Goal: Task Accomplishment & Management: Complete application form

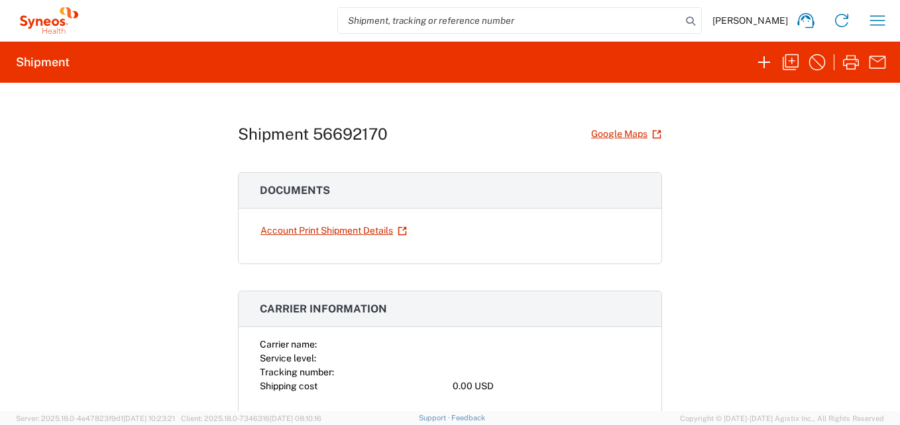
scroll to position [66, 0]
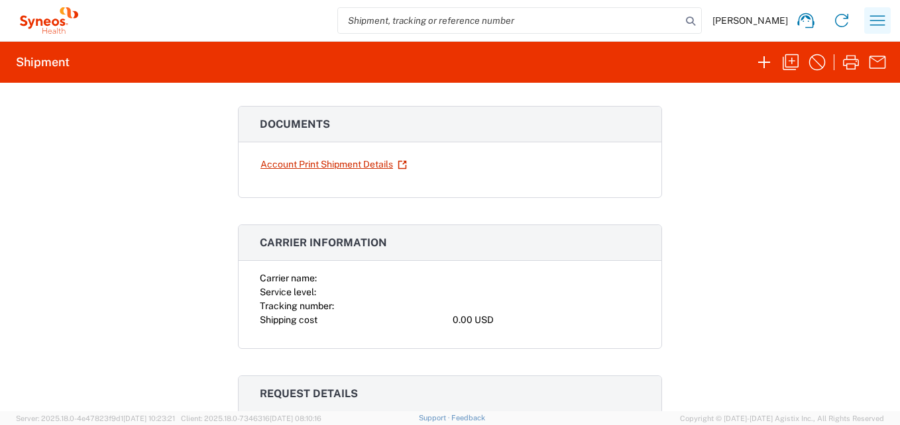
click at [874, 24] on icon "button" at bounding box center [877, 20] width 21 height 21
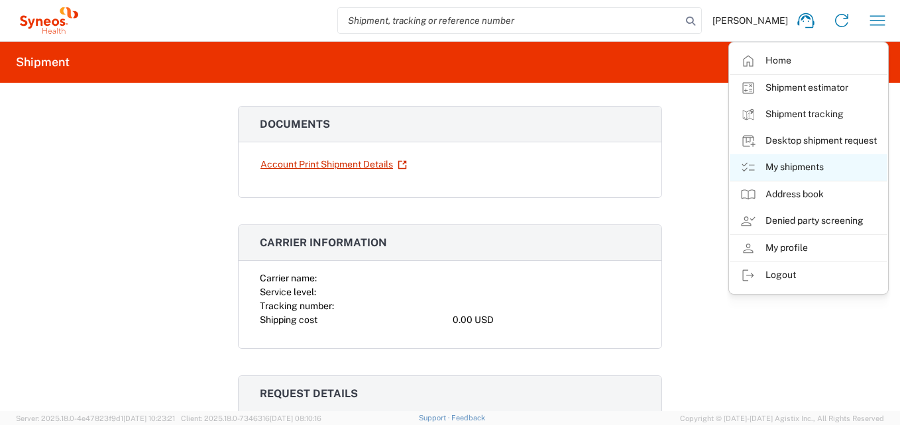
click at [804, 166] on link "My shipments" at bounding box center [808, 167] width 158 height 27
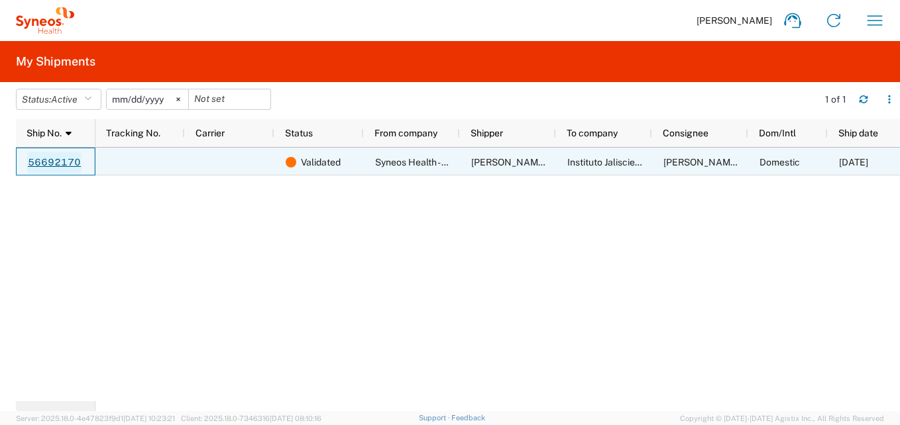
click at [65, 163] on link "56692170" at bounding box center [54, 162] width 54 height 21
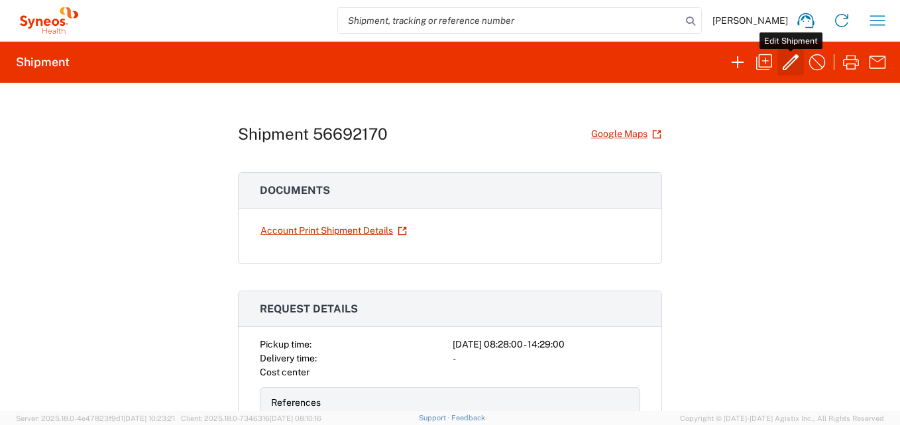
click at [780, 60] on icon "button" at bounding box center [790, 62] width 21 height 21
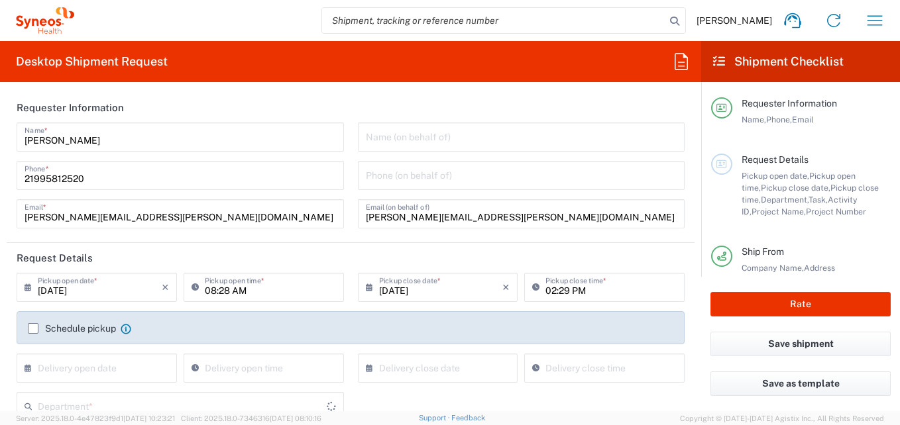
type input "Your Packaging"
type input "[GEOGRAPHIC_DATA]"
type input "USD"
type input "7041203"
type input "[GEOGRAPHIC_DATA]"
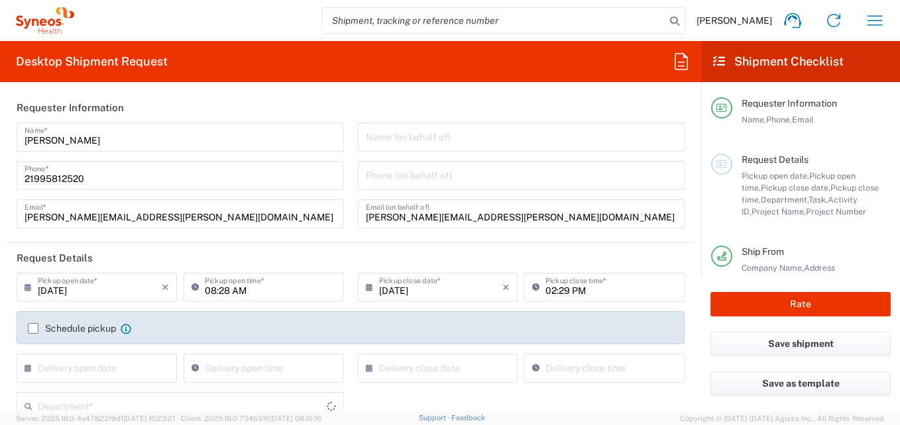
type input "[GEOGRAPHIC_DATA]"
type input "Teva 7041203"
type input "3216"
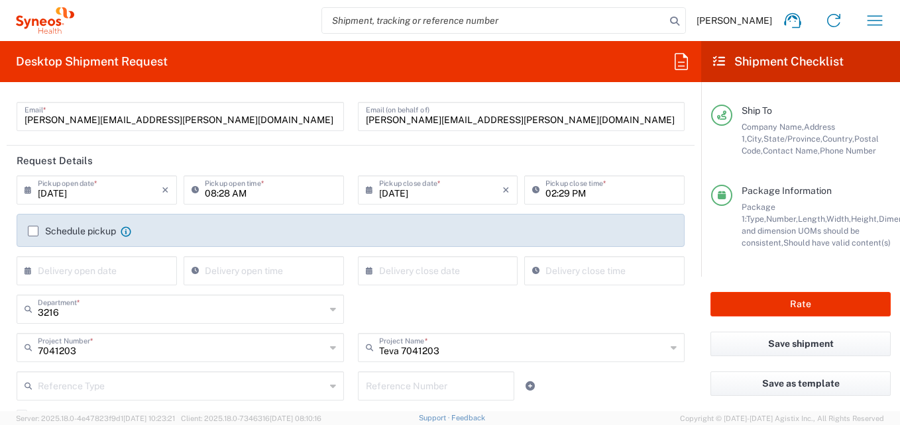
scroll to position [66, 0]
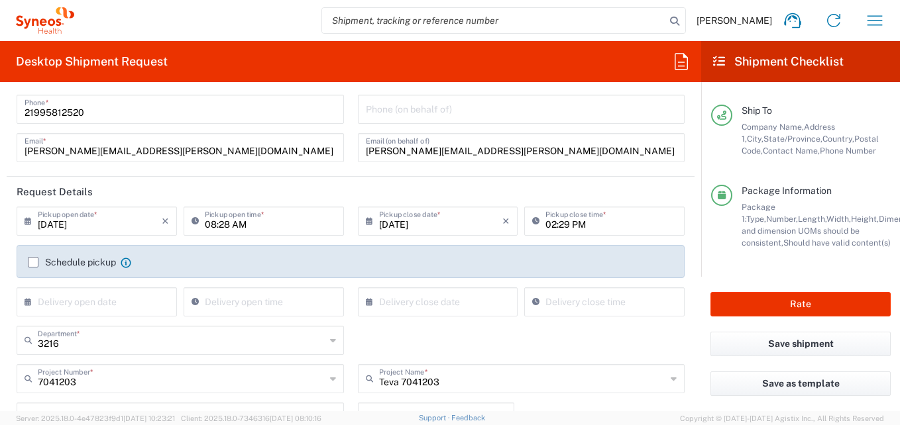
click at [34, 264] on label "Schedule pickup" at bounding box center [72, 262] width 88 height 11
click at [33, 262] on input "Schedule pickup" at bounding box center [33, 262] width 0 height 0
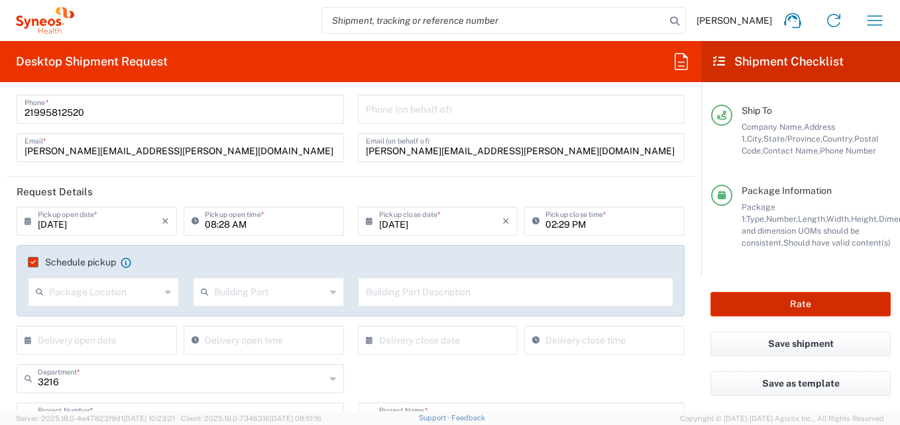
click at [782, 310] on button "Rate" at bounding box center [800, 304] width 180 height 25
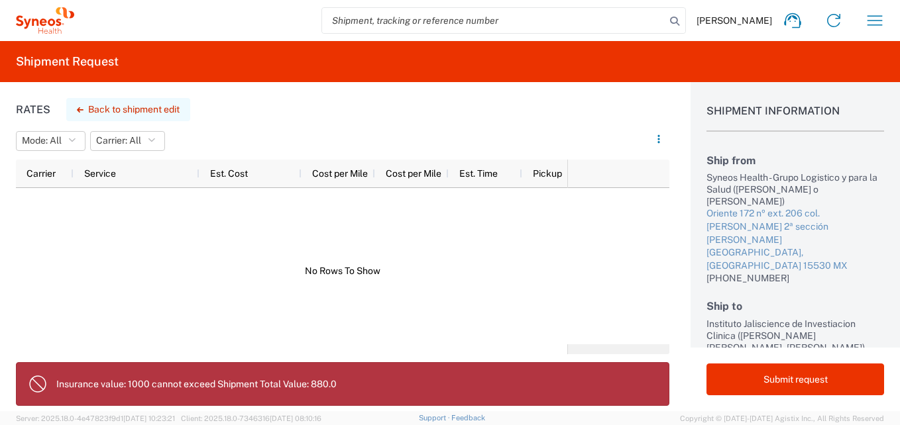
click at [108, 113] on button "Back to shipment edit" at bounding box center [128, 109] width 124 height 23
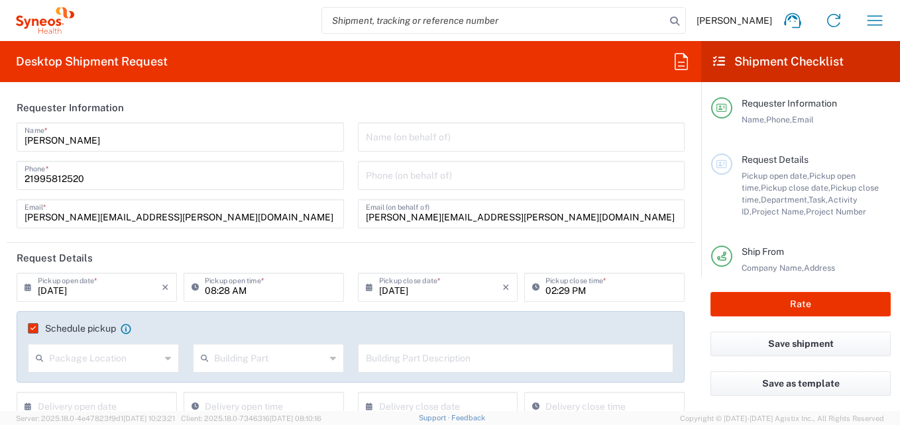
type input "7041203"
type input "[GEOGRAPHIC_DATA]"
type input "3216"
type input "Teva 7041203"
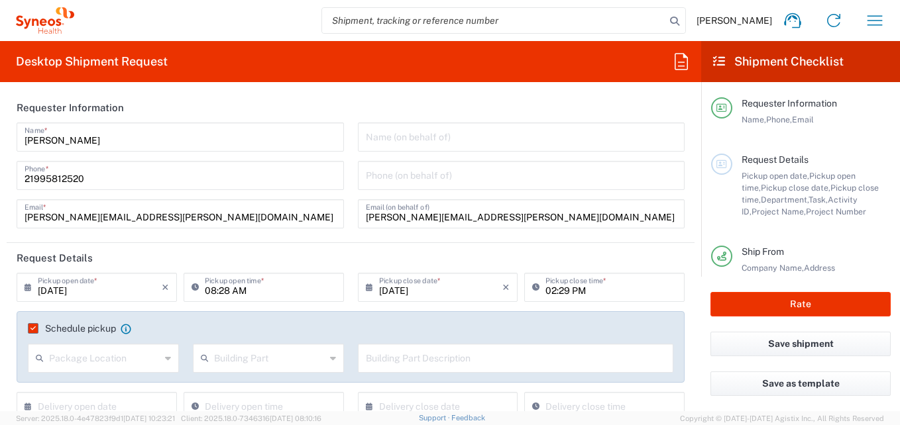
type input "Your Packaging"
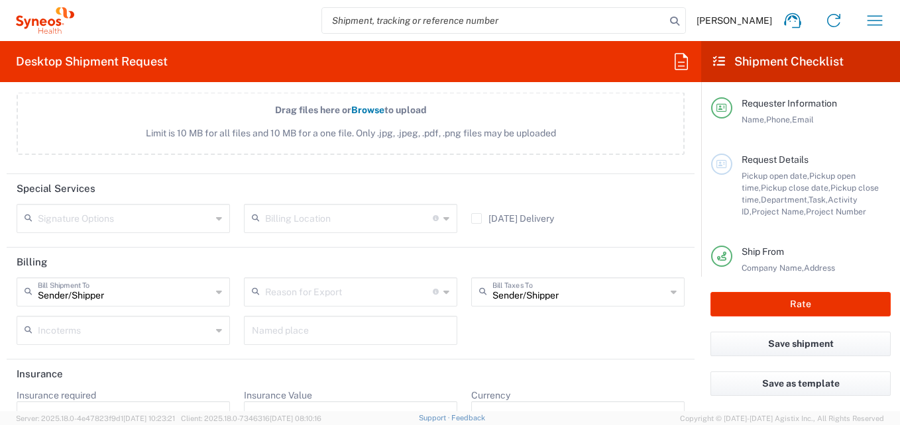
scroll to position [1726, 0]
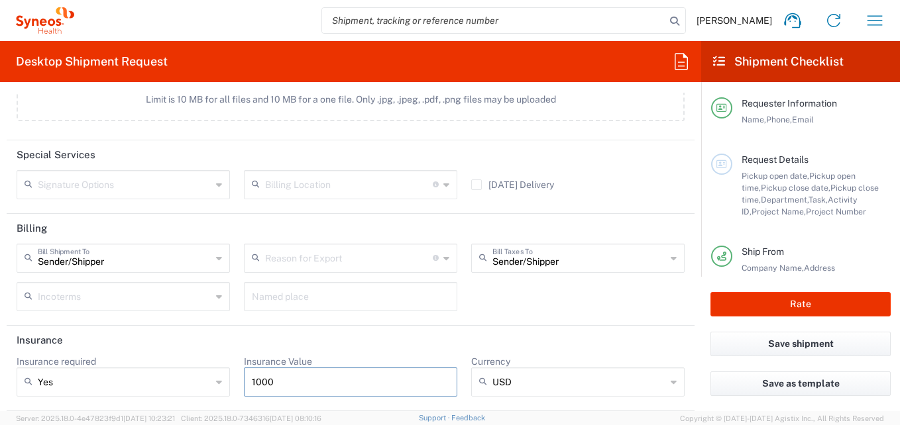
drag, startPoint x: 277, startPoint y: 378, endPoint x: 239, endPoint y: 380, distance: 37.8
click at [240, 382] on div "Insurance Value 1000" at bounding box center [350, 381] width 227 height 50
type input "880"
click at [348, 345] on header "Insurance" at bounding box center [351, 341] width 688 height 30
click at [761, 303] on button "Rate" at bounding box center [800, 304] width 180 height 25
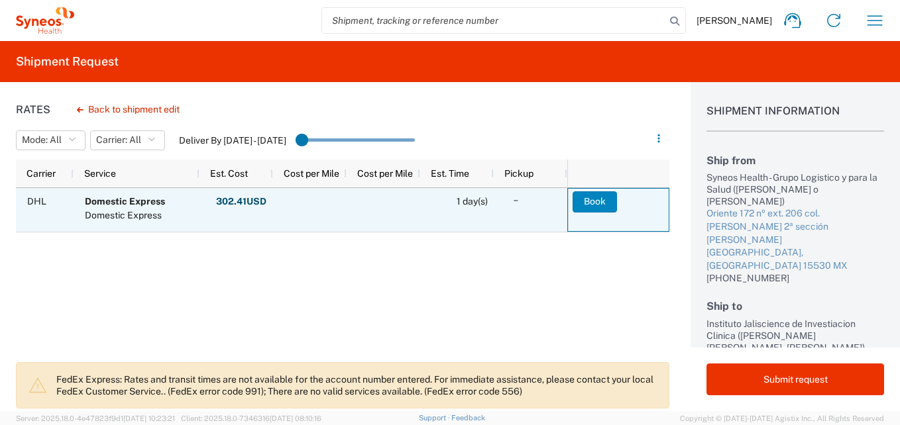
click at [599, 200] on button "Book" at bounding box center [594, 201] width 44 height 21
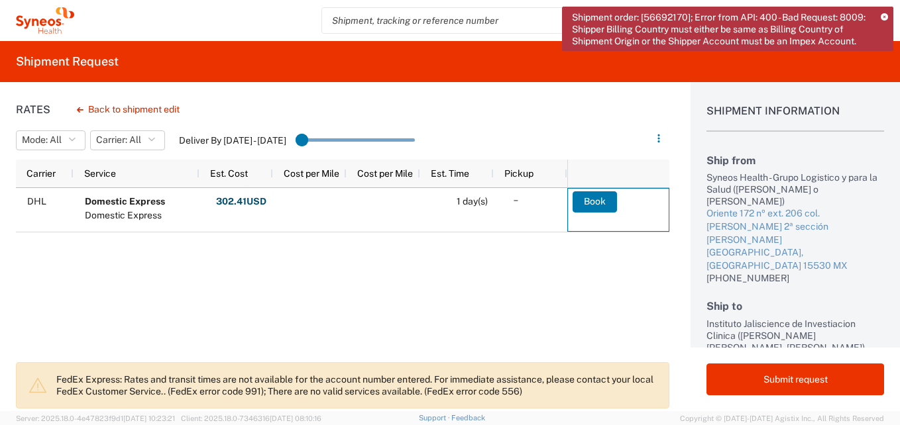
click at [883, 14] on icon at bounding box center [884, 17] width 7 height 7
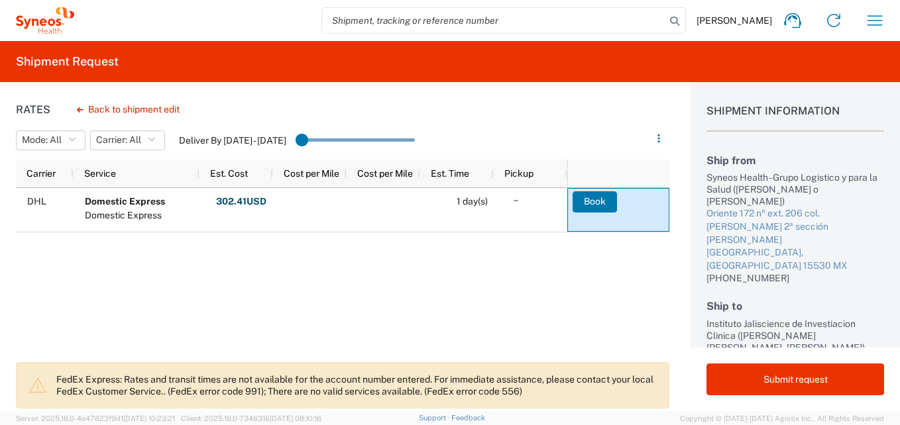
click at [356, 275] on div "DHL Domestic Express Domestic Express 302.41 USD Other Fees: 0.00 USD Fuel Char…" at bounding box center [291, 271] width 551 height 166
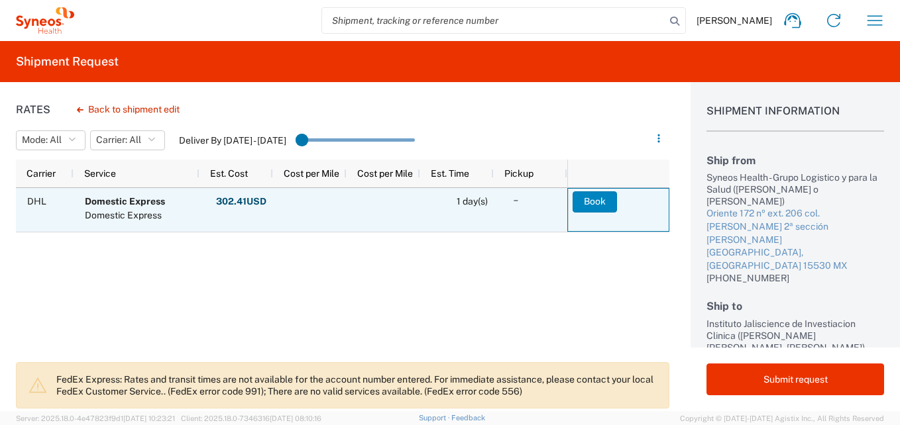
click at [592, 202] on button "Book" at bounding box center [594, 201] width 44 height 21
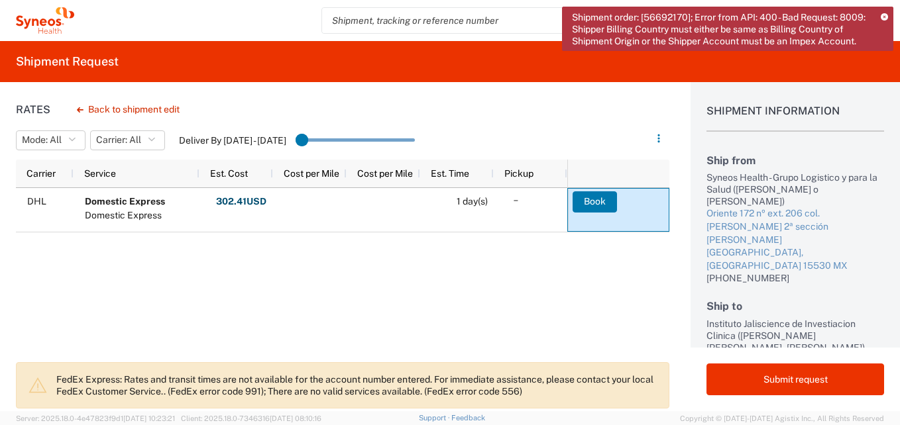
click at [884, 16] on icon at bounding box center [884, 17] width 7 height 7
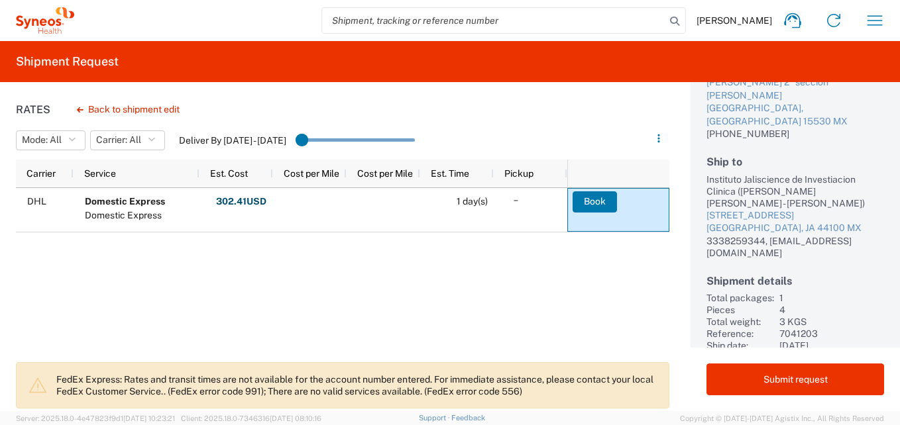
scroll to position [148, 0]
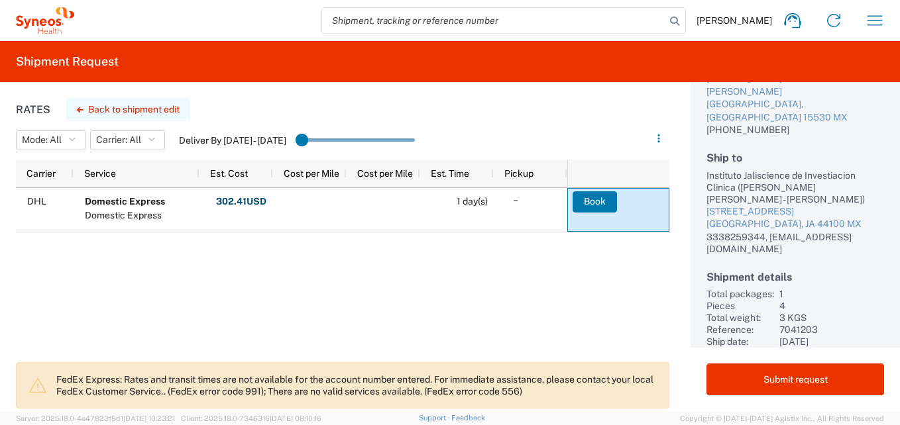
click at [129, 103] on button "Back to shipment edit" at bounding box center [128, 109] width 124 height 23
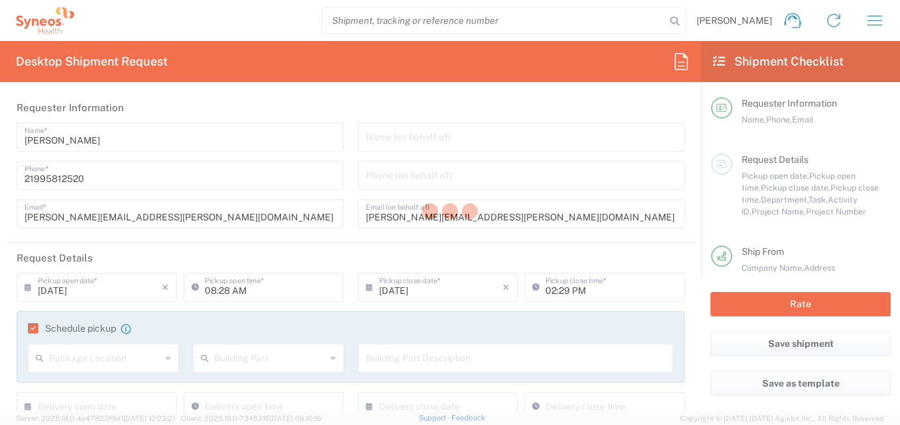
type input "7041203"
type input "Teva 7041203"
type input "[GEOGRAPHIC_DATA]"
type input "Your Packaging"
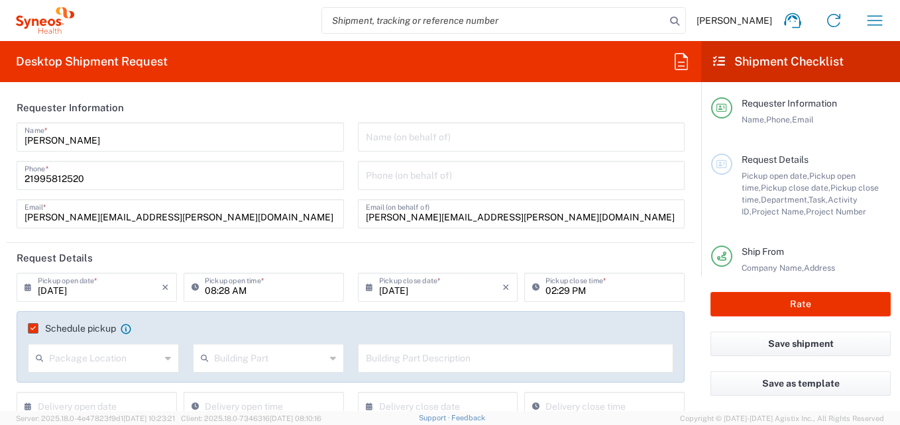
type input "3216"
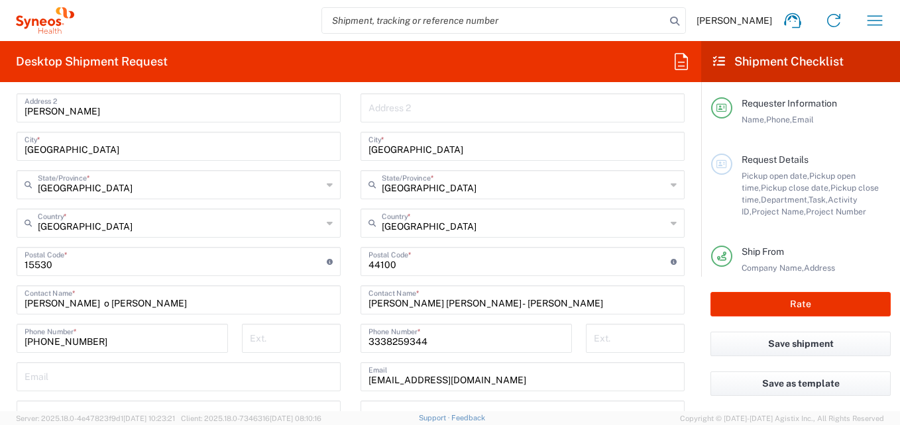
scroll to position [729, 0]
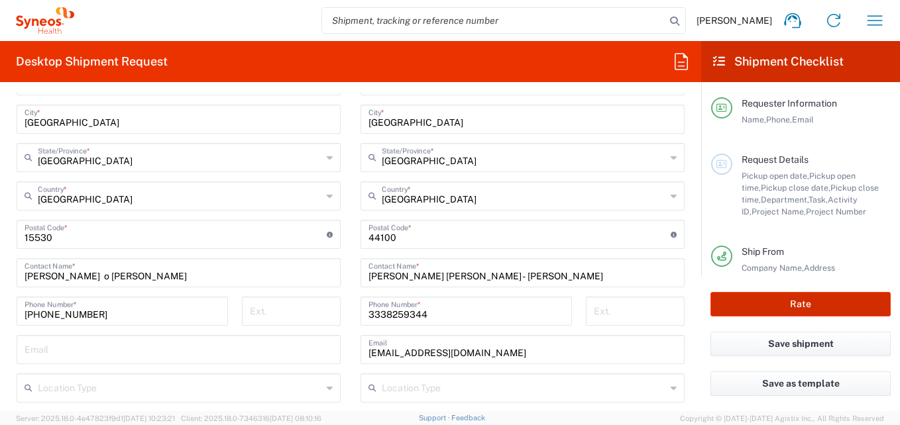
click at [771, 299] on button "Rate" at bounding box center [800, 304] width 180 height 25
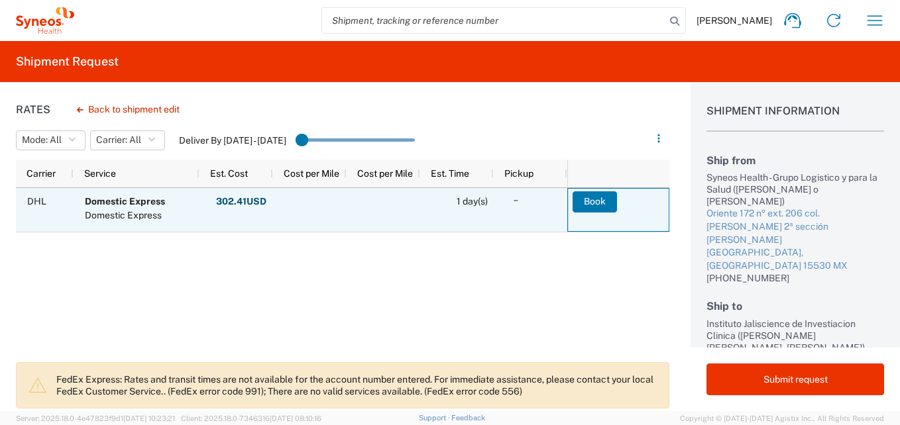
click at [595, 209] on button "Book" at bounding box center [594, 201] width 44 height 21
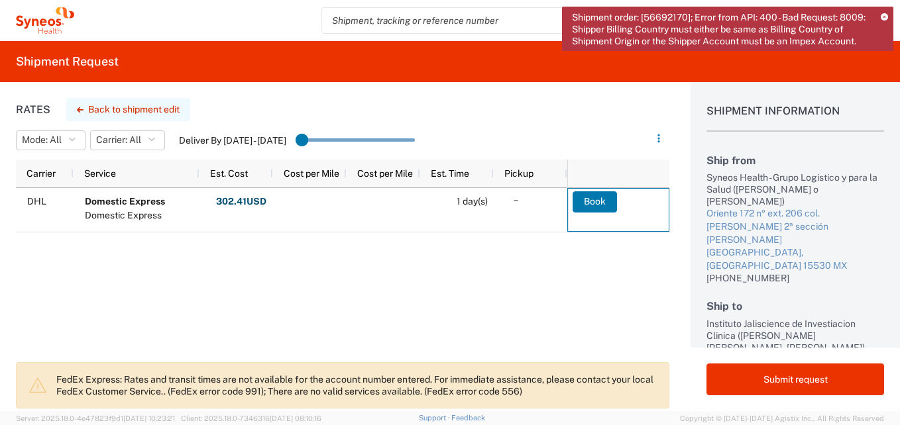
click at [159, 106] on button "Back to shipment edit" at bounding box center [128, 109] width 124 height 23
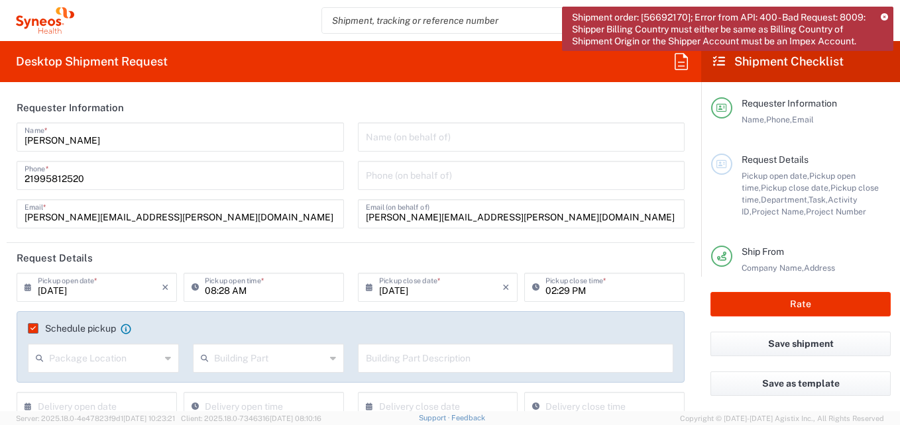
type input "3216"
type input "7041203"
type input "Teva 7041203"
type input "[GEOGRAPHIC_DATA]"
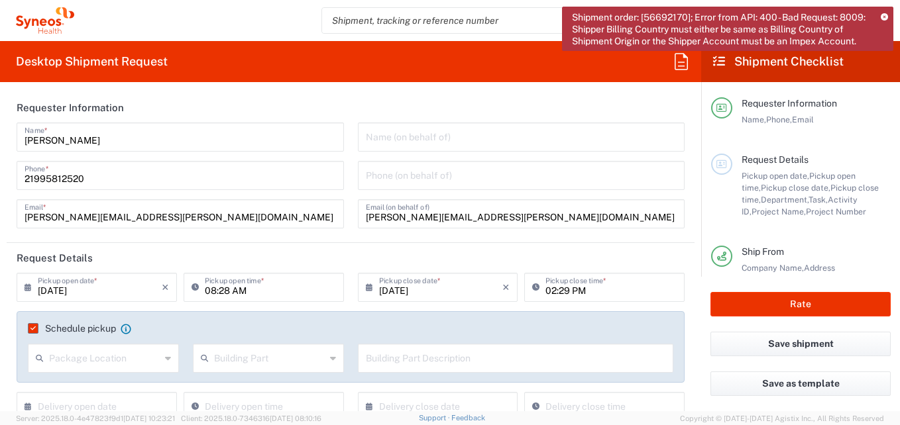
type input "Your Packaging"
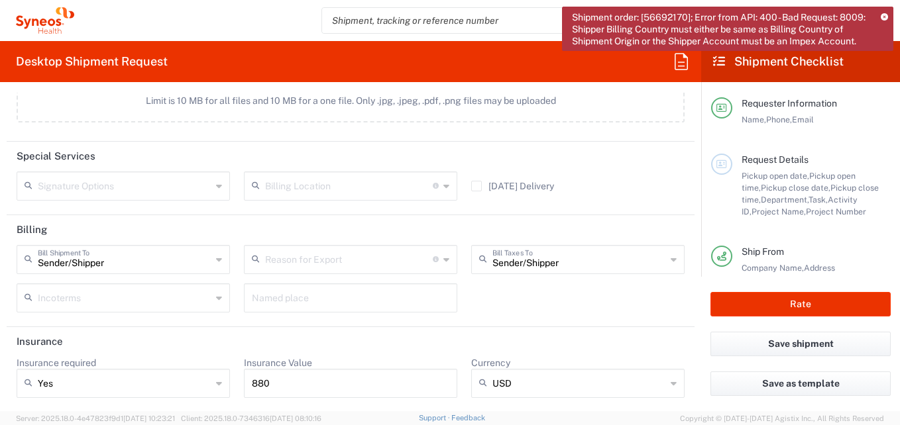
scroll to position [1726, 0]
click at [211, 258] on div "Sender/Shipper Bill Shipment To" at bounding box center [123, 258] width 213 height 29
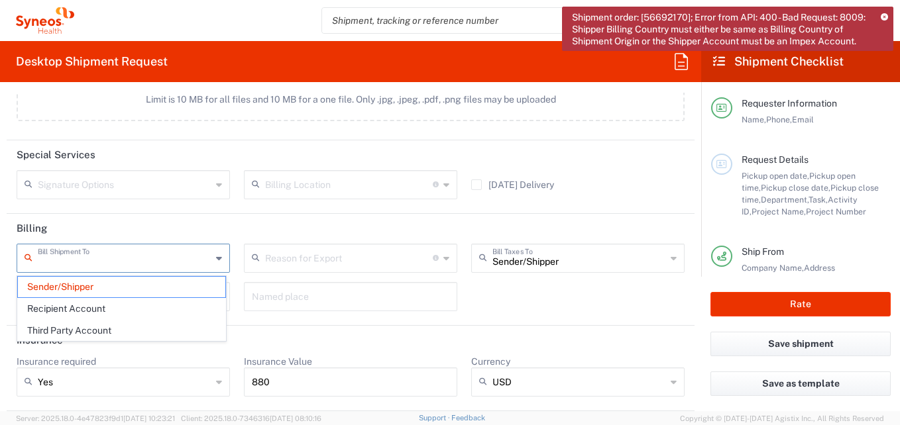
click at [132, 251] on input "text" at bounding box center [125, 257] width 174 height 23
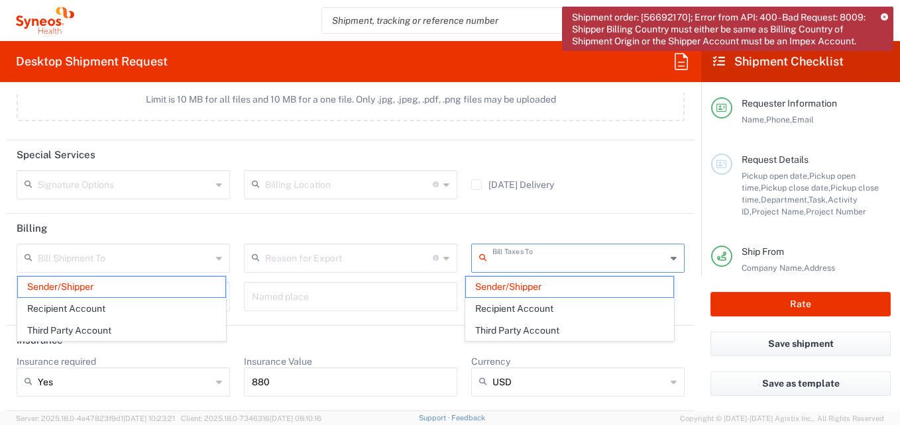
click at [589, 259] on input "text" at bounding box center [579, 257] width 174 height 23
type input "Sender/Shipper"
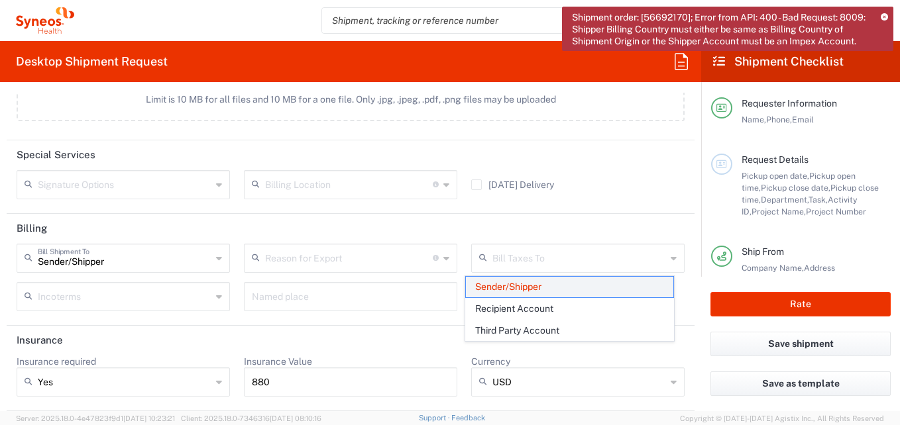
click at [557, 286] on span "Sender/Shipper" at bounding box center [569, 287] width 207 height 21
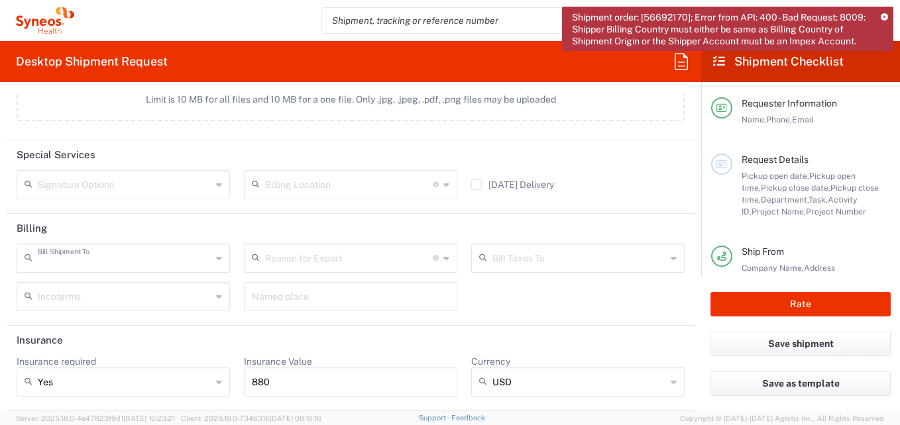
click at [166, 260] on input "text" at bounding box center [125, 257] width 174 height 23
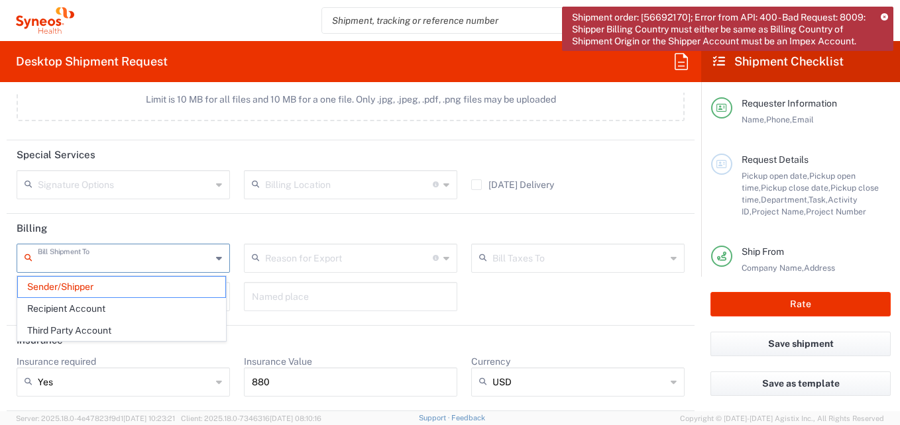
click at [88, 254] on input "text" at bounding box center [125, 257] width 174 height 23
click at [109, 226] on header "Billing" at bounding box center [351, 229] width 688 height 30
type input "Sender/Shipper"
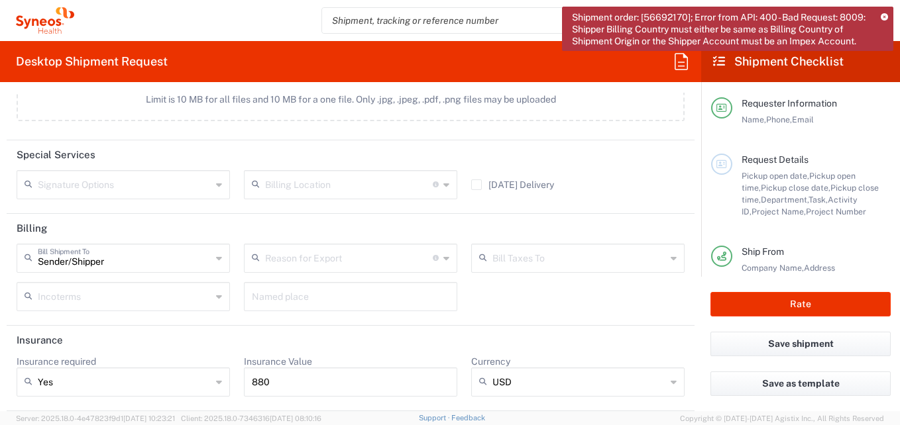
click at [218, 261] on icon at bounding box center [219, 258] width 6 height 21
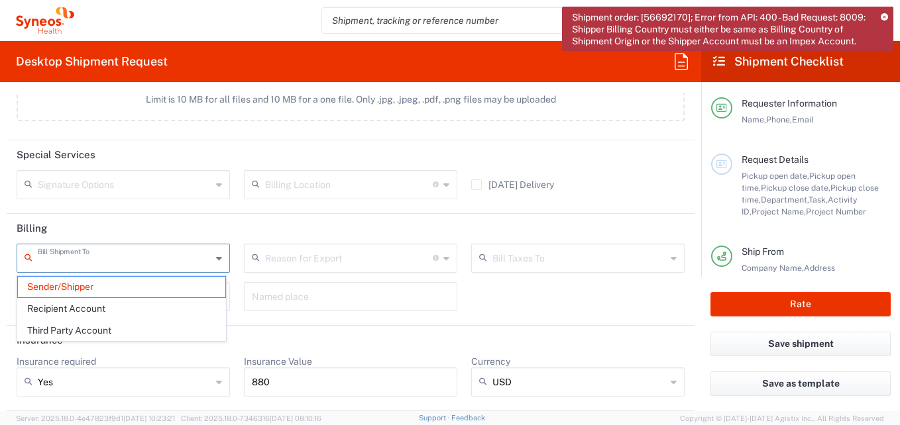
click at [70, 250] on input "text" at bounding box center [125, 257] width 174 height 23
click at [162, 225] on header "Billing" at bounding box center [351, 229] width 688 height 30
type input "Sender/Shipper"
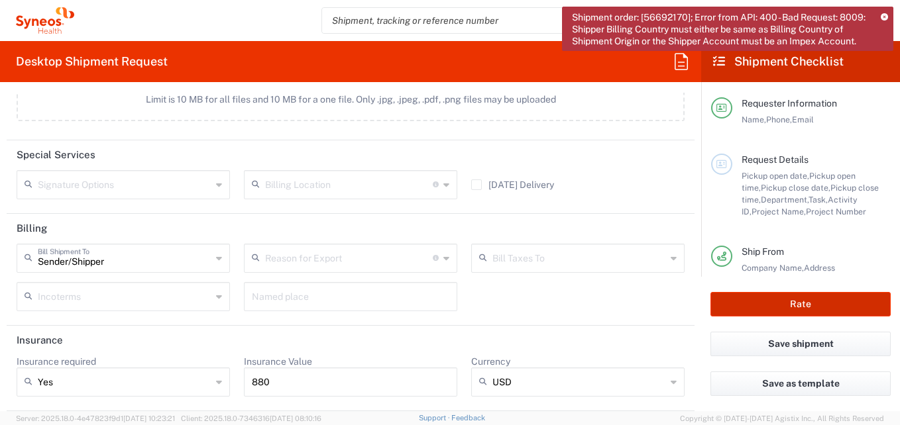
click at [809, 311] on button "Rate" at bounding box center [800, 304] width 180 height 25
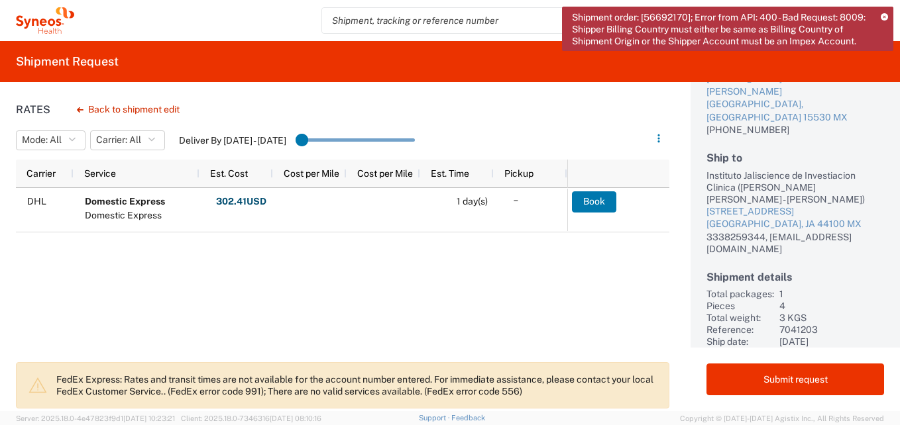
scroll to position [5, 0]
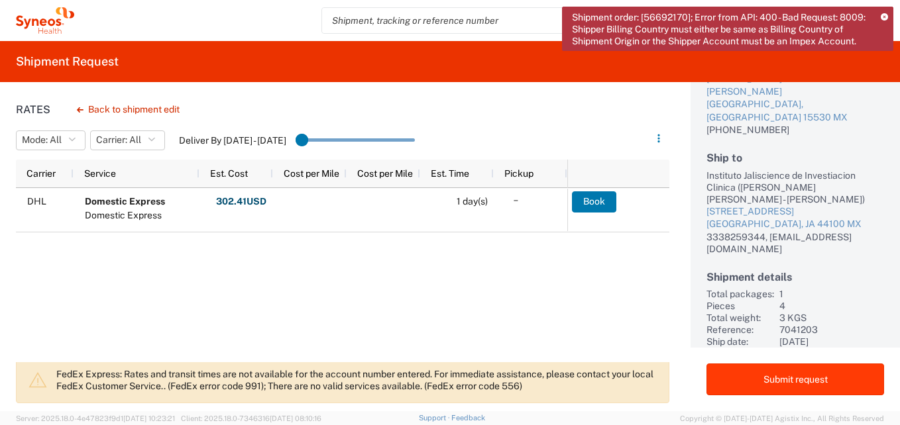
click at [769, 375] on button "Submit request" at bounding box center [795, 380] width 178 height 32
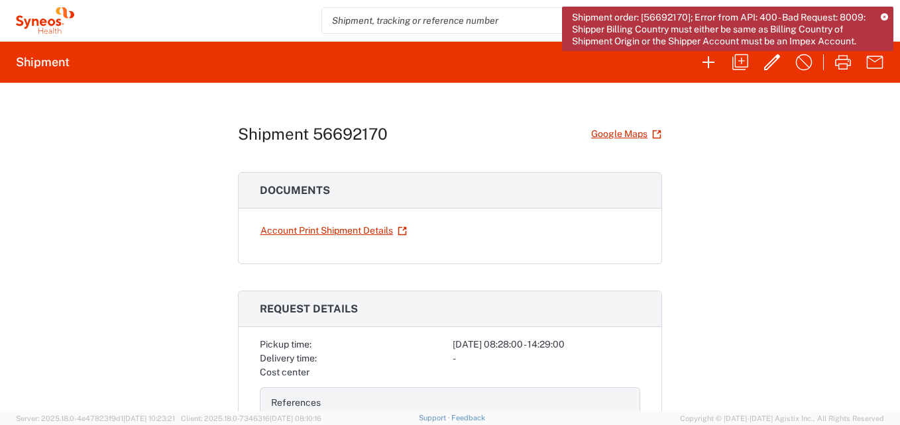
click at [882, 15] on icon at bounding box center [884, 17] width 7 height 7
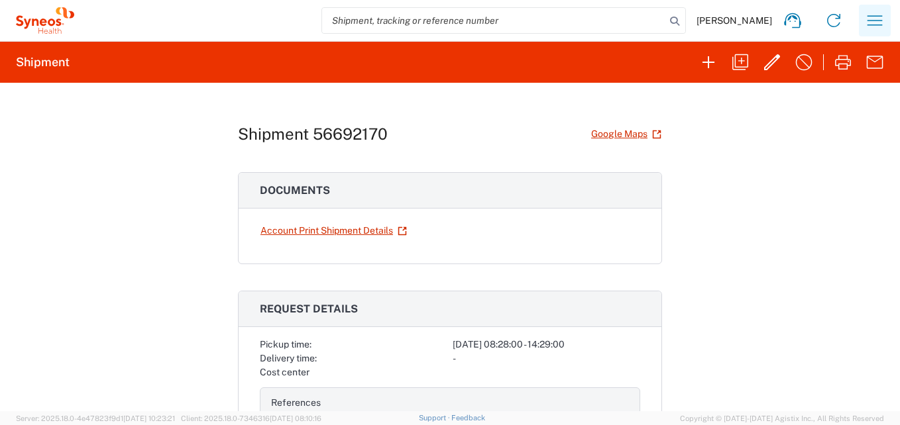
click at [881, 27] on icon "button" at bounding box center [874, 20] width 21 height 21
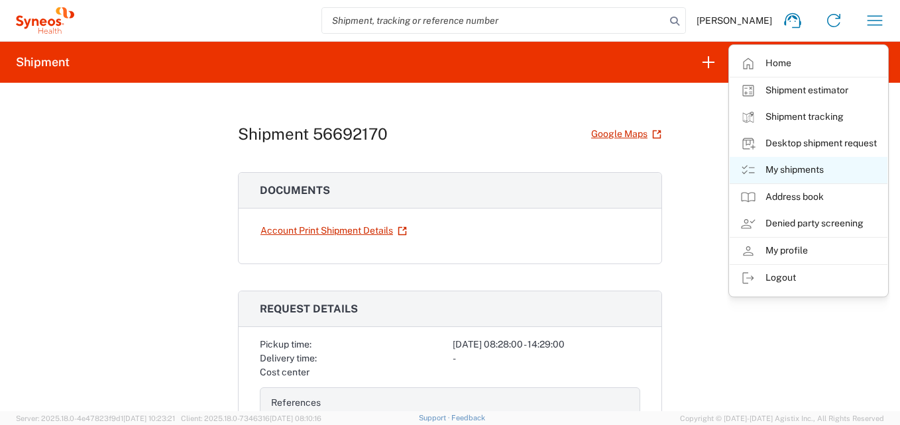
click at [790, 164] on link "My shipments" at bounding box center [808, 170] width 158 height 27
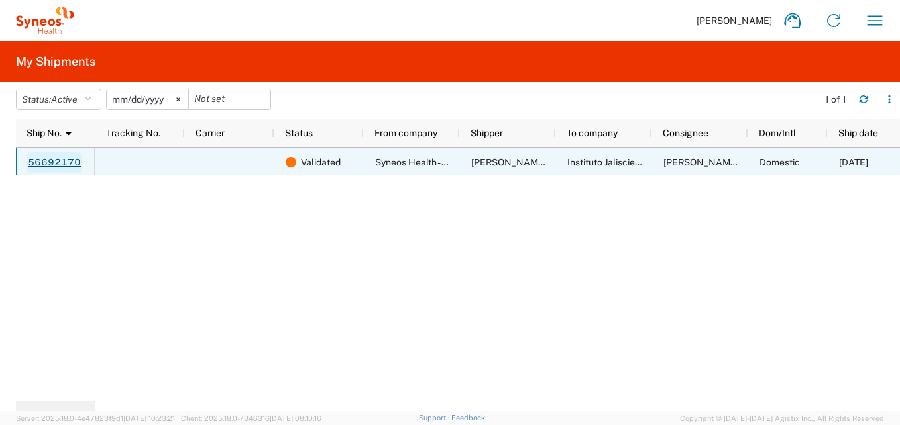
click at [53, 162] on link "56692170" at bounding box center [54, 162] width 54 height 21
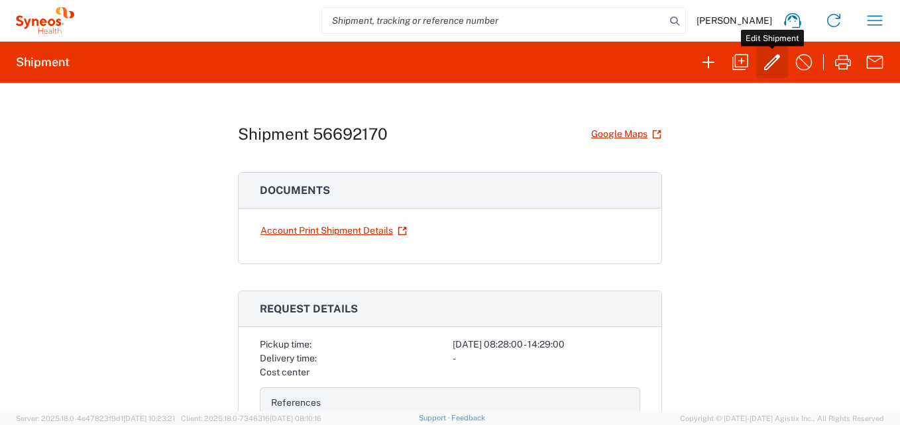
click at [768, 68] on icon "button" at bounding box center [772, 62] width 16 height 16
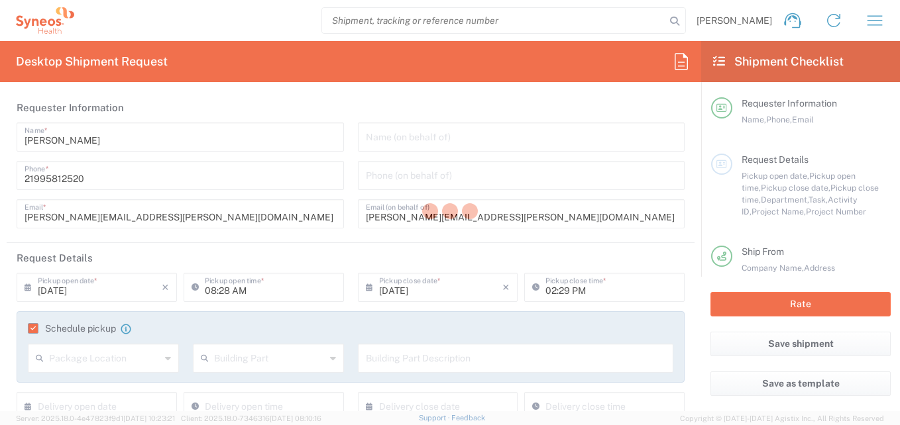
type input "3216"
type input "7041203"
type input "Teva 7041203"
type input "[GEOGRAPHIC_DATA]"
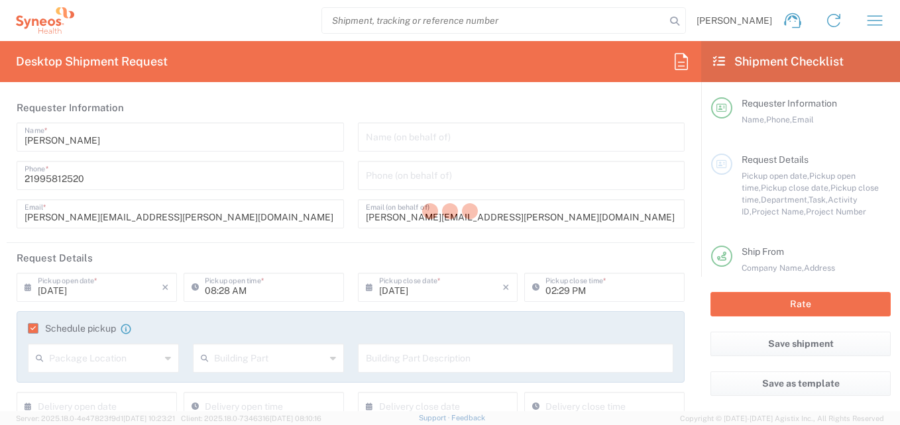
type input "Your Packaging"
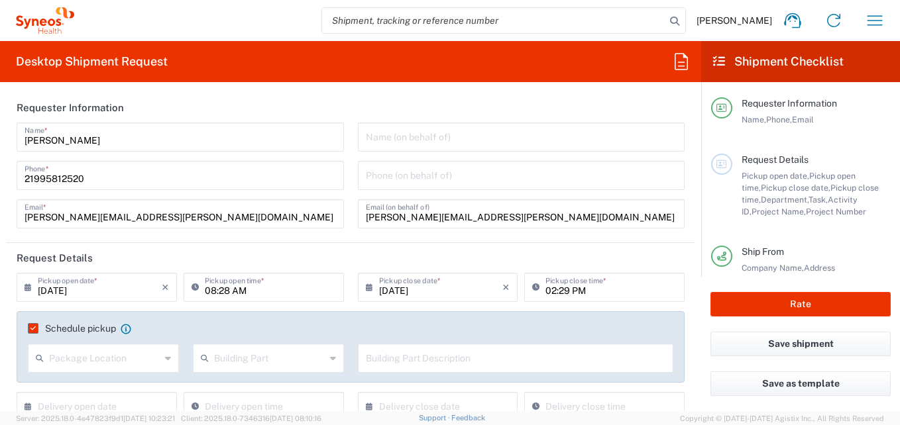
scroll to position [66, 0]
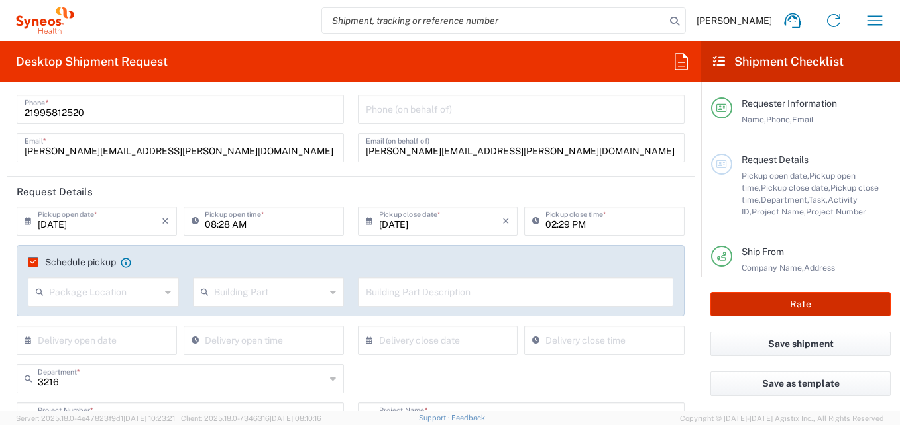
click at [755, 305] on button "Rate" at bounding box center [800, 304] width 180 height 25
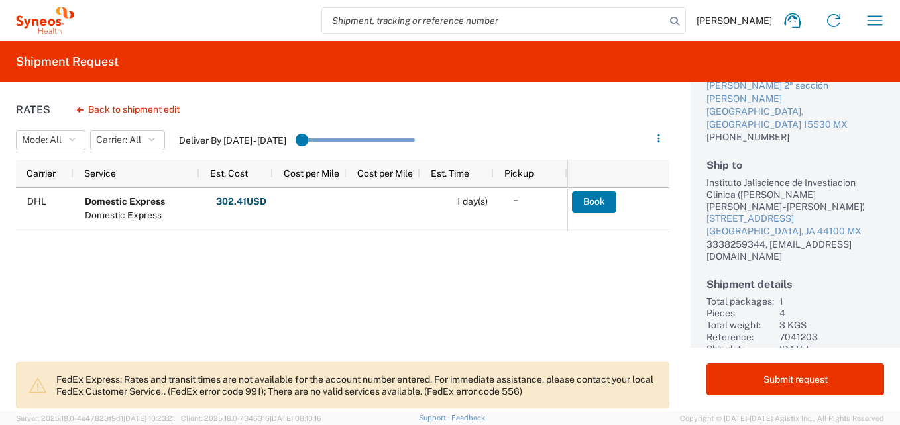
scroll to position [148, 0]
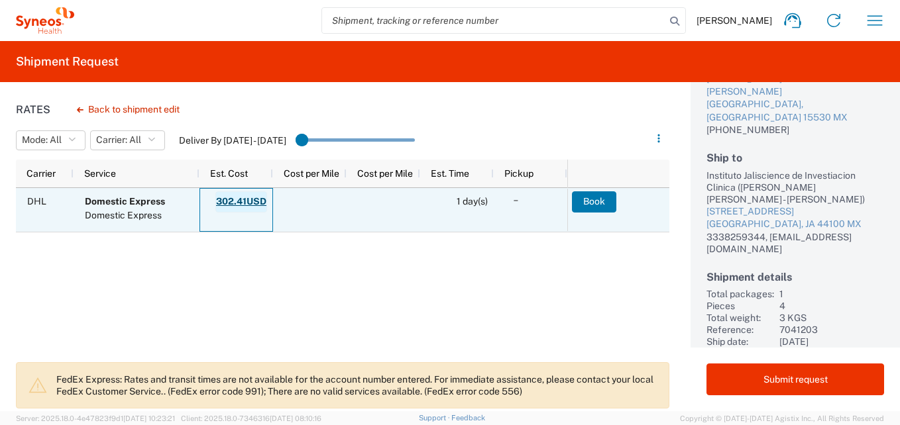
click at [232, 206] on strong "302.41 USD" at bounding box center [241, 201] width 50 height 13
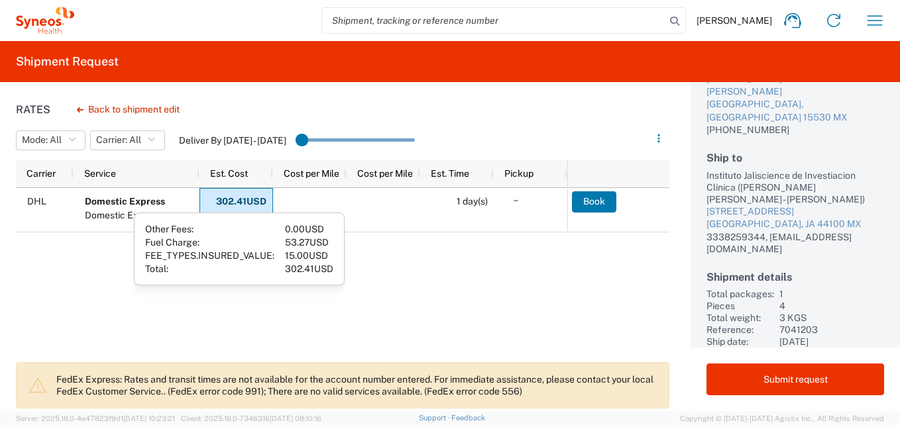
click at [432, 298] on div "DHL Domestic Express Domestic Express 302.41 USD 1 day(s)" at bounding box center [291, 271] width 551 height 166
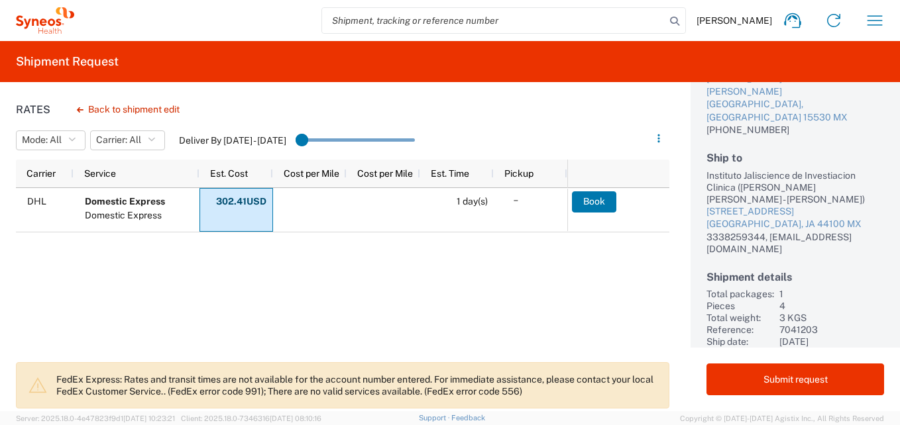
click at [483, 276] on div "DHL Domestic Express Domestic Express 302.41 USD 1 day(s)" at bounding box center [291, 271] width 551 height 166
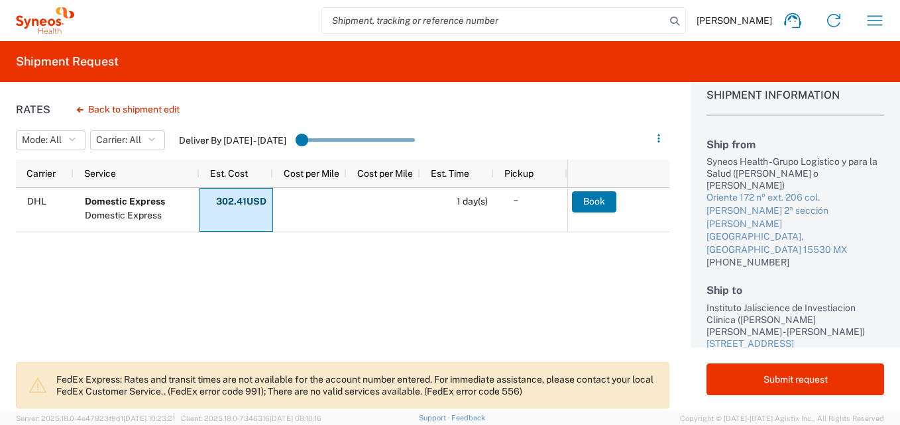
scroll to position [0, 0]
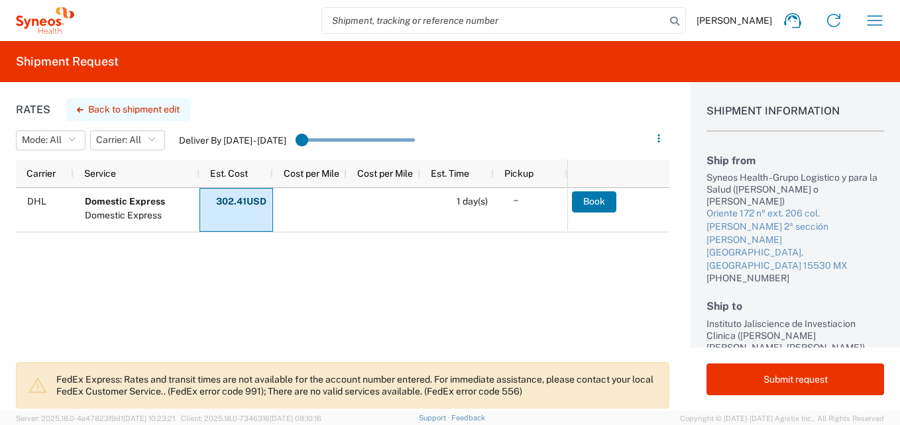
click at [170, 107] on button "Back to shipment edit" at bounding box center [128, 109] width 124 height 23
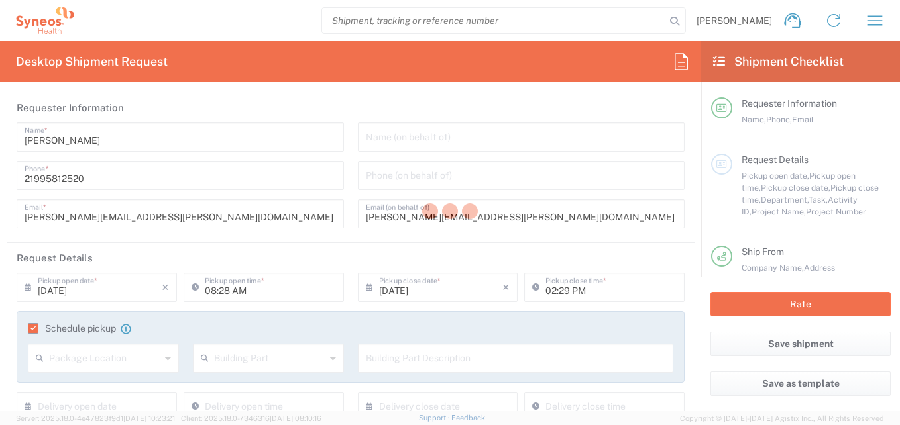
type input "7041203"
type input "[GEOGRAPHIC_DATA]"
type input "Your Packaging"
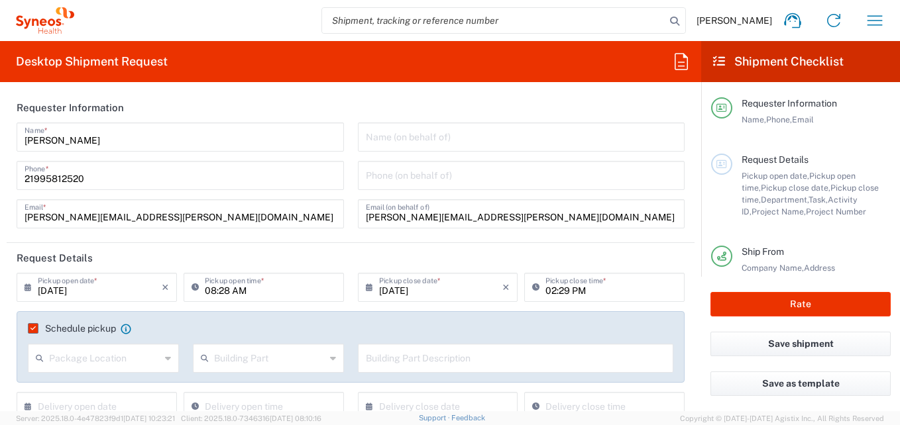
type input "3216"
type input "Teva 7041203"
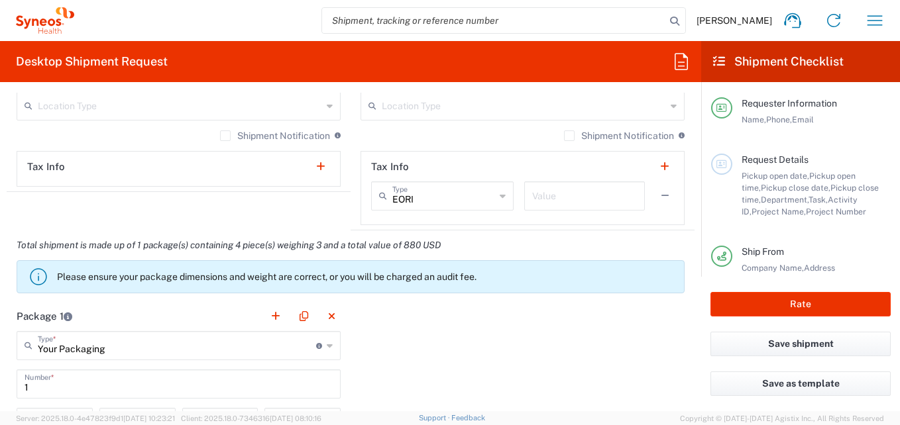
scroll to position [1020, 0]
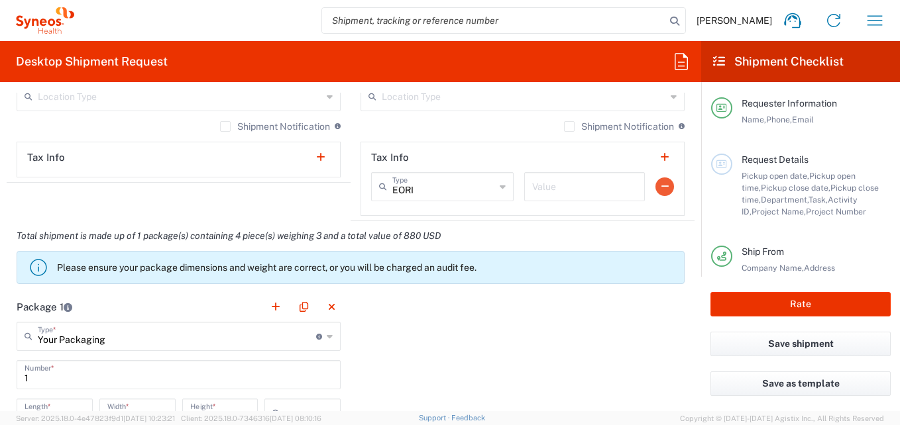
click at [659, 185] on button "button" at bounding box center [664, 187] width 19 height 19
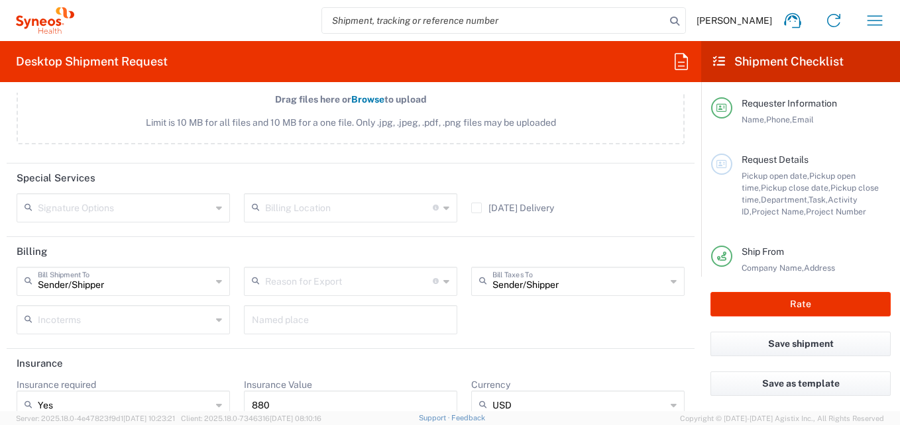
scroll to position [1687, 0]
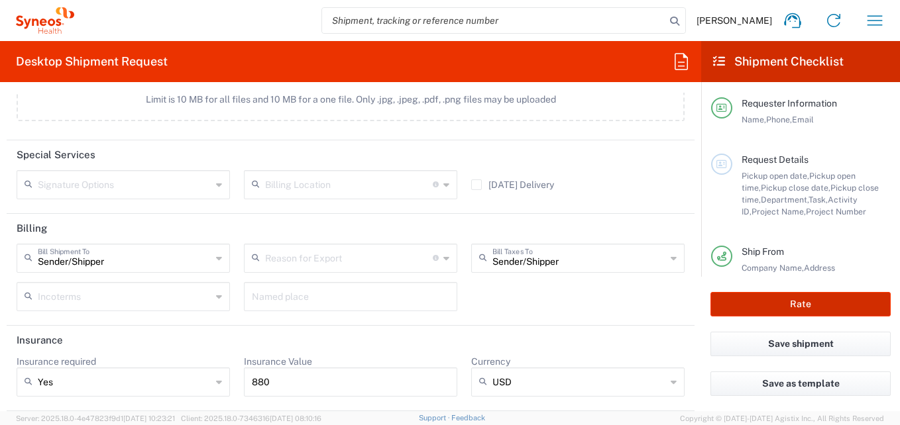
click at [755, 293] on button "Rate" at bounding box center [800, 304] width 180 height 25
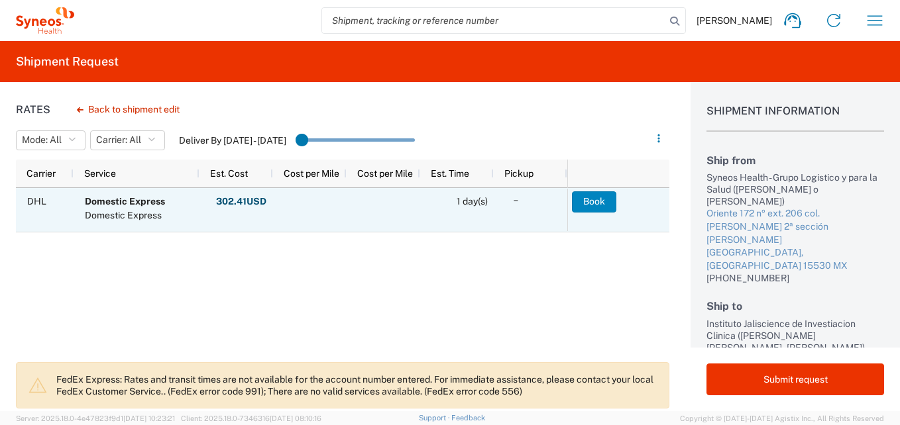
click at [596, 205] on button "Book" at bounding box center [594, 201] width 44 height 21
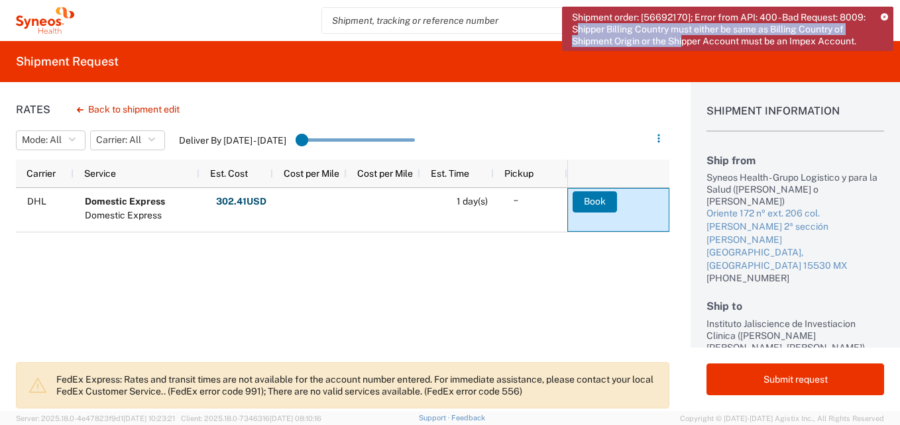
drag, startPoint x: 577, startPoint y: 29, endPoint x: 685, endPoint y: 36, distance: 108.2
click at [685, 36] on span "Shipment order: [56692170]; Error from API: 400 - Bad Request: 8009: Shipper Bi…" at bounding box center [721, 29] width 299 height 36
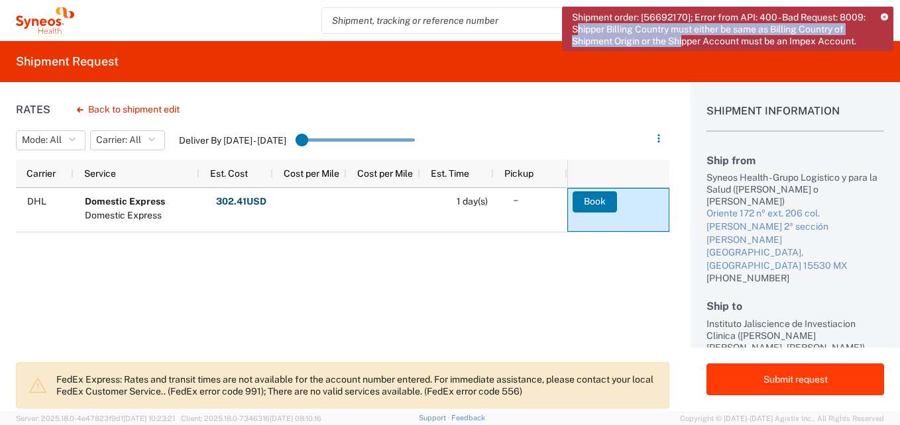
click at [791, 384] on button "Submit request" at bounding box center [795, 380] width 178 height 32
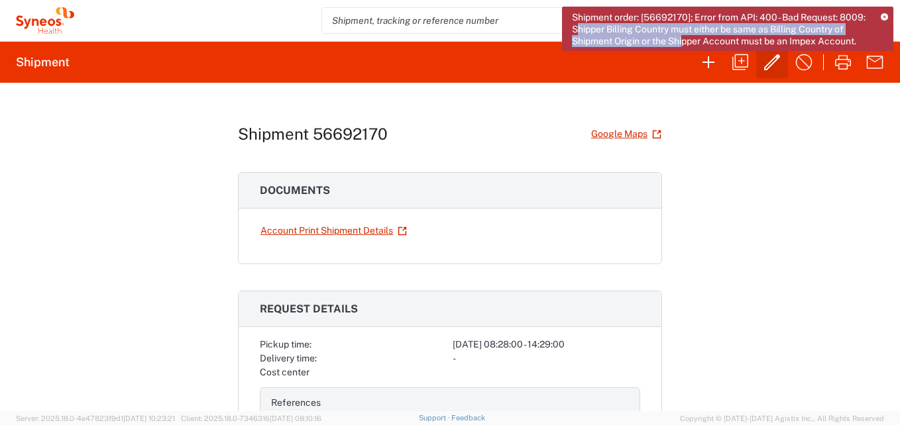
click at [767, 66] on icon "button" at bounding box center [772, 62] width 16 height 16
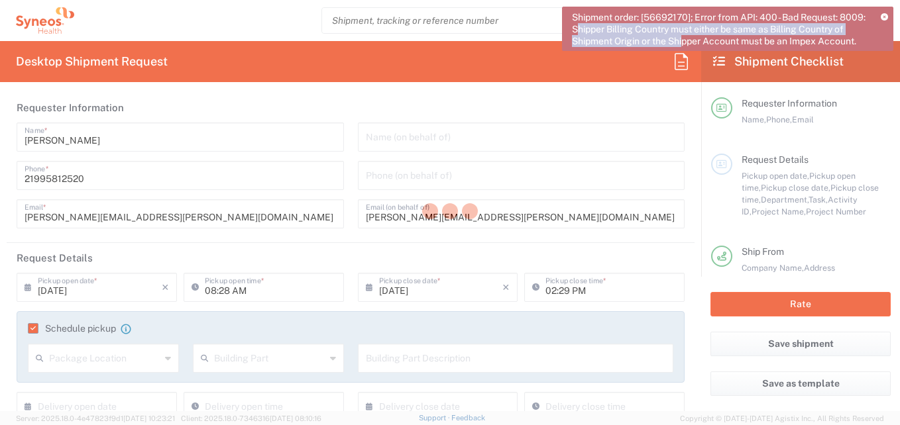
type input "7041203"
type input "[GEOGRAPHIC_DATA]"
type input "Your Packaging"
type input "[GEOGRAPHIC_DATA]"
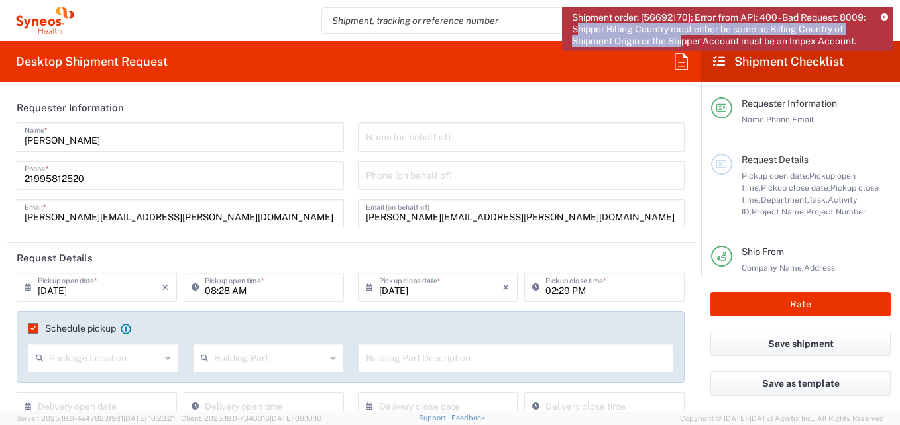
type input "Teva 7041203"
type input "3216"
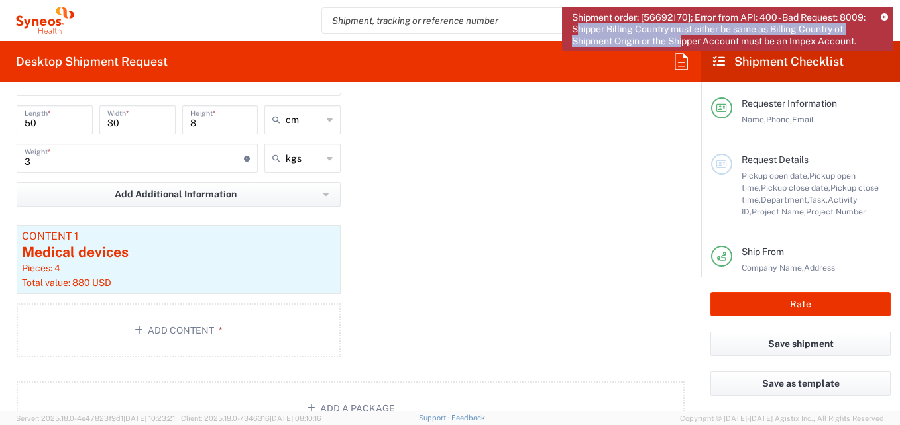
scroll to position [1262, 0]
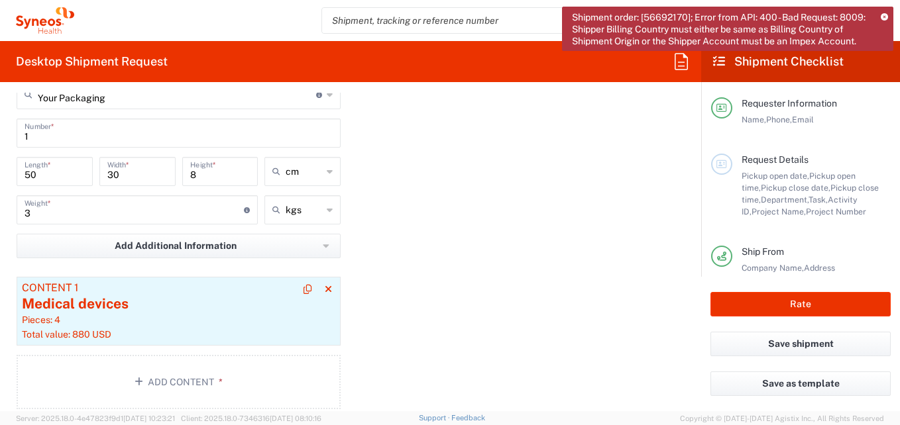
click at [215, 294] on article "Content 1 Medical devices Pieces: 4 Total value: 880 USD" at bounding box center [179, 311] width 324 height 69
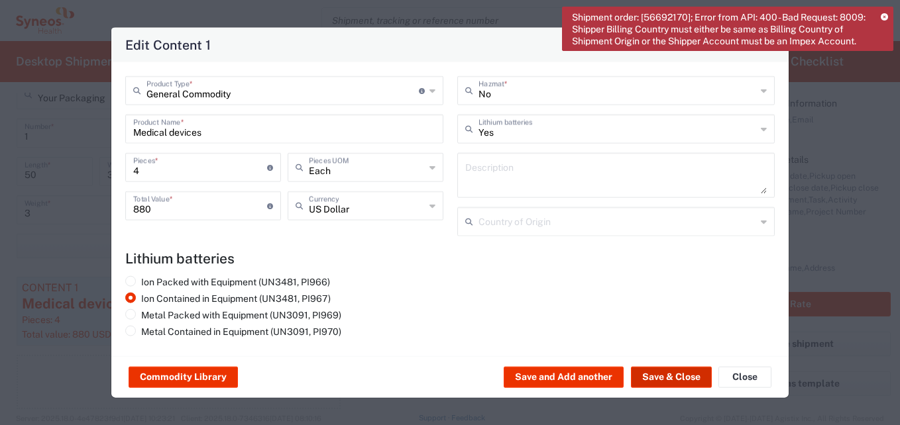
click at [655, 375] on button "Save & Close" at bounding box center [671, 377] width 81 height 21
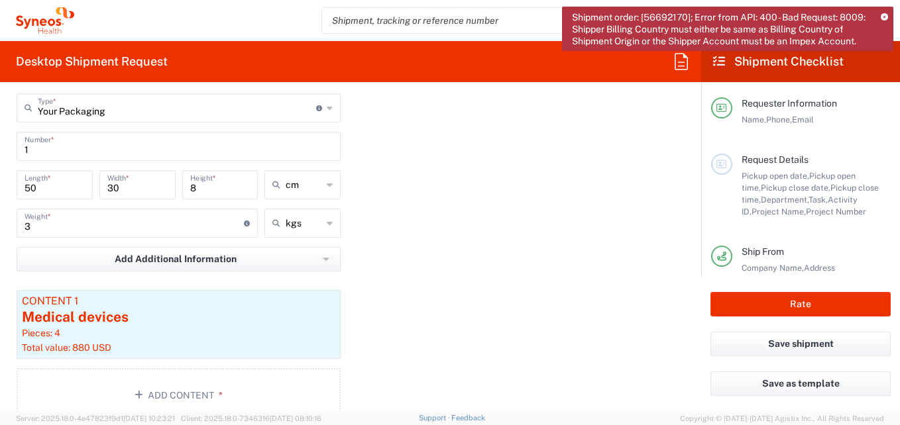
scroll to position [971, 0]
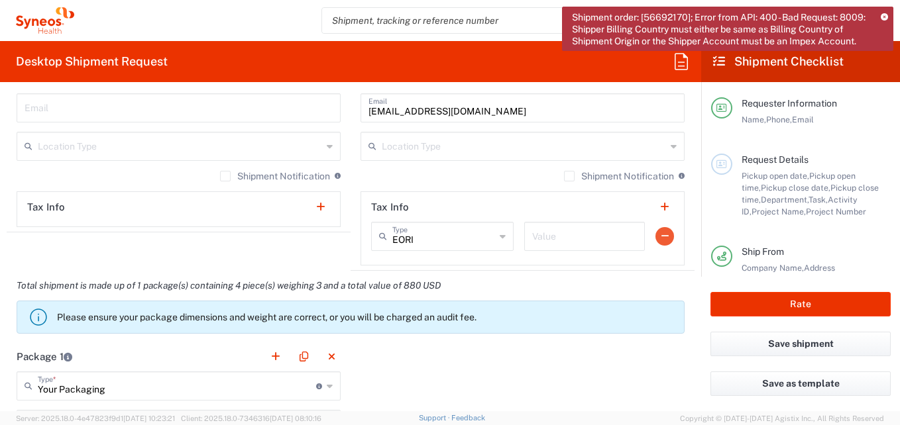
click at [655, 234] on button "button" at bounding box center [664, 236] width 19 height 19
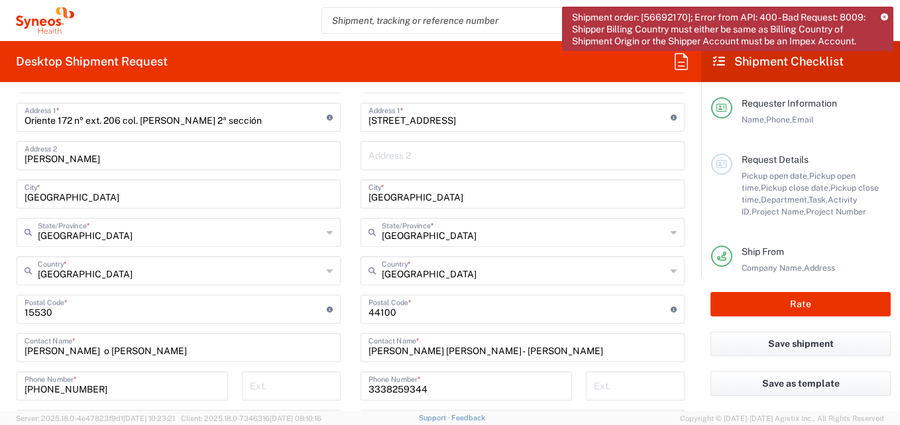
scroll to position [627, 0]
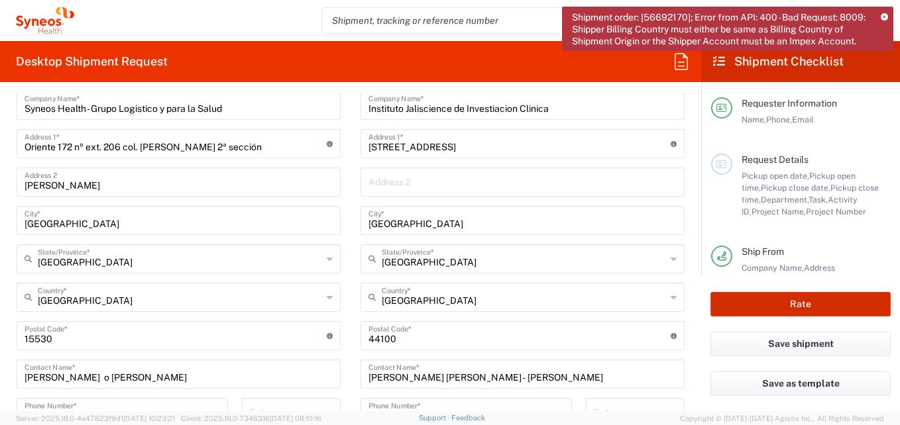
click at [780, 304] on button "Rate" at bounding box center [800, 304] width 180 height 25
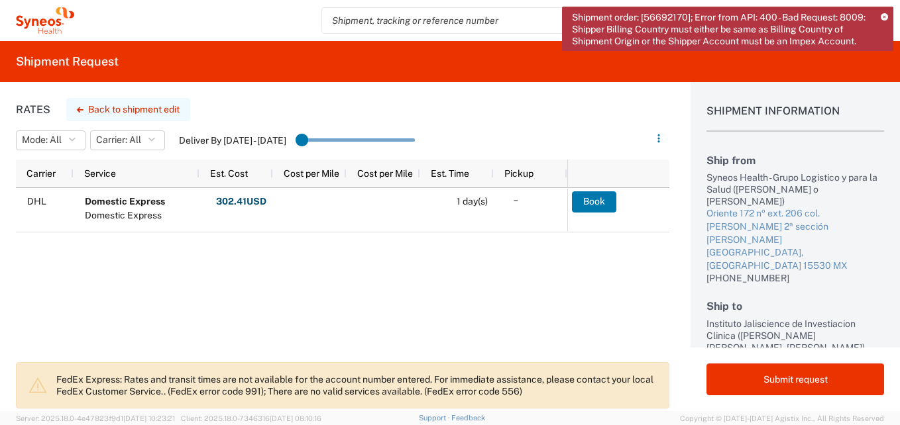
click at [115, 105] on button "Back to shipment edit" at bounding box center [128, 109] width 124 height 23
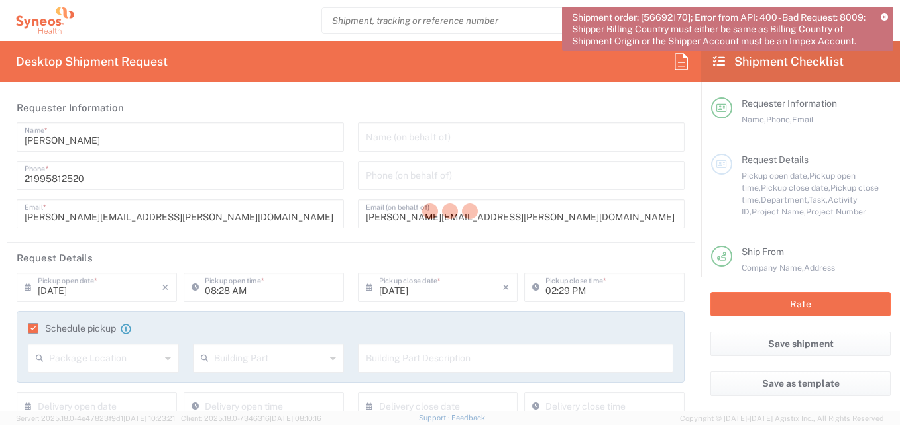
type input "7041203"
type input "Teva 7041203"
type input "[GEOGRAPHIC_DATA]"
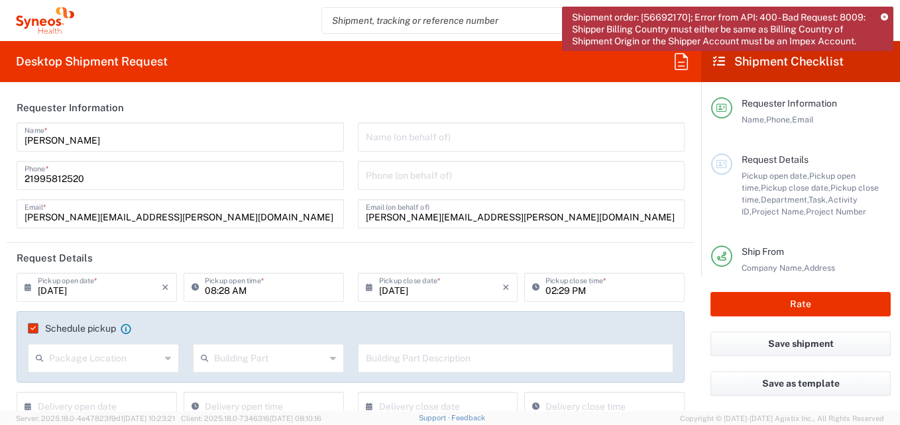
type input "3216"
type input "Your Packaging"
click at [576, 297] on input "02:29 PM" at bounding box center [610, 286] width 131 height 23
click at [557, 289] on input "3:29 PM" at bounding box center [610, 286] width 131 height 23
type input "3:00PM"
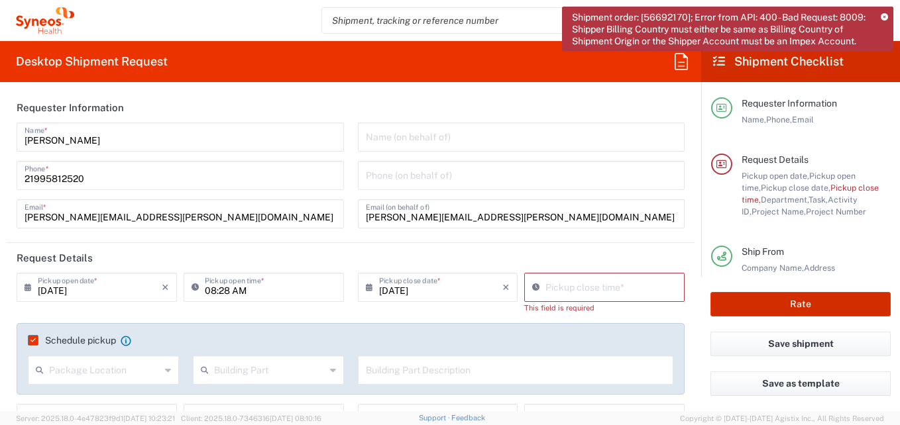
click at [767, 305] on button "Rate" at bounding box center [800, 304] width 180 height 25
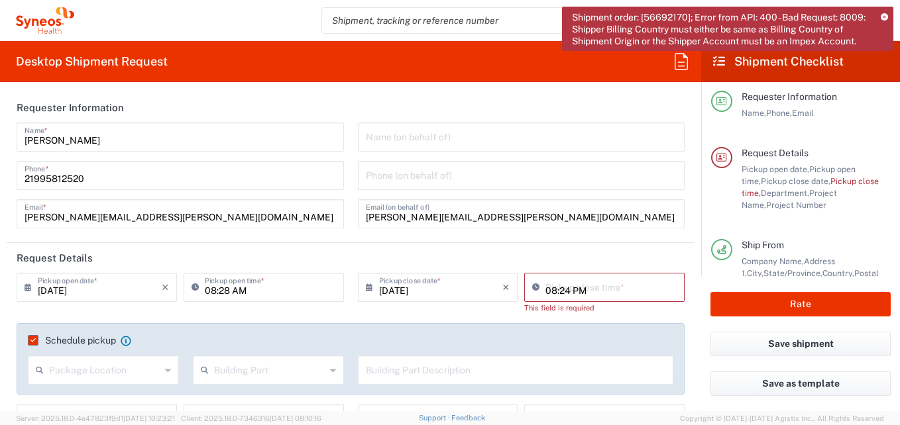
click at [545, 288] on input "08:24 PM" at bounding box center [610, 286] width 131 height 23
click at [598, 291] on input "03:00PM" at bounding box center [610, 286] width 131 height 23
click at [558, 290] on input "03:00PM" at bounding box center [610, 286] width 131 height 23
click at [545, 290] on input "03:00PM" at bounding box center [610, 286] width 131 height 23
click at [574, 292] on input "03:00PM" at bounding box center [610, 286] width 131 height 23
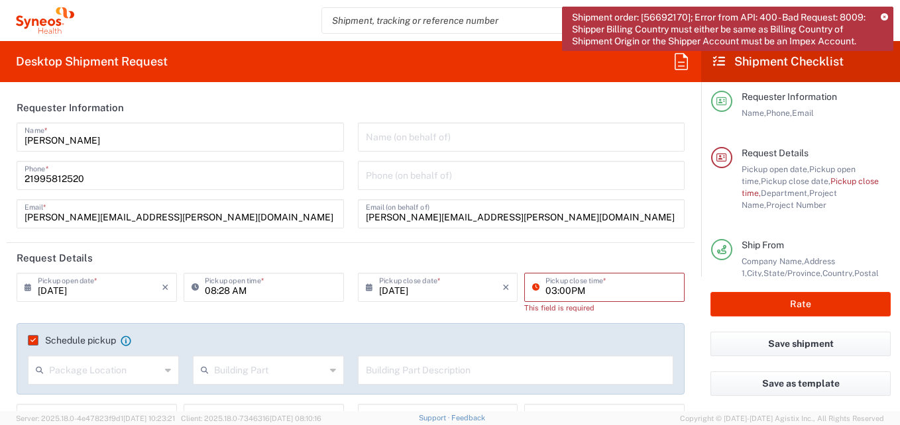
click at [581, 292] on input "03:00PM" at bounding box center [610, 286] width 131 height 23
click at [581, 291] on input "03:00PM" at bounding box center [610, 286] width 131 height 23
click at [545, 291] on input "03:00PM" at bounding box center [610, 286] width 131 height 23
type input "03:00PM"
click at [532, 288] on icon at bounding box center [538, 287] width 13 height 21
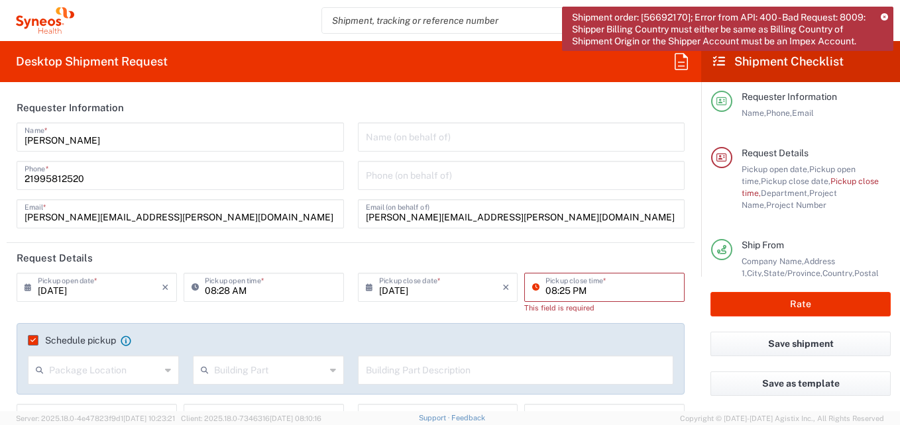
click at [536, 292] on icon at bounding box center [538, 287] width 13 height 21
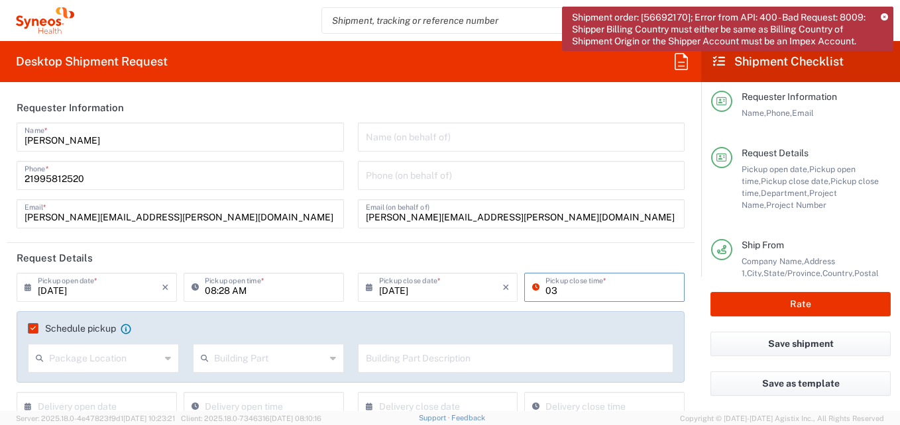
click at [557, 291] on input "03" at bounding box center [610, 286] width 131 height 23
click at [558, 289] on input "03" at bounding box center [610, 286] width 131 height 23
type input "03:09 PM"
drag, startPoint x: 598, startPoint y: 241, endPoint x: 606, endPoint y: 237, distance: 9.2
click at [598, 242] on agx-form-section "Requester Information Luciene Diniz Name * 21995812520 Phone * luciene.diniz@sy…" at bounding box center [351, 168] width 688 height 150
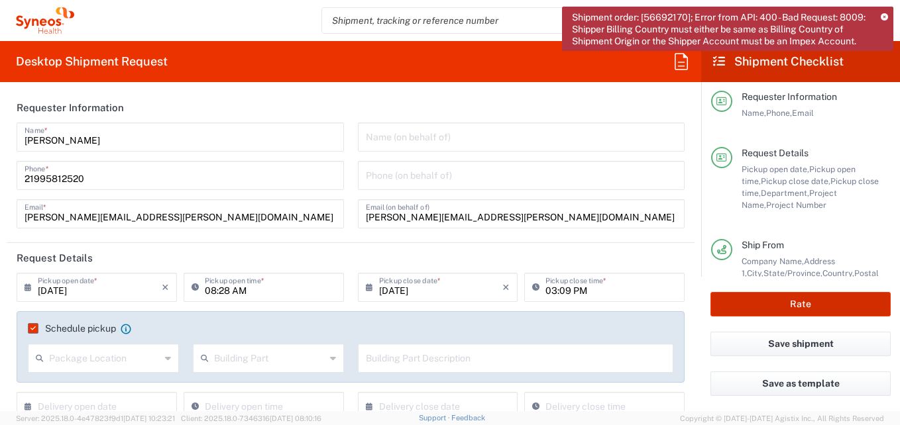
click at [747, 305] on button "Rate" at bounding box center [800, 304] width 180 height 25
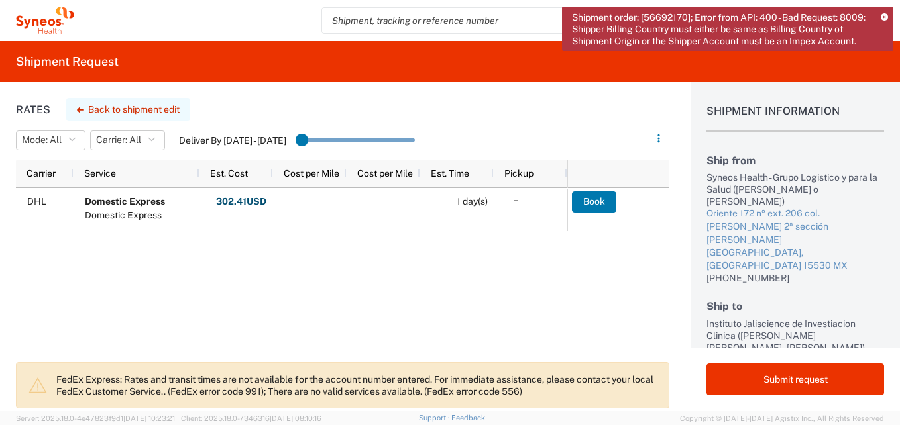
click at [91, 111] on button "Back to shipment edit" at bounding box center [128, 109] width 124 height 23
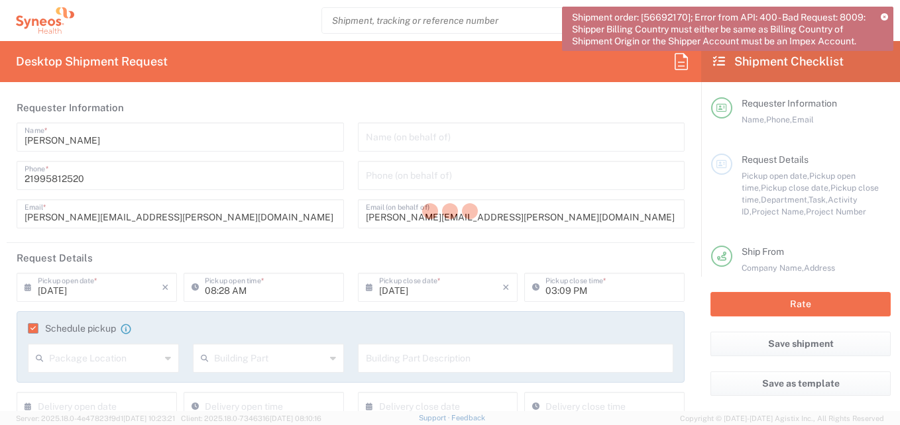
type input "7041203"
type input "[GEOGRAPHIC_DATA]"
type input "Your Packaging"
type input "Teva 7041203"
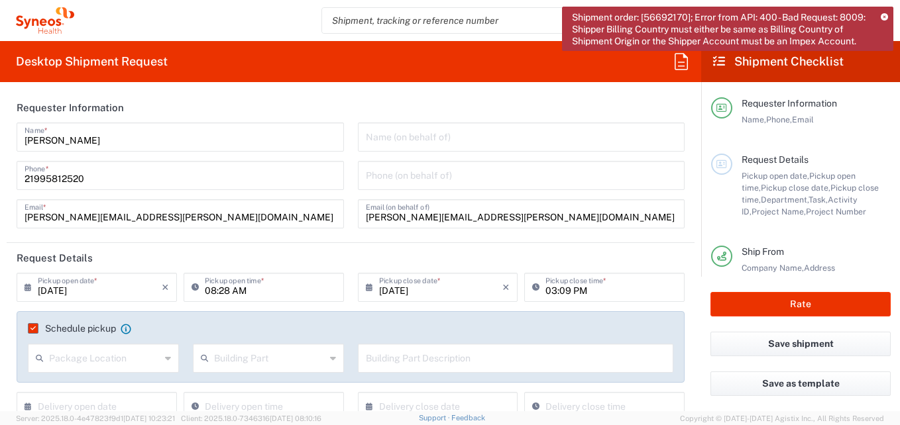
type input "[GEOGRAPHIC_DATA]"
type input "3216"
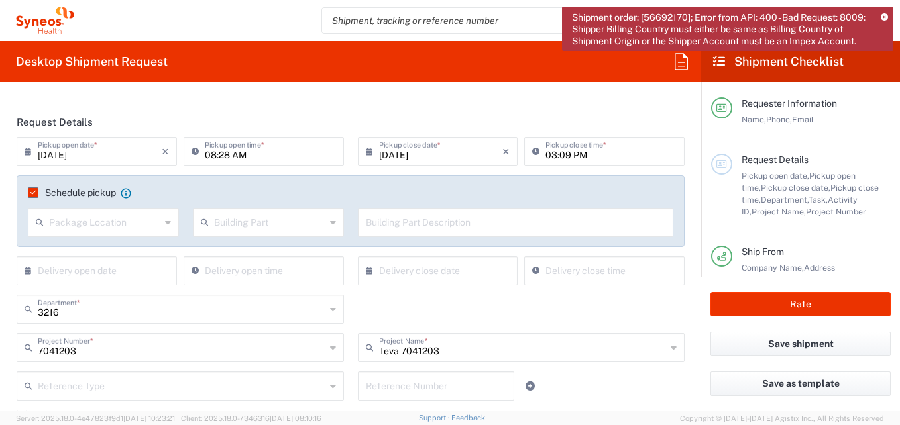
scroll to position [70, 0]
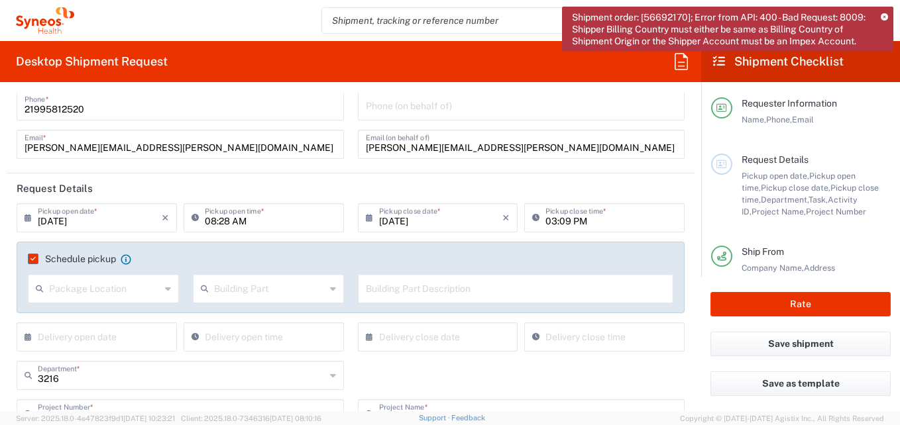
click at [32, 259] on label "Schedule pickup" at bounding box center [72, 259] width 88 height 11
click at [30, 259] on input "Schedule pickup" at bounding box center [30, 259] width 0 height 0
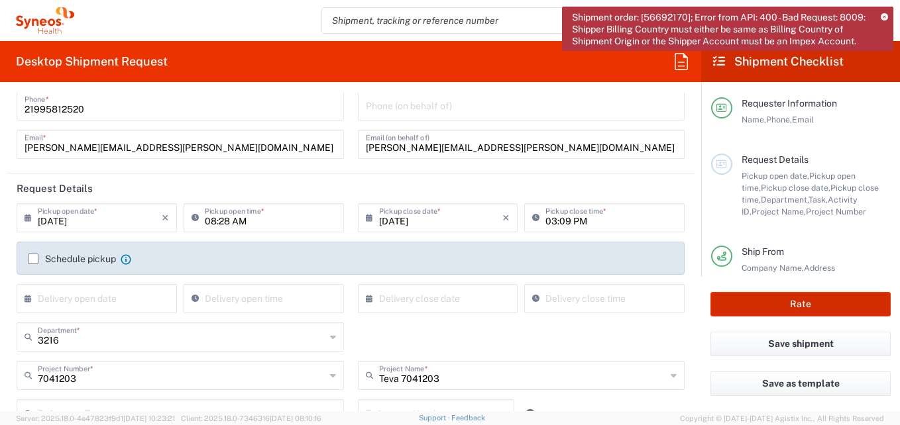
click at [794, 308] on button "Rate" at bounding box center [800, 304] width 180 height 25
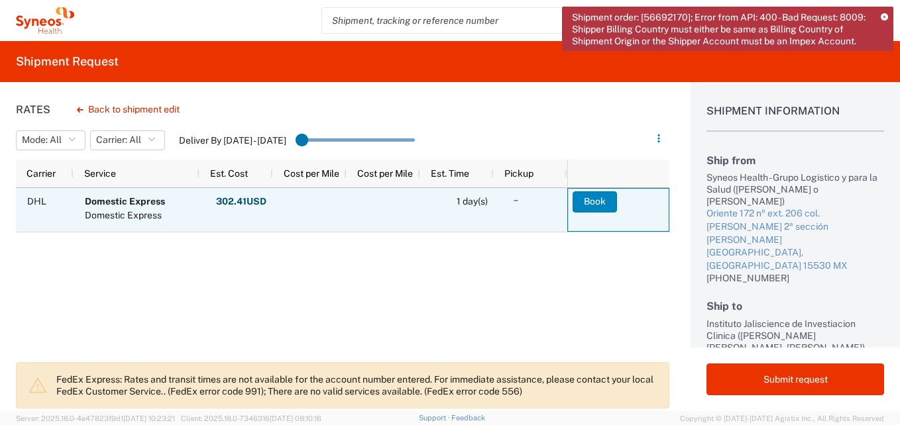
click at [592, 204] on button "Book" at bounding box center [594, 201] width 44 height 21
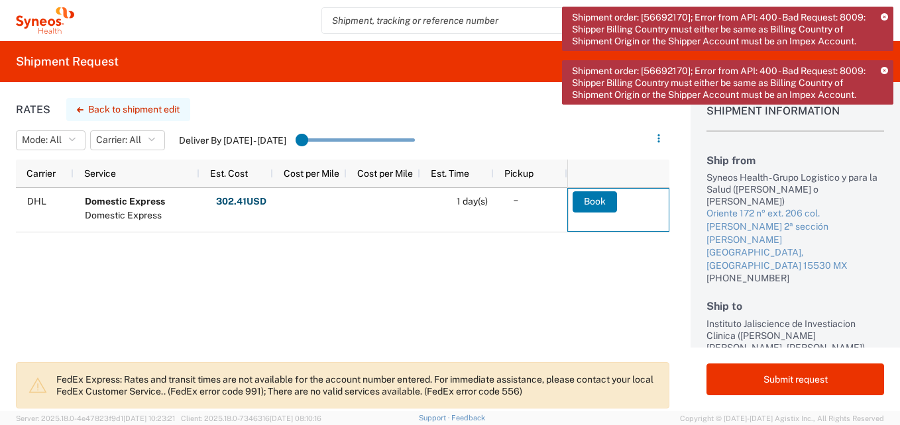
click at [155, 104] on button "Back to shipment edit" at bounding box center [128, 109] width 124 height 23
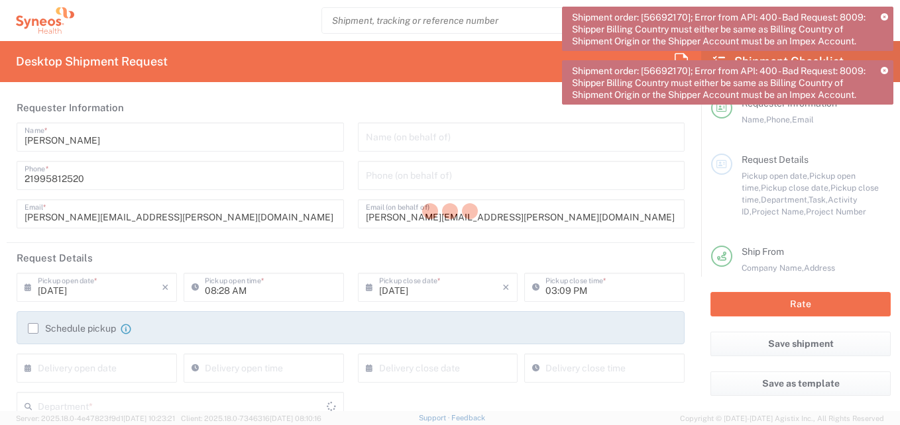
type input "7041203"
type input "Teva 7041203"
type input "[GEOGRAPHIC_DATA]"
type input "Your Packaging"
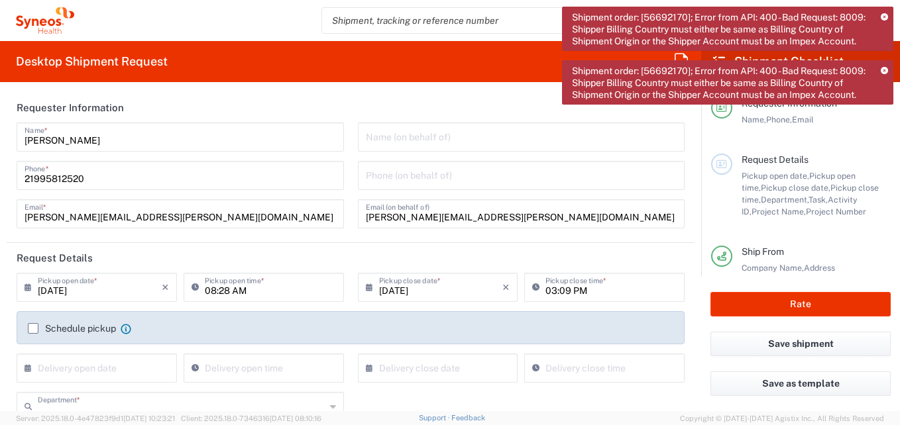
type input "3216"
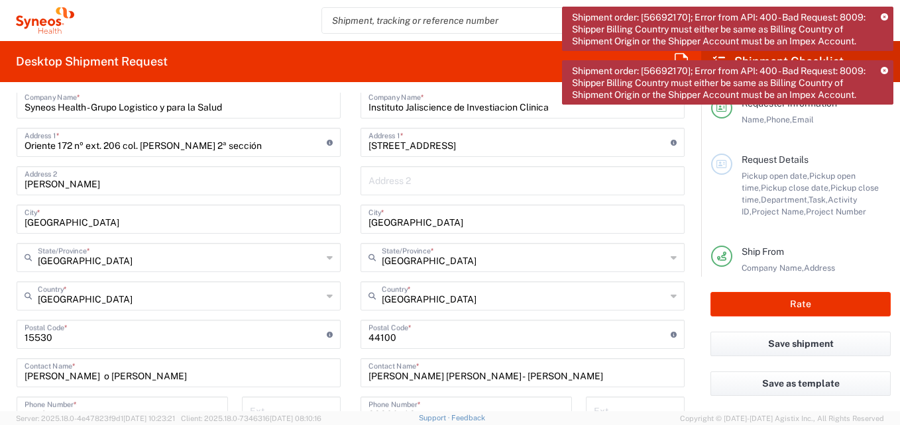
scroll to position [663, 0]
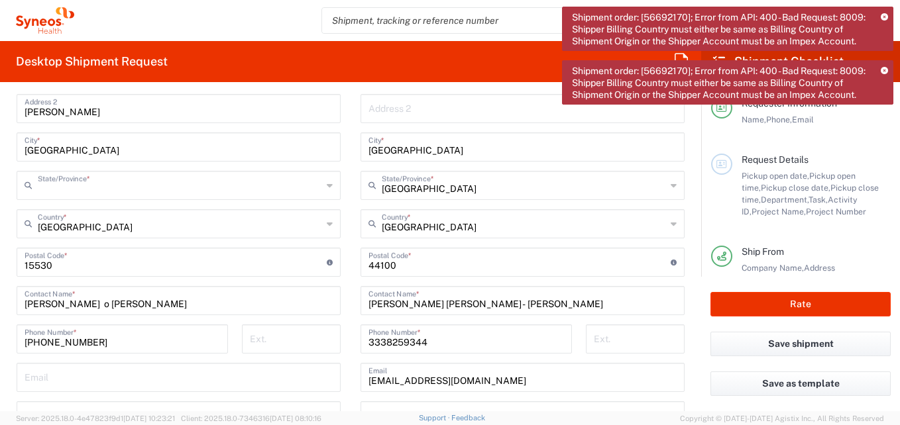
click at [170, 191] on input "text" at bounding box center [180, 184] width 284 height 23
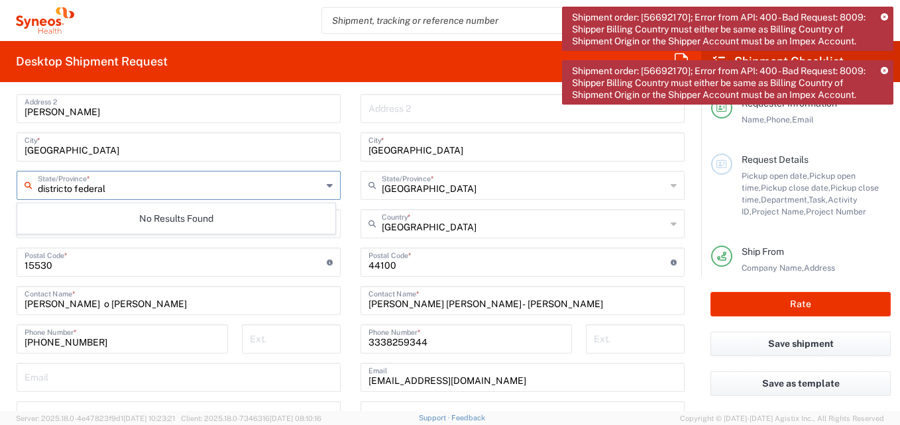
click at [60, 189] on input "districto federal" at bounding box center [180, 184] width 284 height 23
click at [327, 189] on icon at bounding box center [330, 185] width 6 height 21
click at [327, 184] on icon at bounding box center [330, 185] width 6 height 21
click at [139, 192] on input "districto federal" at bounding box center [180, 184] width 284 height 23
type input "d"
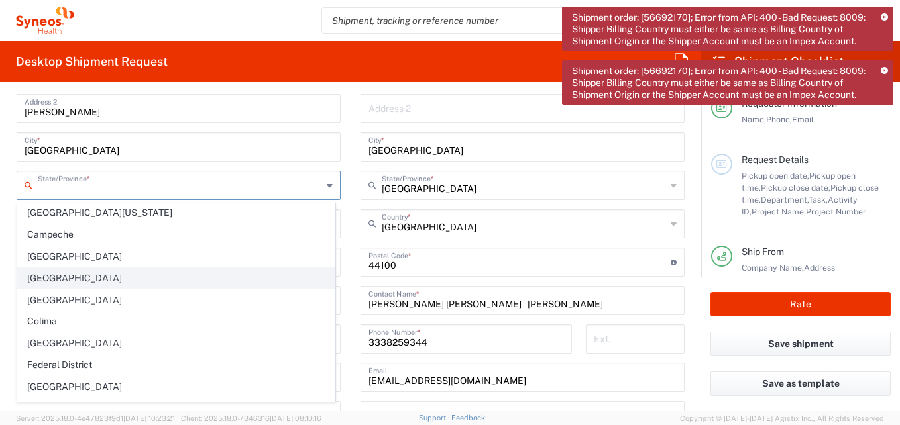
scroll to position [133, 0]
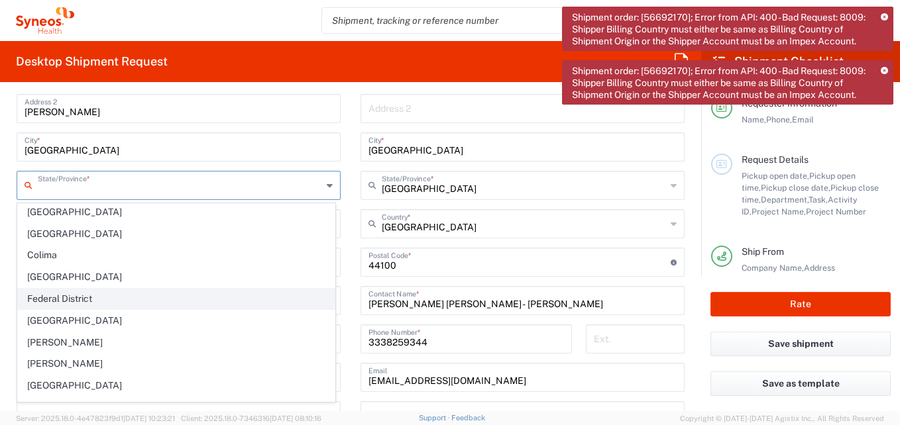
click at [81, 299] on span "Federal District" at bounding box center [176, 299] width 317 height 21
type input "Federal District"
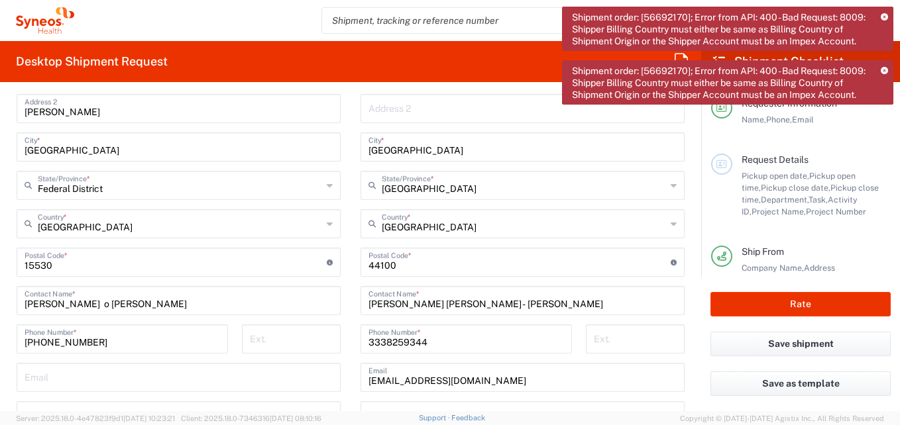
click at [327, 228] on icon at bounding box center [330, 223] width 6 height 21
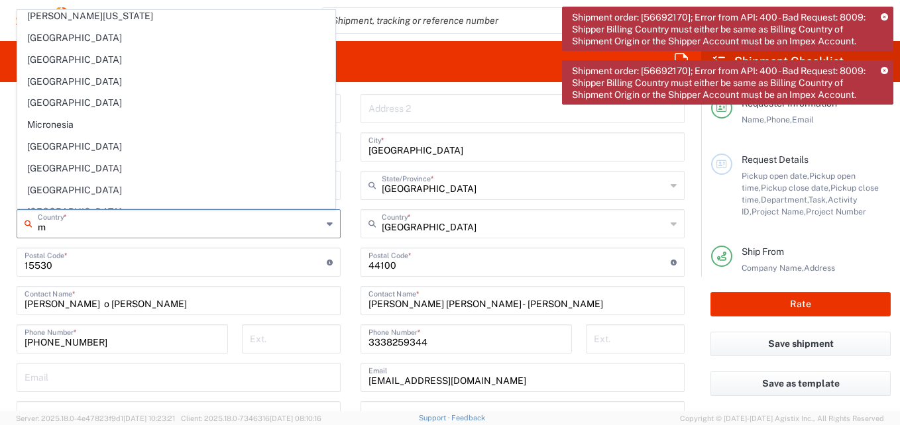
scroll to position [1301, 0]
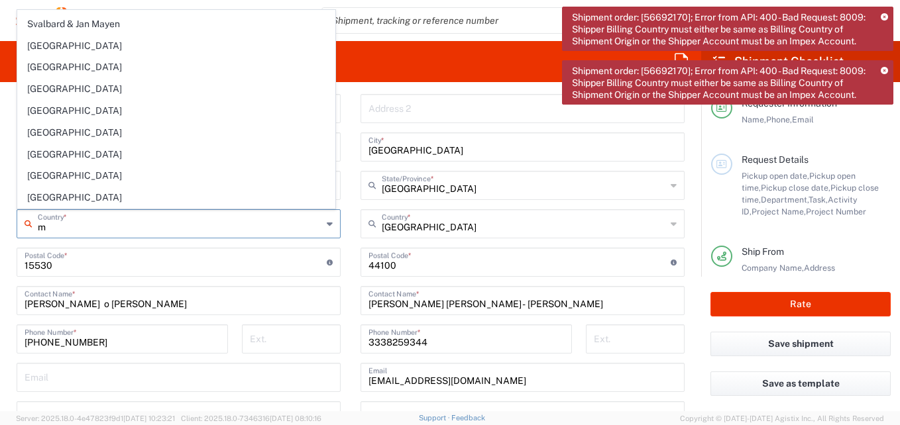
type input "[GEOGRAPHIC_DATA]"
type input "Daiichi_ DS8201-AU305 _Mexico_IL Container with ethanol"
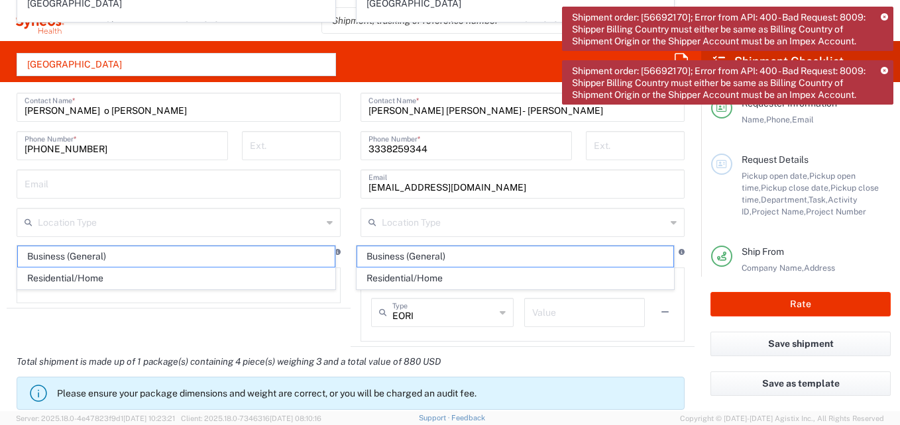
scroll to position [851, 0]
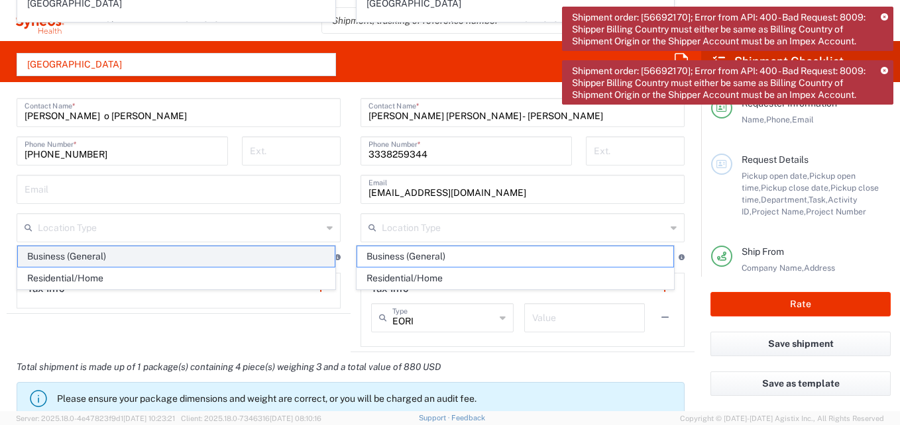
click at [102, 259] on span "Business (General)" at bounding box center [176, 256] width 317 height 21
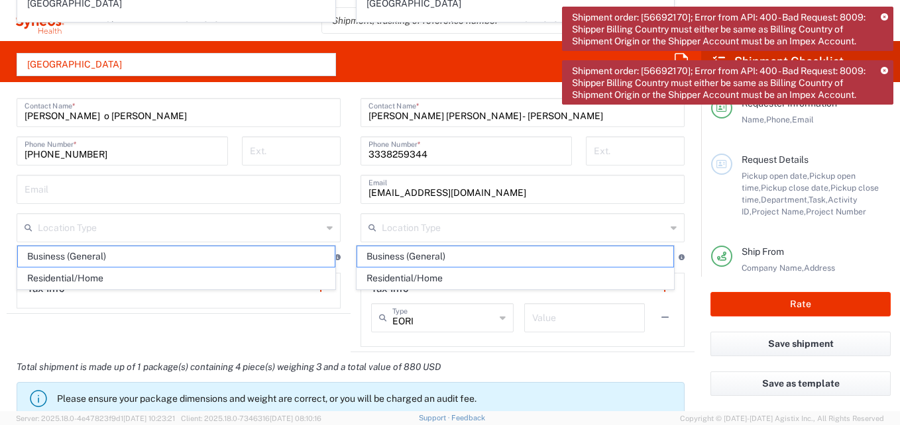
type input "Business (General)"
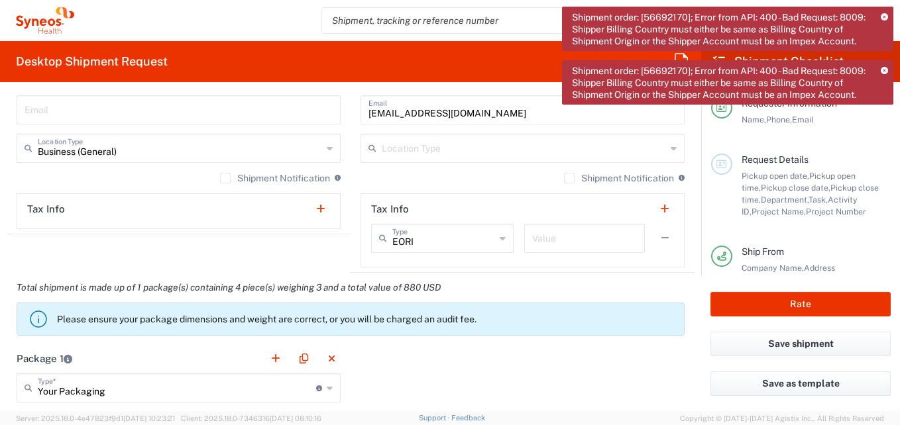
scroll to position [983, 0]
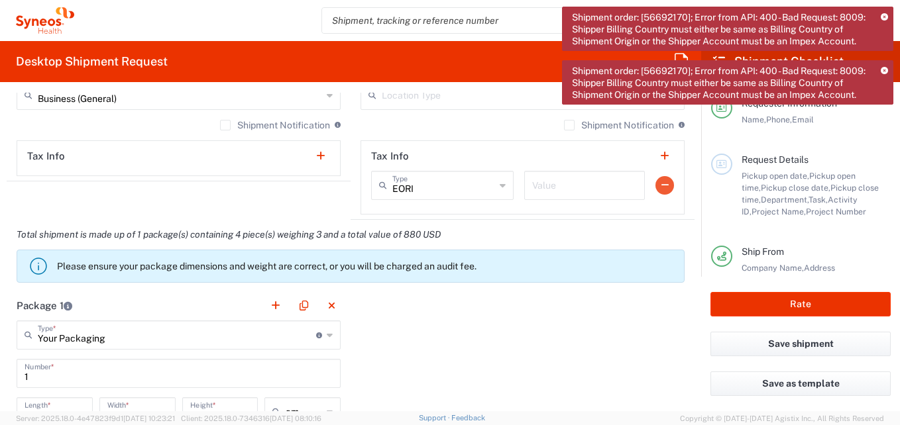
click at [655, 191] on button "button" at bounding box center [664, 185] width 19 height 19
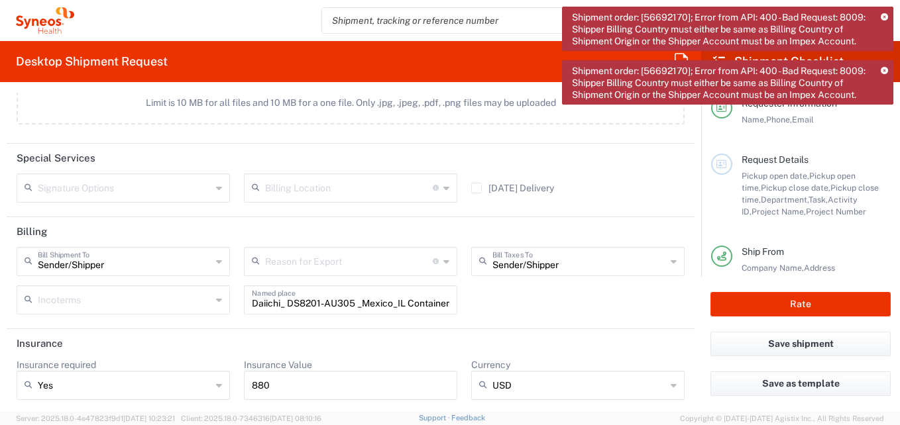
scroll to position [1649, 0]
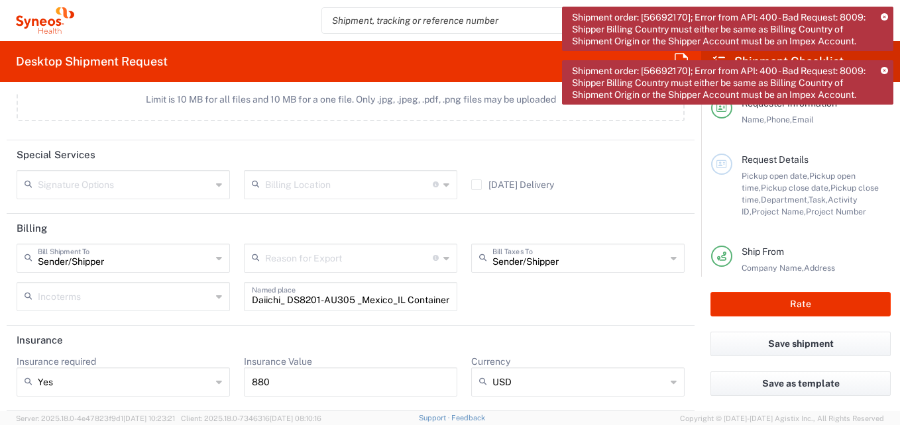
click at [262, 300] on input "Daiichi_ DS8201-AU305 _Mexico_IL Container with ethanol" at bounding box center [350, 295] width 197 height 23
click at [284, 295] on input "text" at bounding box center [350, 295] width 197 height 23
click at [504, 317] on div "Sender/Shipper Bill Shipment To Sender/Shipper Recipient Account Third Party Ac…" at bounding box center [351, 282] width 682 height 77
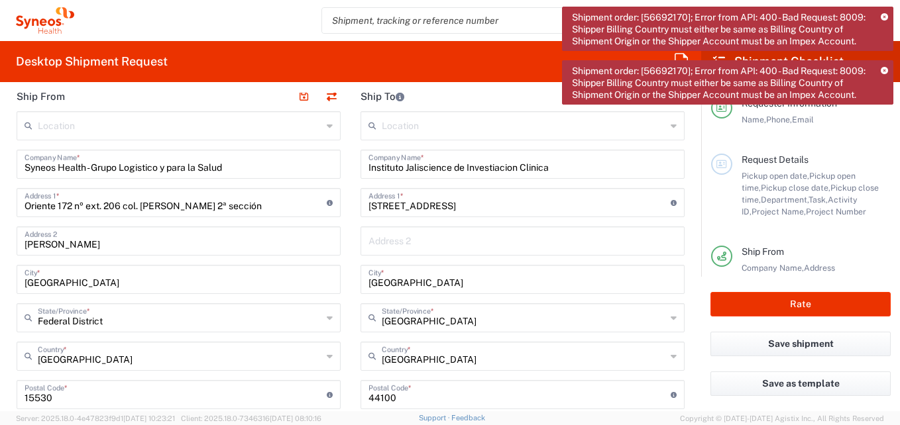
scroll to position [596, 0]
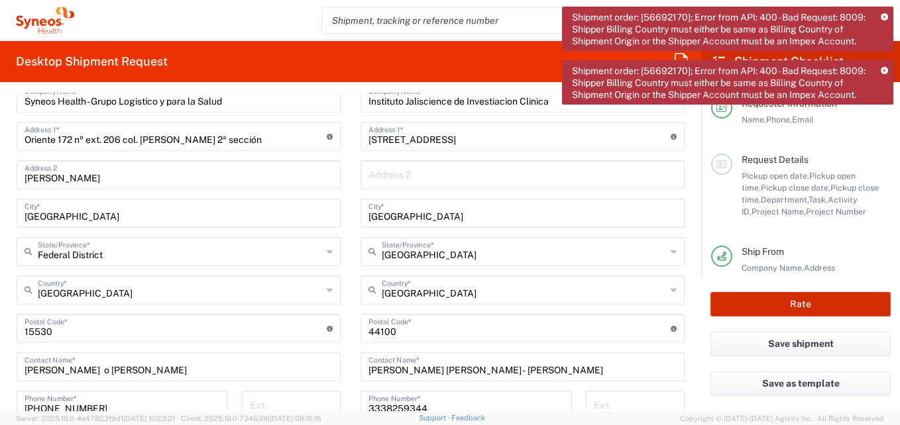
click at [754, 306] on button "Rate" at bounding box center [800, 304] width 180 height 25
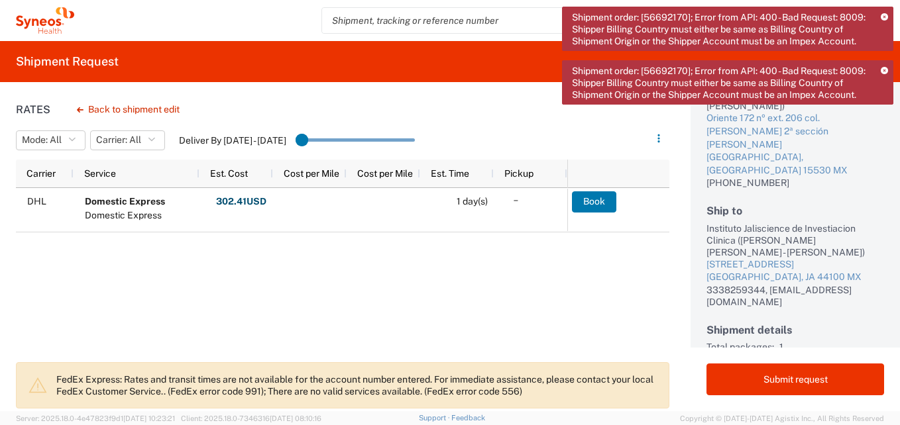
scroll to position [148, 0]
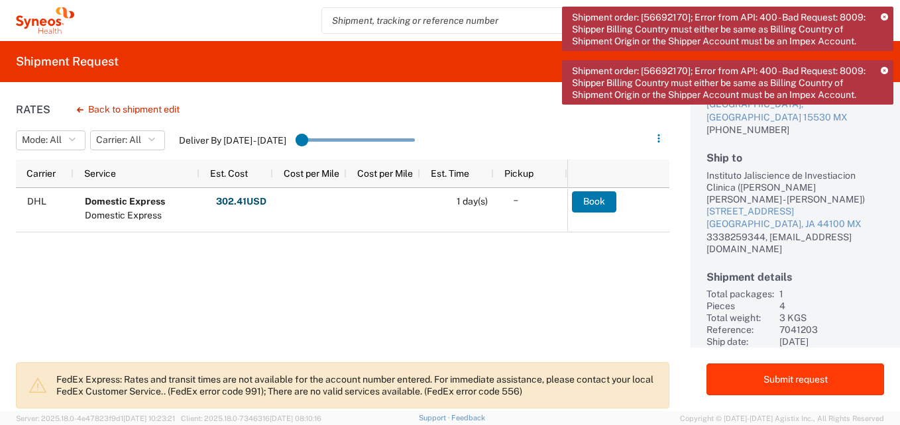
click at [813, 376] on button "Submit request" at bounding box center [795, 380] width 178 height 32
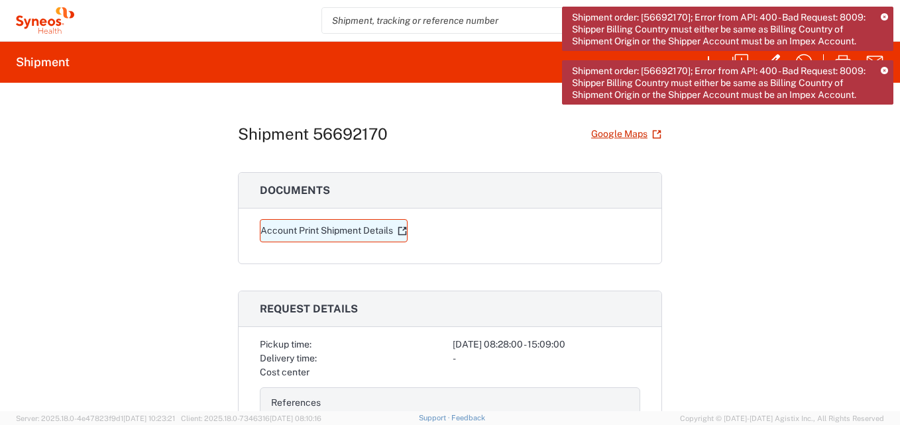
click at [351, 234] on link "Account Print Shipment Details" at bounding box center [334, 230] width 148 height 23
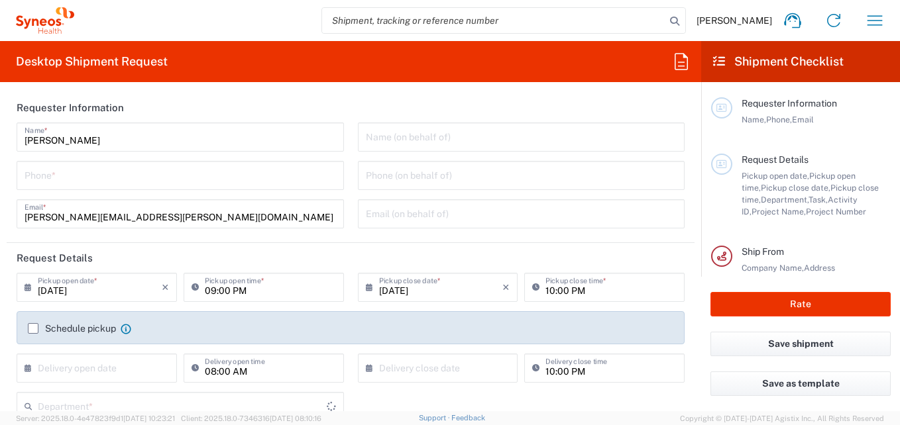
type input "3216"
type input "[GEOGRAPHIC_DATA]"
type input "Syneos Health Brasil Ltda"
click at [864, 22] on icon "button" at bounding box center [874, 20] width 21 height 21
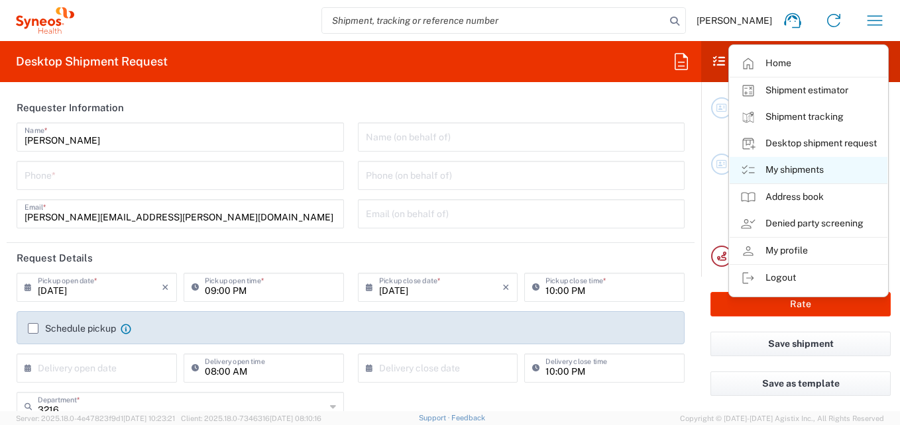
click at [787, 175] on link "My shipments" at bounding box center [808, 170] width 158 height 27
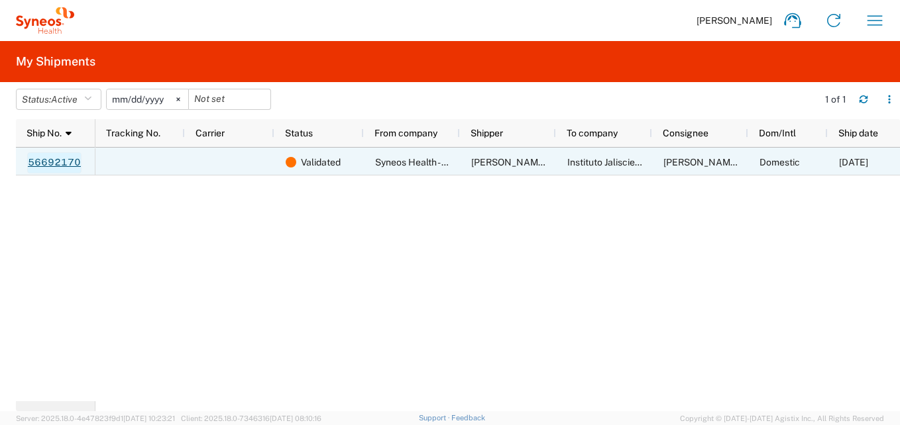
click at [69, 162] on link "56692170" at bounding box center [54, 162] width 54 height 21
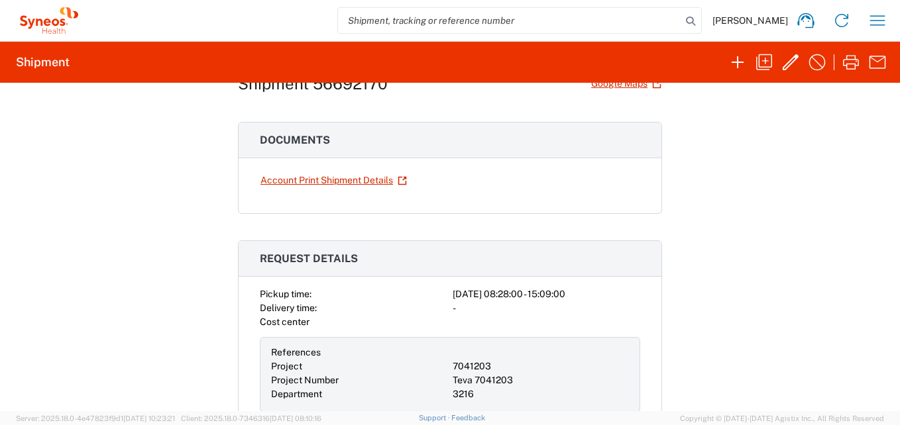
scroll to position [199, 0]
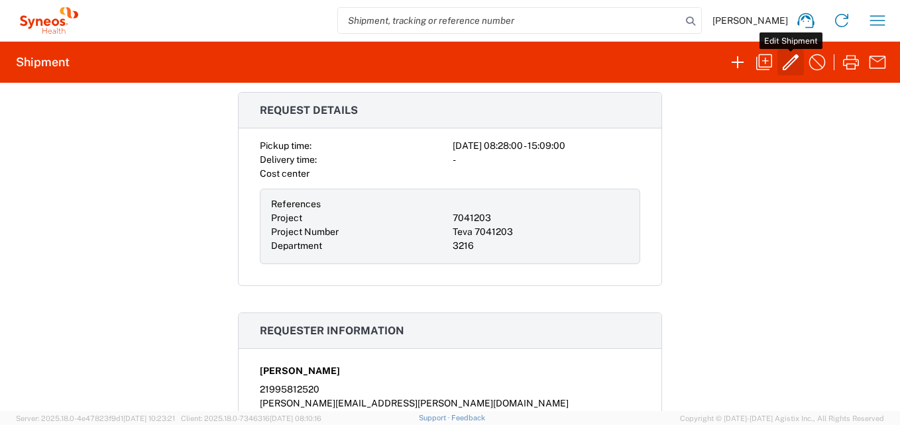
click at [784, 64] on icon "button" at bounding box center [790, 62] width 21 height 21
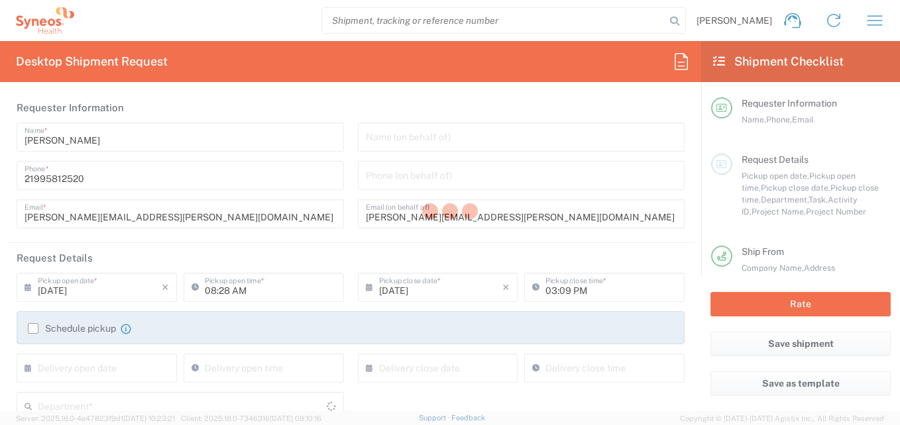
type input "3216"
type input "Federal District"
type input "[GEOGRAPHIC_DATA]"
type input "Your Packaging"
type input "USD"
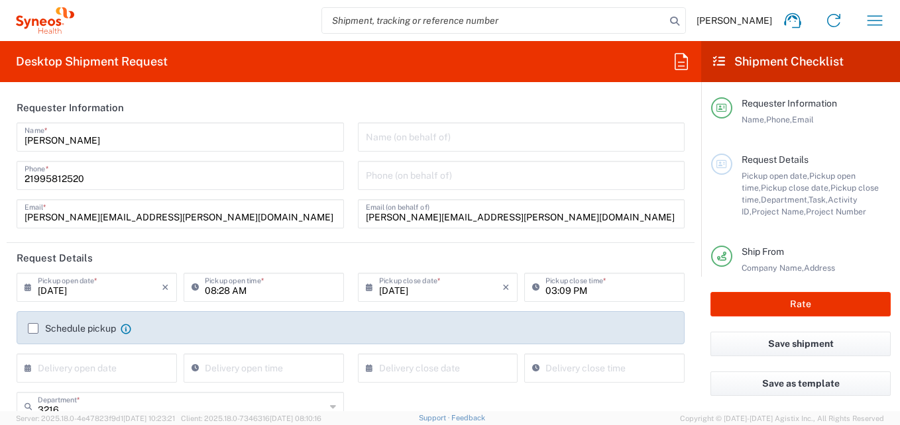
type input "7041203"
type input "Teva 7041203"
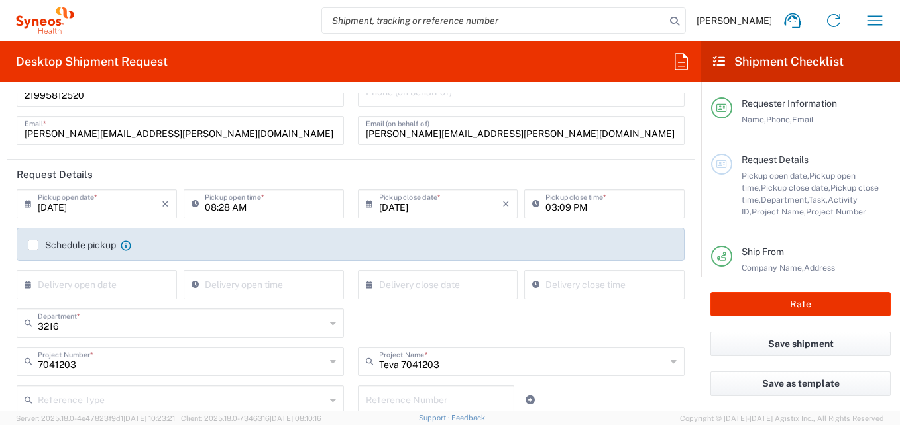
scroll to position [66, 0]
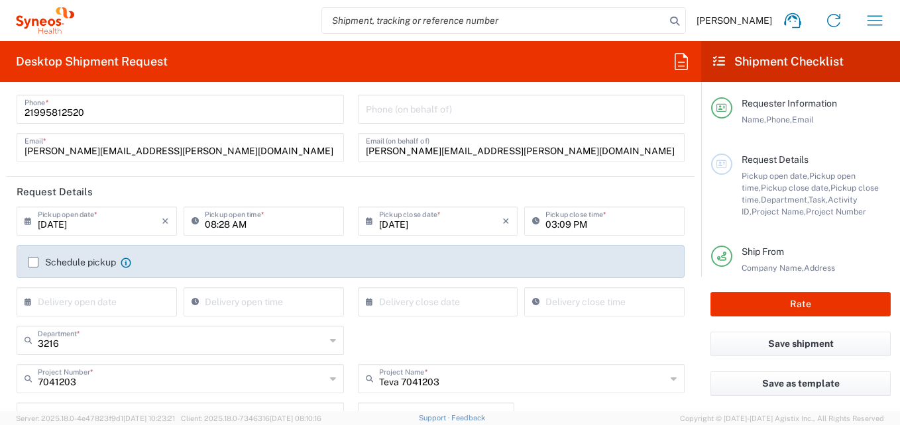
click at [31, 262] on label "Schedule pickup" at bounding box center [72, 262] width 88 height 11
click at [33, 262] on input "Schedule pickup" at bounding box center [33, 262] width 0 height 0
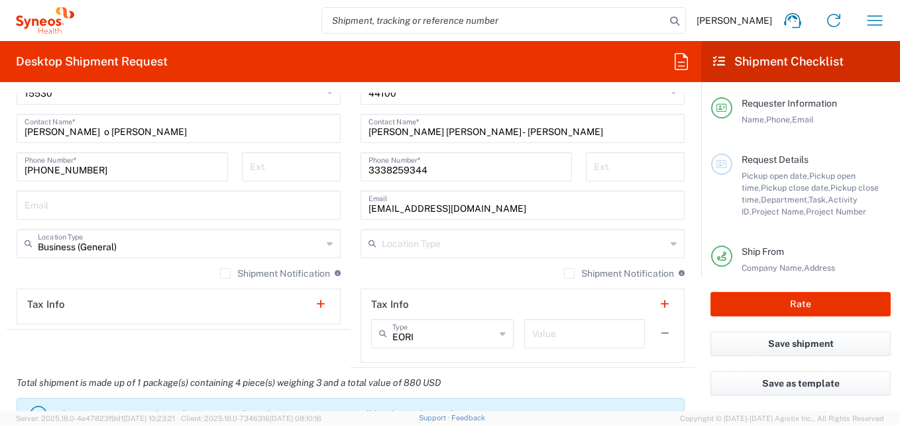
scroll to position [865, 0]
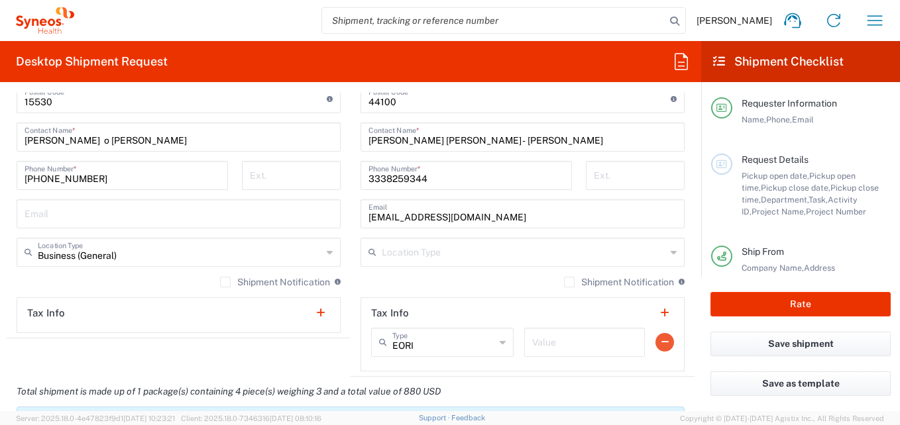
click at [655, 339] on button "button" at bounding box center [664, 342] width 19 height 19
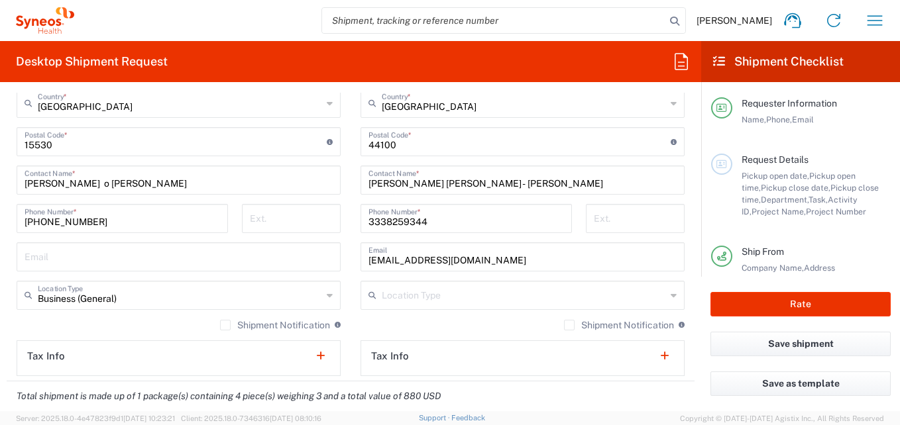
scroll to position [798, 0]
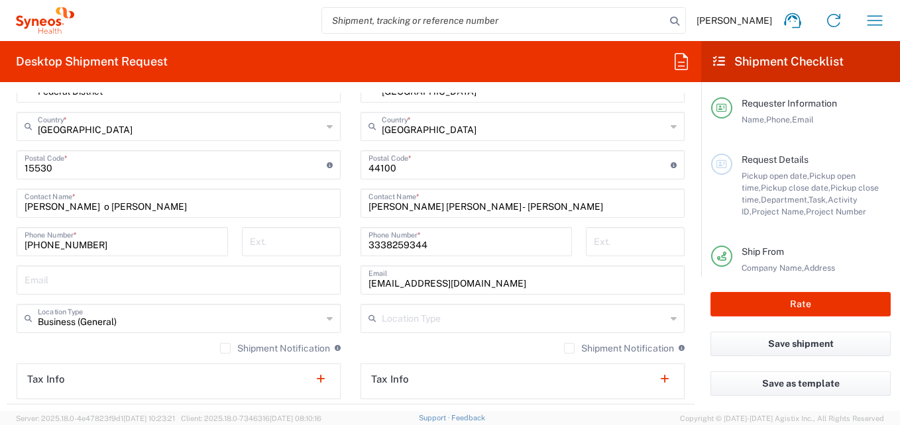
click at [670, 321] on icon at bounding box center [673, 318] width 6 height 21
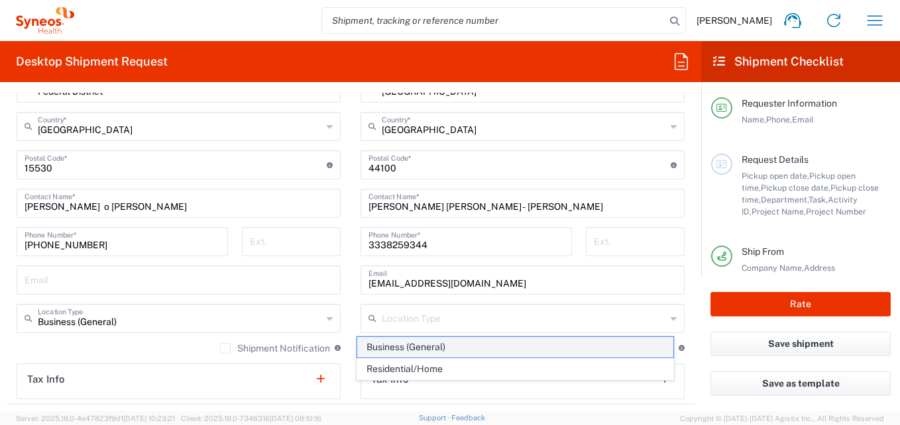
click at [443, 348] on span "Business (General)" at bounding box center [515, 347] width 317 height 21
type input "Business (General)"
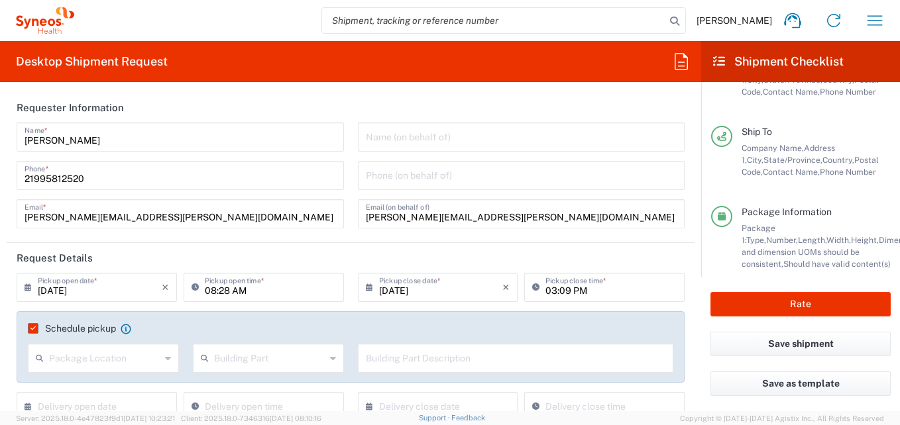
scroll to position [233, 0]
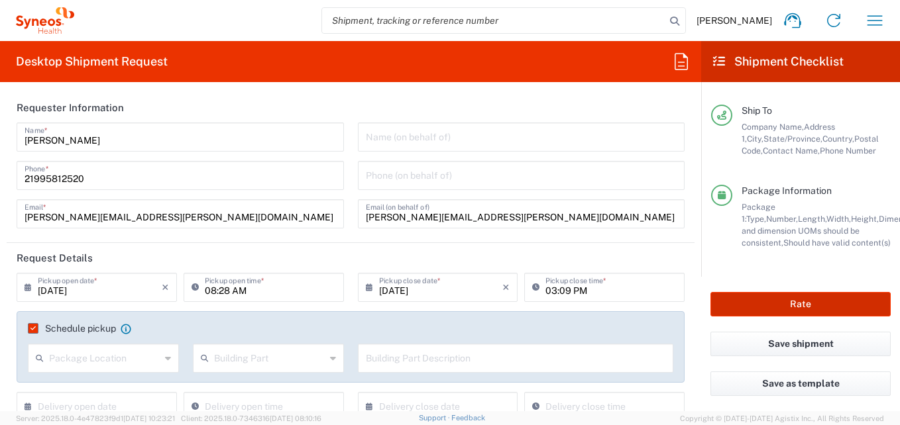
click at [788, 300] on button "Rate" at bounding box center [800, 304] width 180 height 25
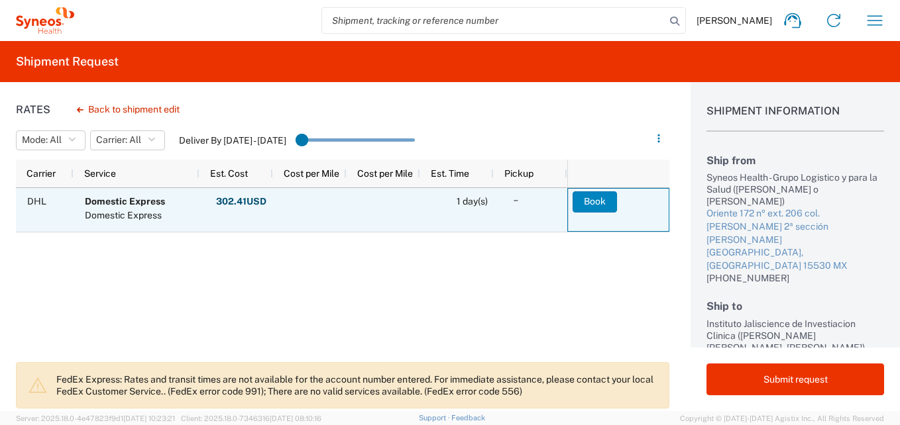
click at [584, 212] on button "Book" at bounding box center [594, 201] width 44 height 21
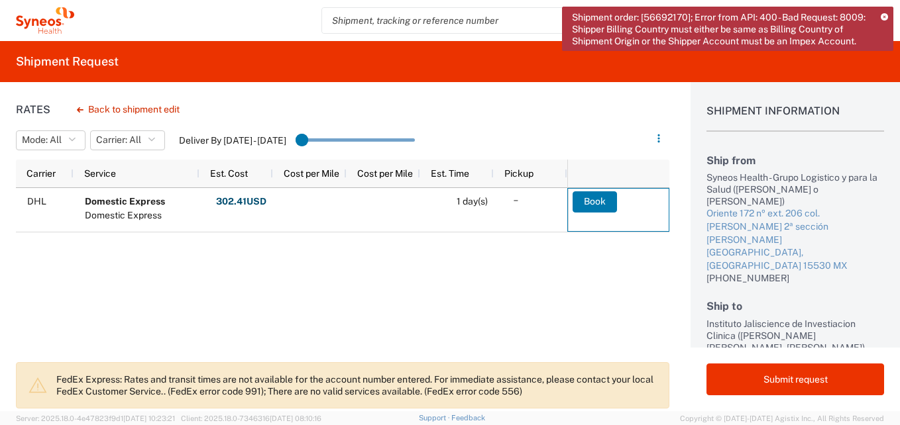
click at [884, 14] on icon at bounding box center [884, 17] width 7 height 7
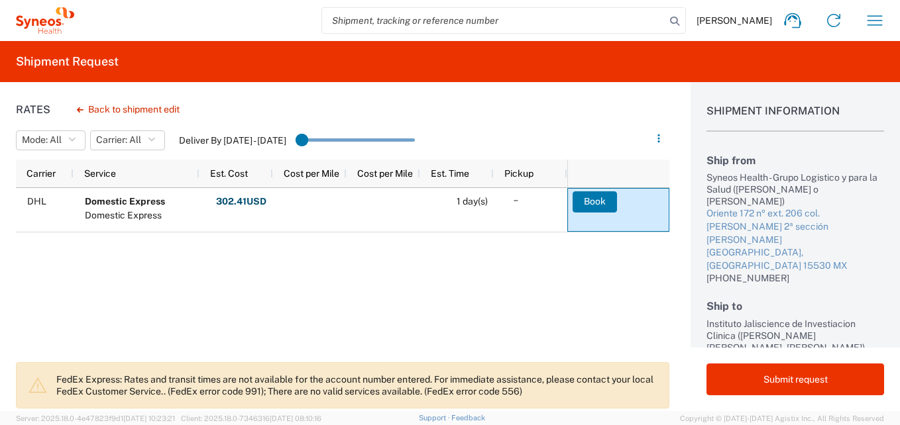
click at [332, 297] on div "DHL Domestic Express Domestic Express 302.41 USD Other Fees: 0.00 USD Fuel Char…" at bounding box center [291, 271] width 551 height 166
click at [101, 102] on button "Back to shipment edit" at bounding box center [128, 109] width 124 height 23
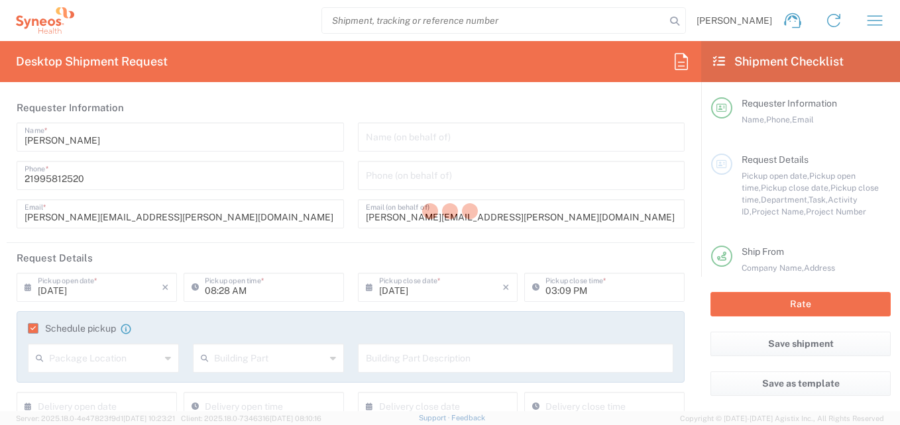
type input "7041203"
type input "Teva 7041203"
type input "Federal District"
type input "[GEOGRAPHIC_DATA]"
type input "3216"
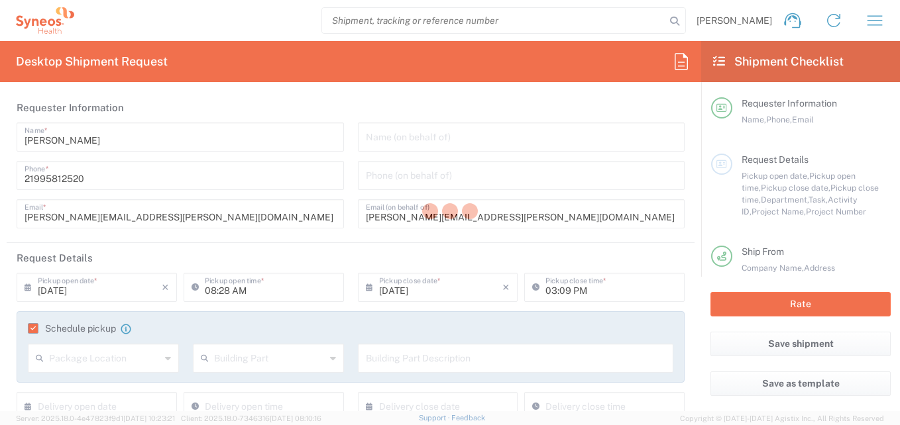
type input "Your Packaging"
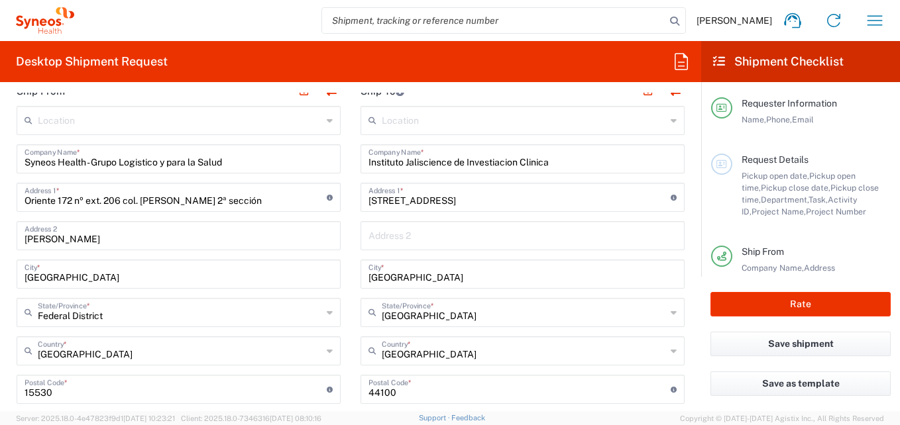
scroll to position [596, 0]
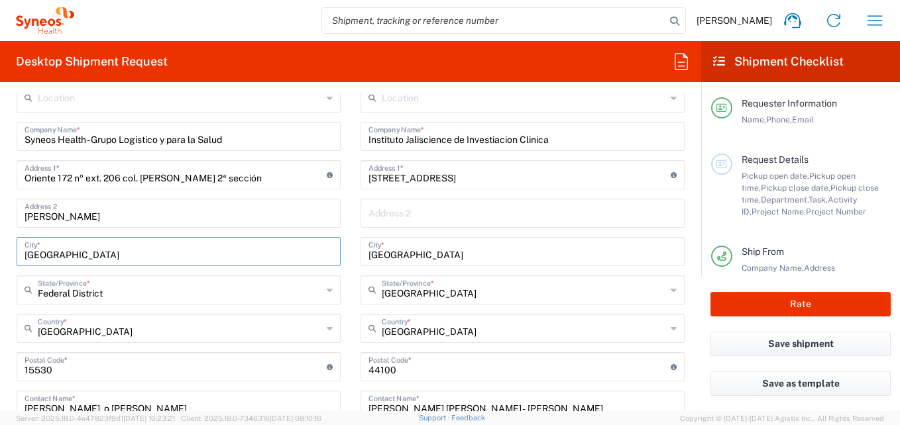
click at [178, 258] on input "[GEOGRAPHIC_DATA]" at bounding box center [179, 250] width 308 height 23
click at [327, 290] on icon at bounding box center [330, 290] width 6 height 21
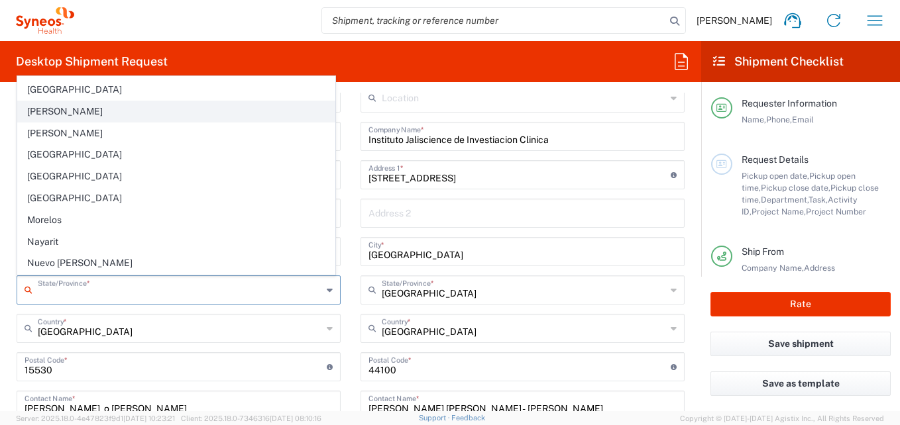
scroll to position [232, 0]
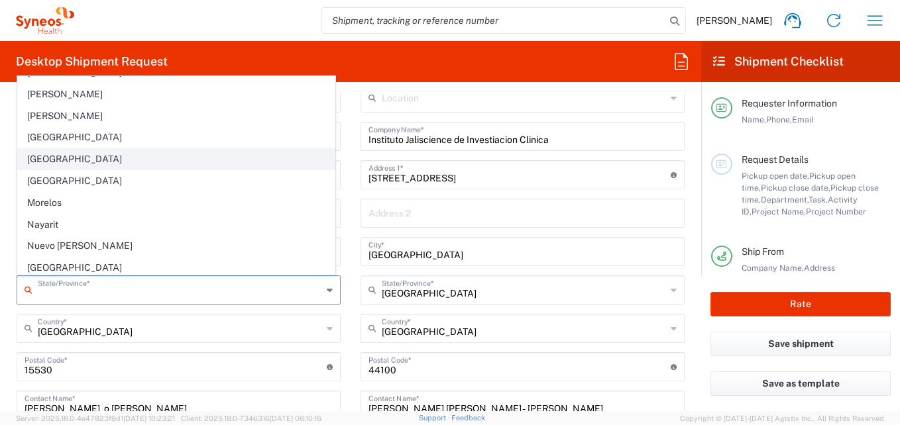
click at [78, 156] on span "[GEOGRAPHIC_DATA]" at bounding box center [176, 159] width 317 height 21
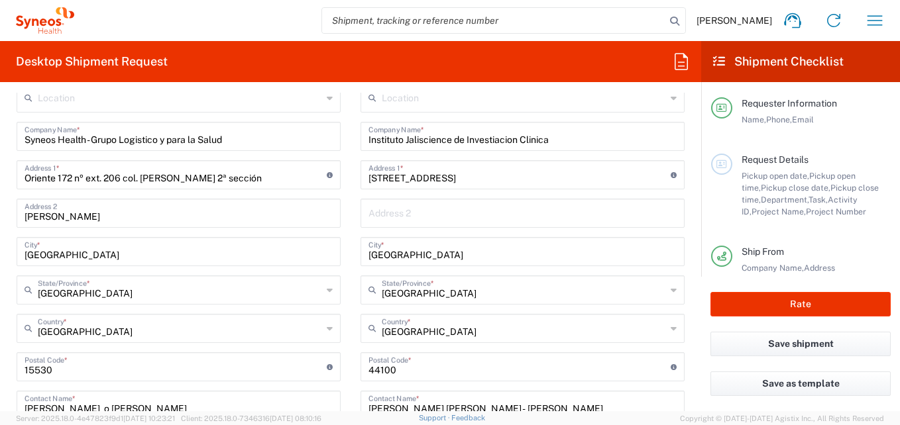
click at [327, 290] on icon at bounding box center [330, 290] width 6 height 21
type input "[GEOGRAPHIC_DATA]"
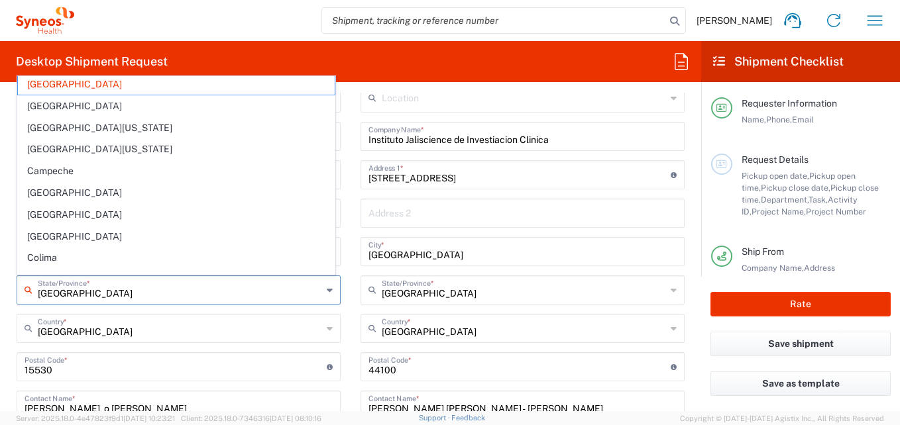
scroll to position [0, 0]
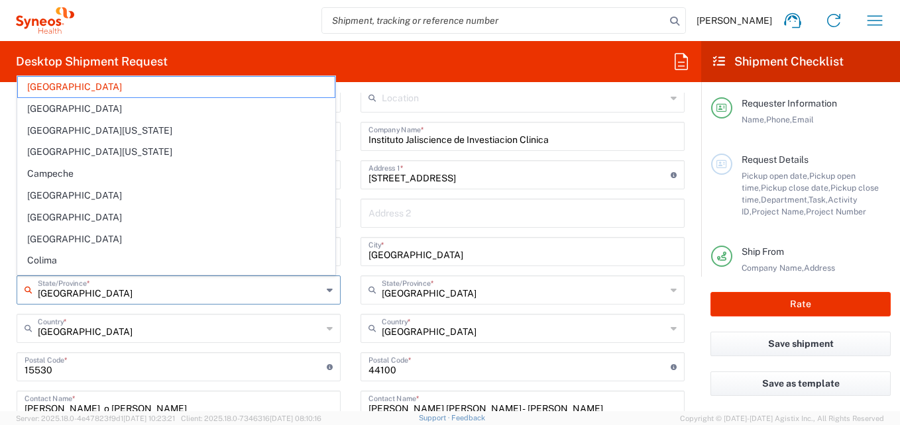
click at [127, 295] on input "[GEOGRAPHIC_DATA]" at bounding box center [180, 289] width 284 height 23
click at [239, 207] on span "[GEOGRAPHIC_DATA]" at bounding box center [176, 217] width 317 height 21
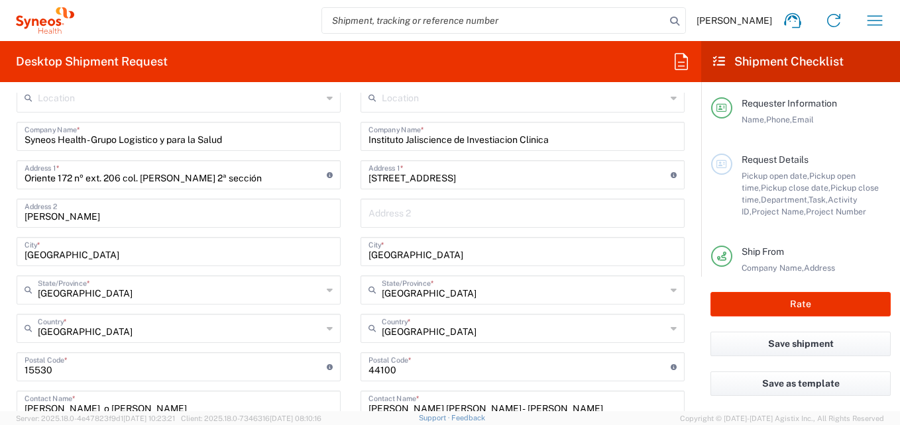
scroll to position [596, 0]
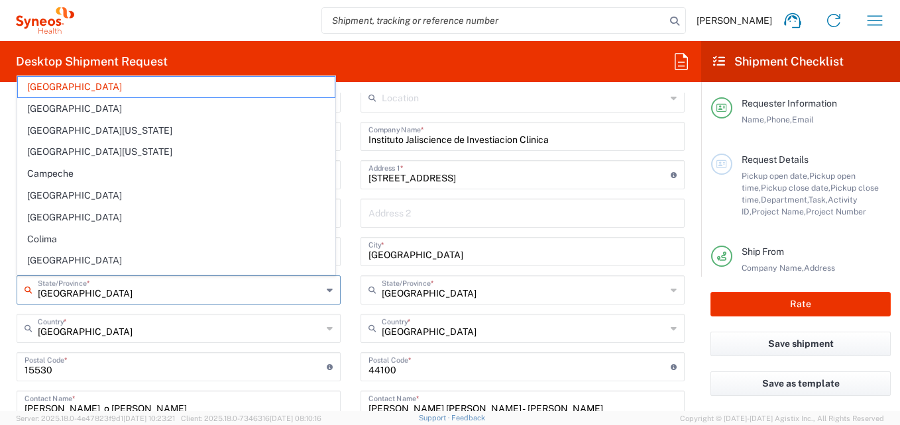
click at [168, 292] on input "[GEOGRAPHIC_DATA]" at bounding box center [180, 289] width 284 height 23
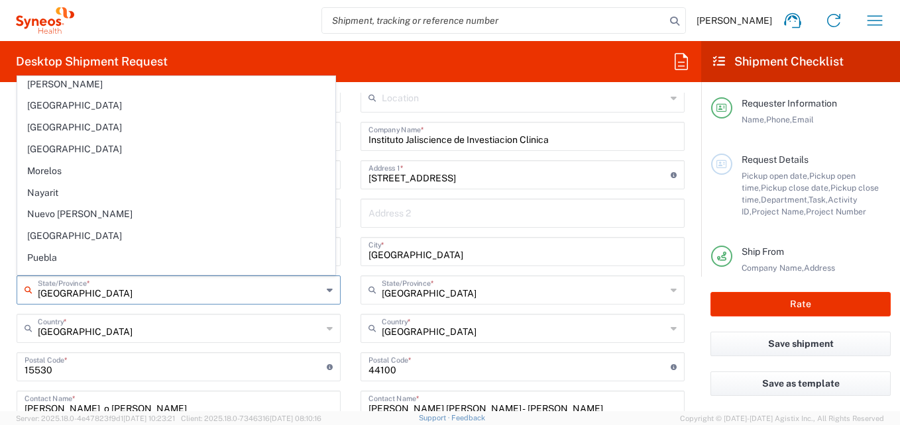
scroll to position [250, 0]
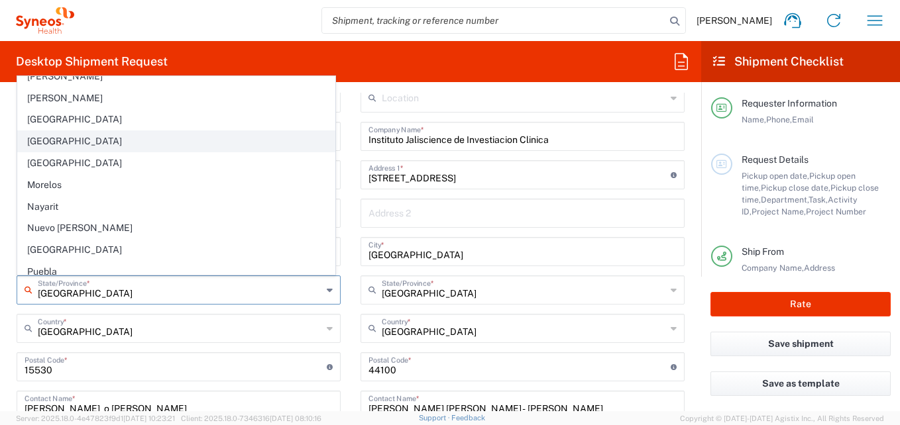
click at [101, 131] on span "[GEOGRAPHIC_DATA]" at bounding box center [176, 141] width 317 height 21
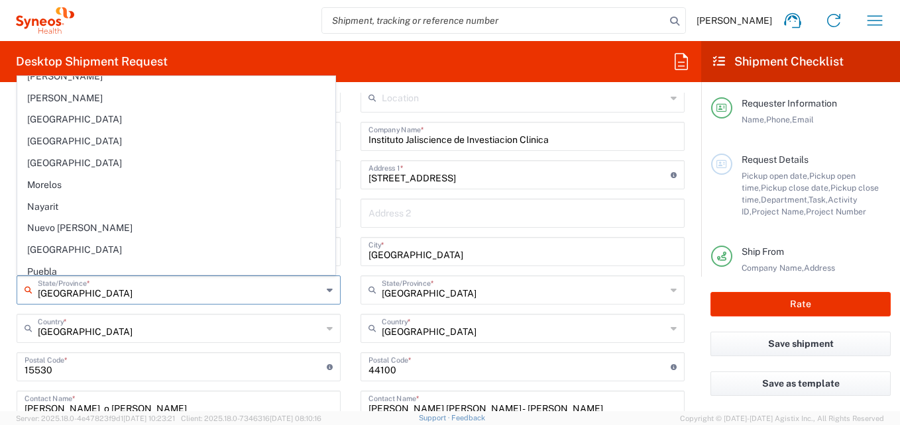
type input "[GEOGRAPHIC_DATA]"
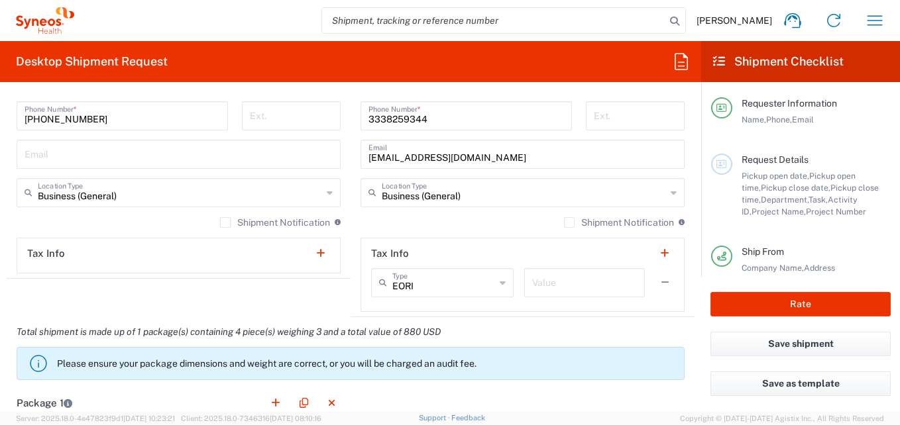
scroll to position [1060, 0]
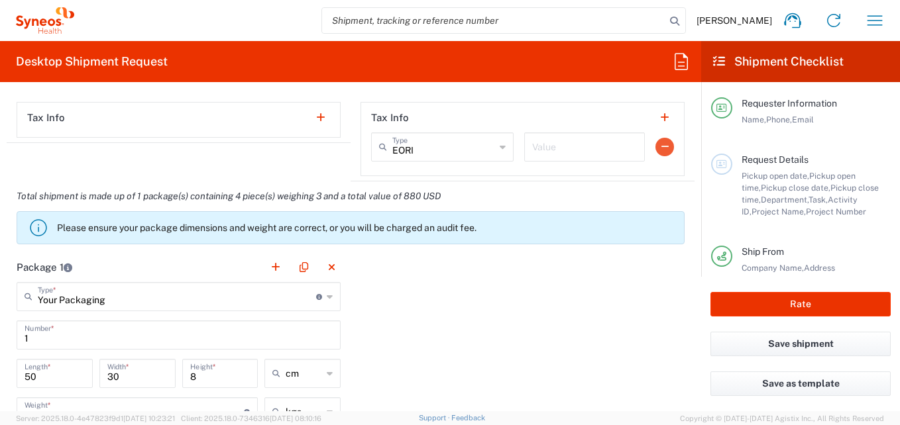
click at [657, 151] on button "button" at bounding box center [664, 147] width 19 height 19
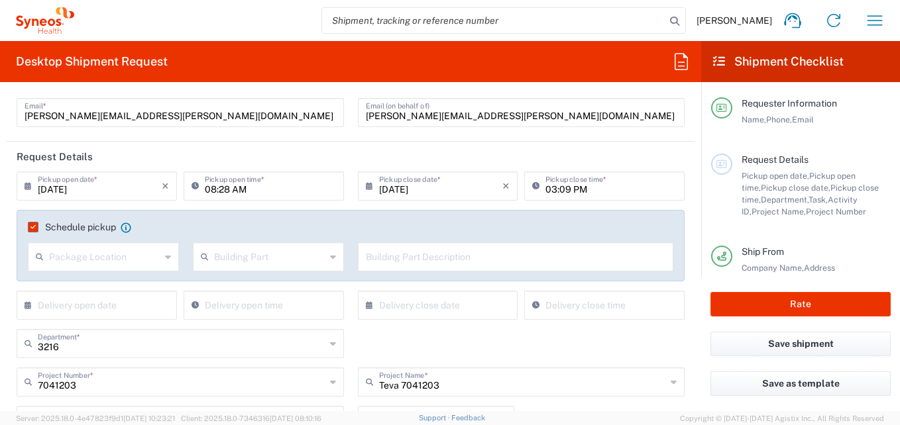
scroll to position [133, 0]
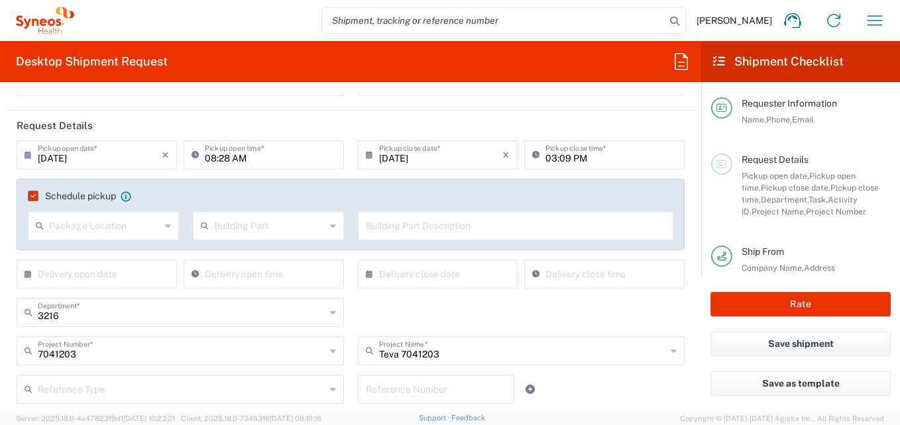
click at [608, 169] on div "03:09 PM Pickup close time *" at bounding box center [604, 154] width 160 height 29
click at [453, 217] on input "text" at bounding box center [516, 224] width 300 height 23
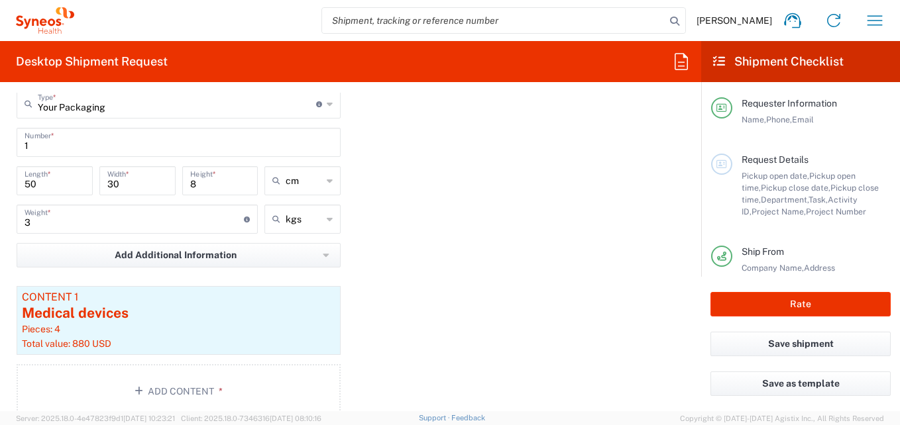
scroll to position [1193, 0]
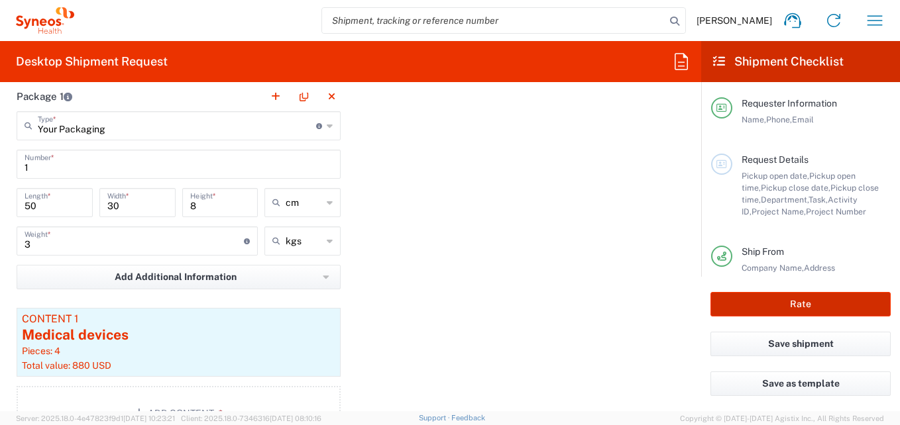
click at [801, 307] on button "Rate" at bounding box center [800, 304] width 180 height 25
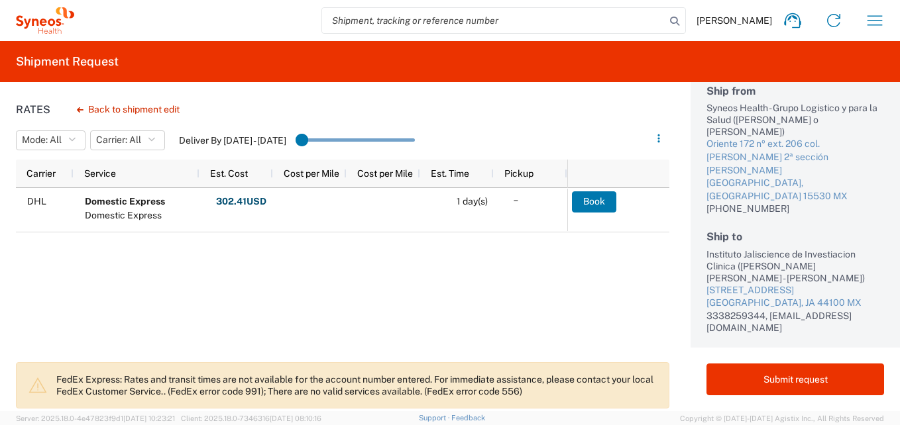
scroll to position [148, 0]
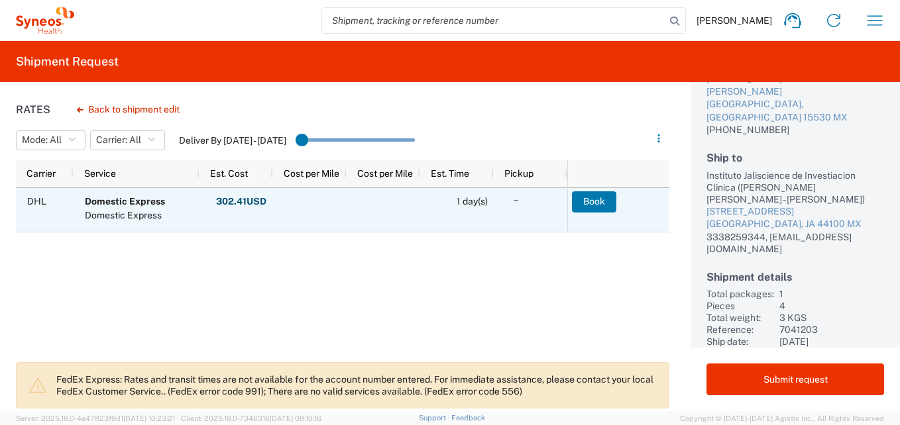
click at [593, 204] on button "Book" at bounding box center [594, 201] width 44 height 21
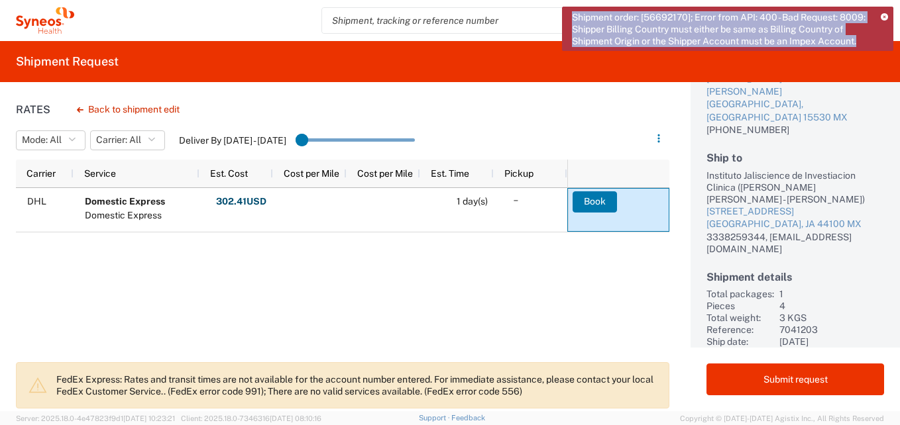
drag, startPoint x: 566, startPoint y: 15, endPoint x: 874, endPoint y: 36, distance: 308.8
click at [874, 36] on div "Shipment order: [56692170]; Error from API: 400 - Bad Request: 8009: Shipper Bi…" at bounding box center [727, 29] width 331 height 44
copy span "Shipment order: [56692170]; Error from API: 400 - Bad Request: 8009: Shipper Bi…"
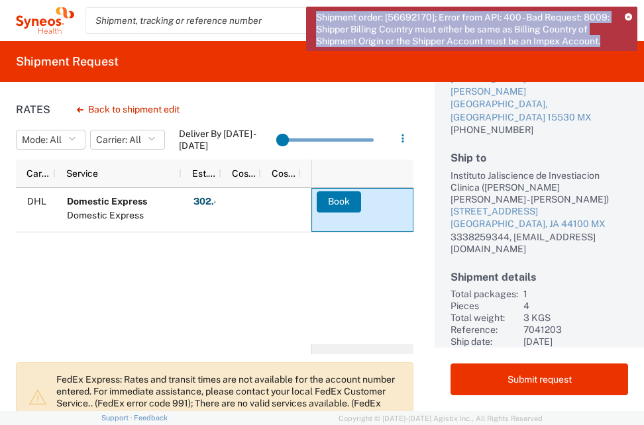
click at [206, 256] on div "DHL Domestic Express Domestic Express 302.41 USD Other Fees: 0.00 USD Fuel Char…" at bounding box center [163, 266] width 295 height 156
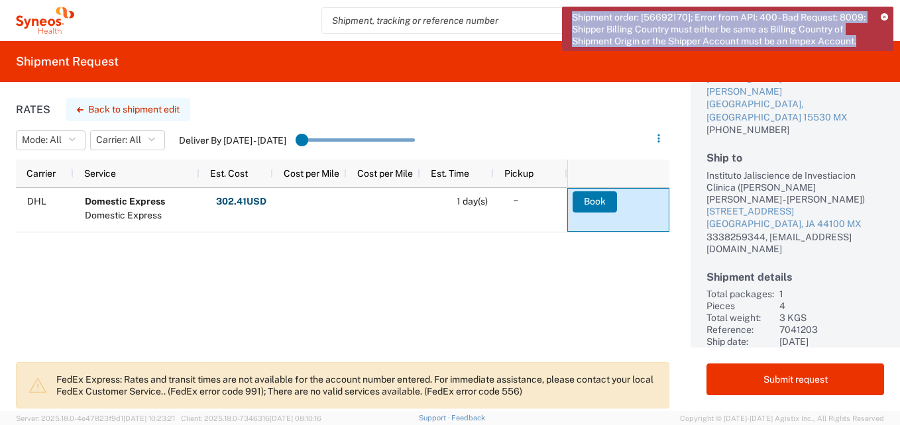
click at [156, 105] on button "Back to shipment edit" at bounding box center [128, 109] width 124 height 23
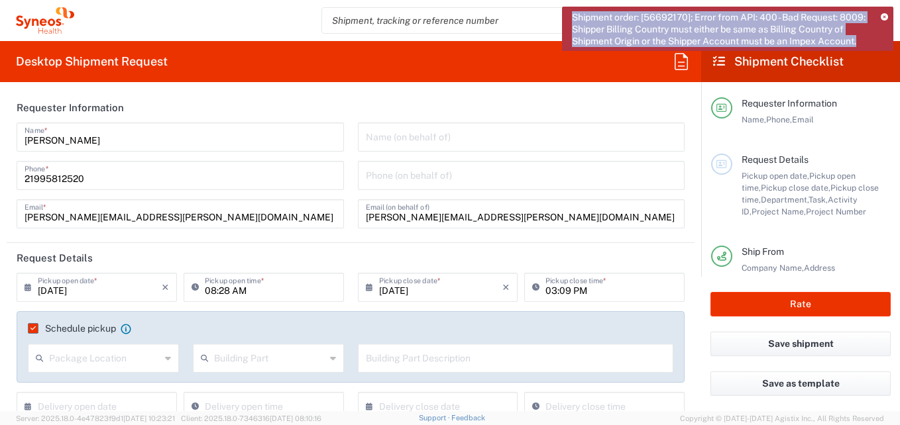
type input "3216"
type input "7041203"
type input "Teva 7041203"
type input "[GEOGRAPHIC_DATA]"
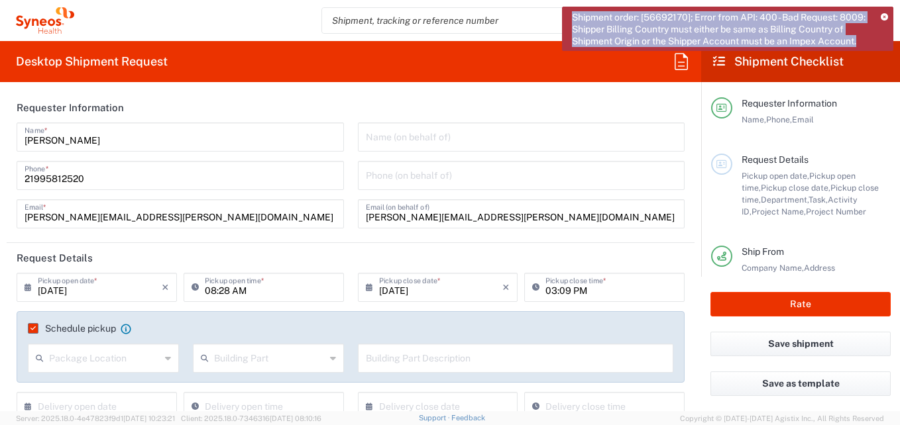
type input "Your Packaging"
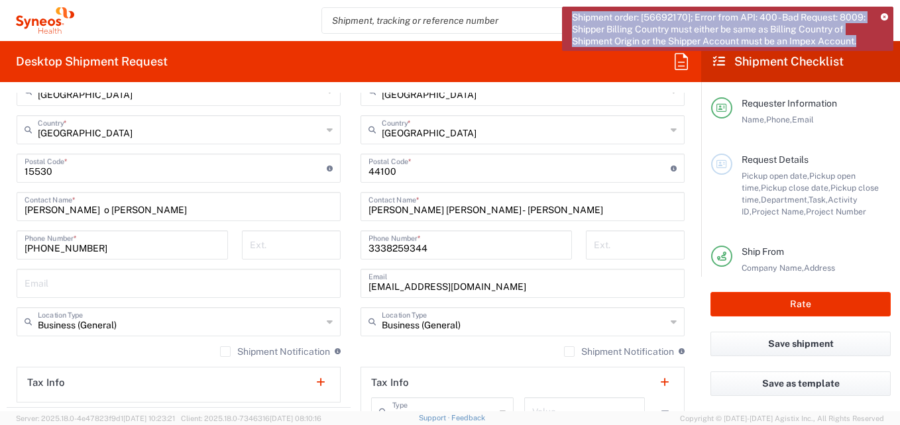
scroll to position [861, 0]
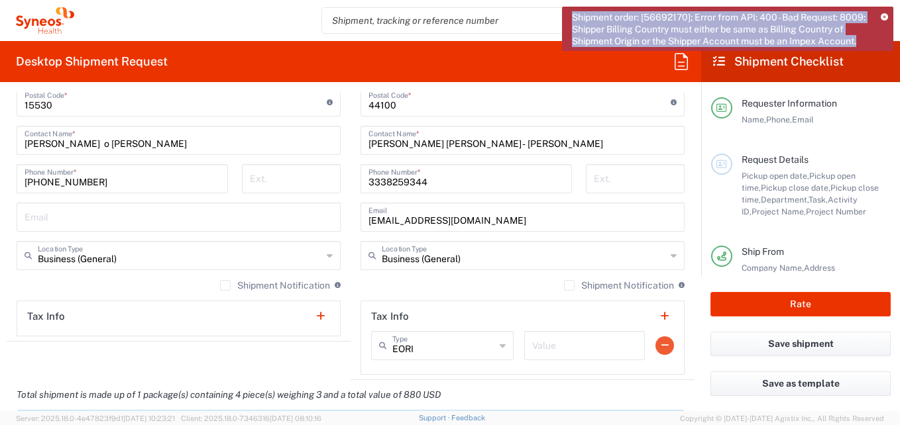
click at [655, 347] on button "button" at bounding box center [664, 346] width 19 height 19
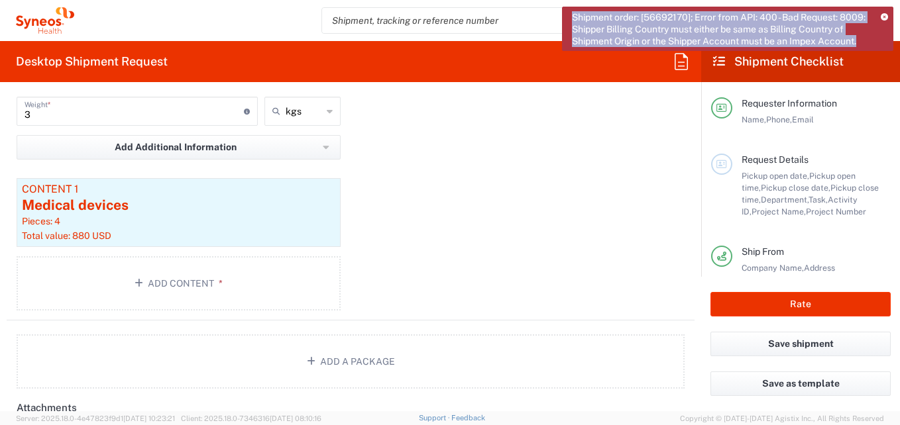
scroll to position [1325, 0]
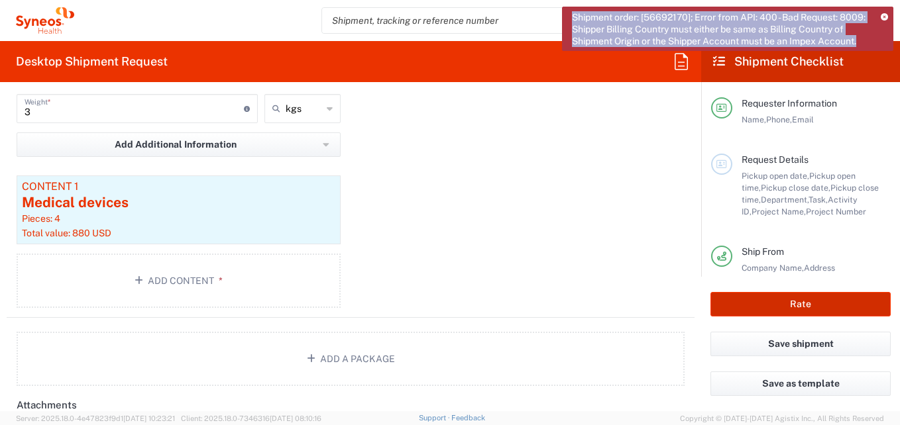
click at [837, 298] on button "Rate" at bounding box center [800, 304] width 180 height 25
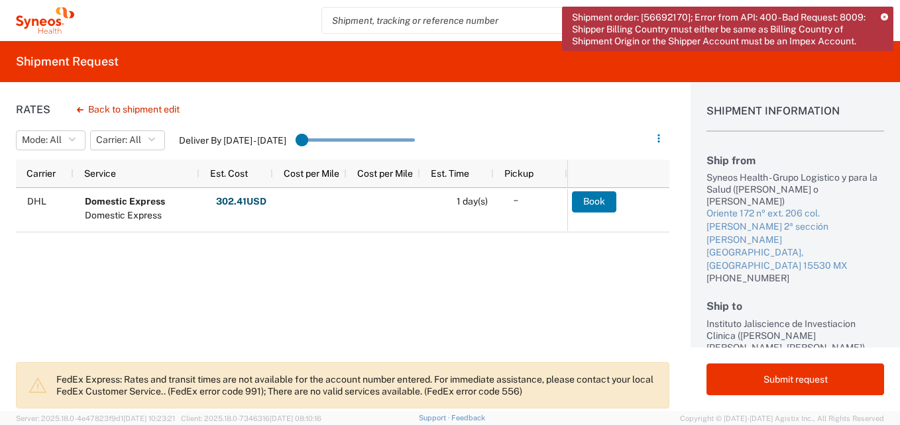
click at [882, 21] on div "Shipment order: [56692170]; Error from API: 400 - Bad Request: 8009: Shipper Bi…" at bounding box center [727, 29] width 331 height 44
click at [883, 16] on icon at bounding box center [884, 17] width 7 height 7
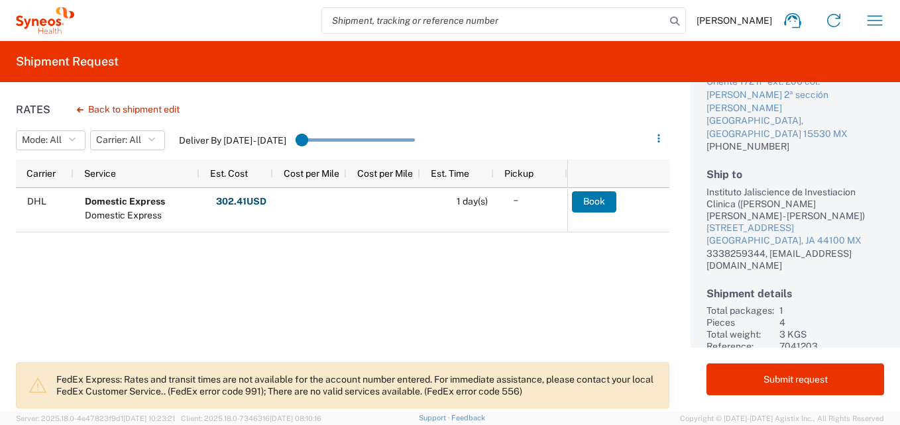
scroll to position [148, 0]
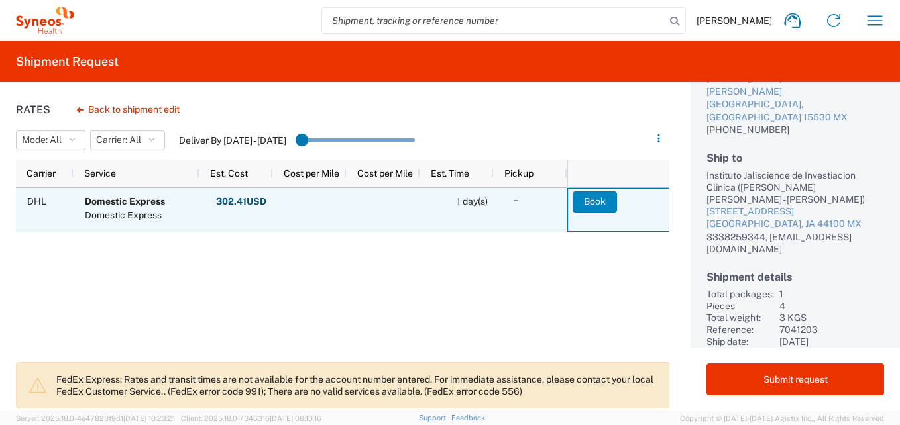
click at [593, 208] on button "Book" at bounding box center [594, 201] width 44 height 21
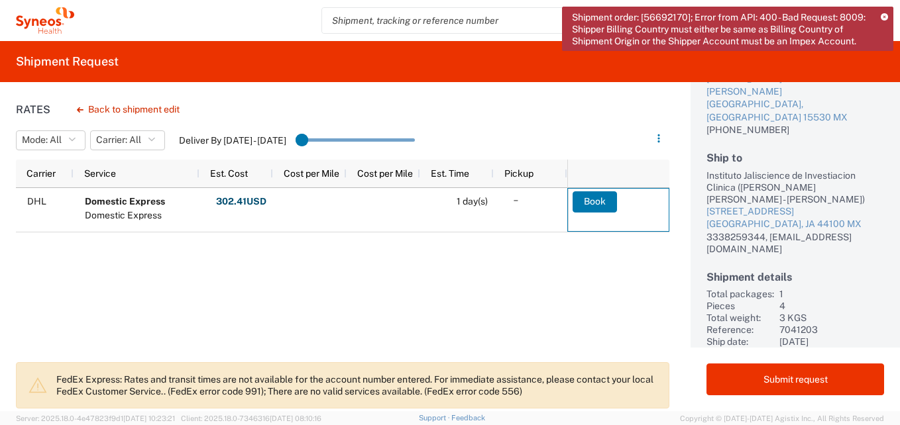
click at [884, 14] on icon at bounding box center [884, 17] width 7 height 7
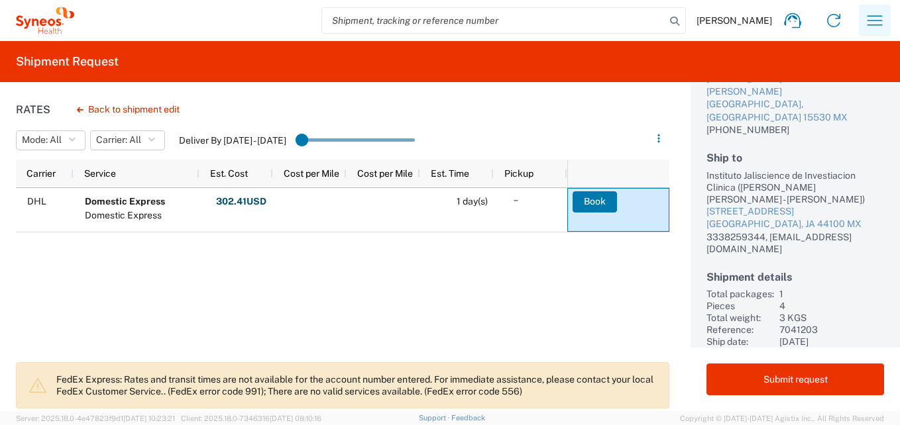
click at [879, 16] on icon "button" at bounding box center [874, 20] width 15 height 10
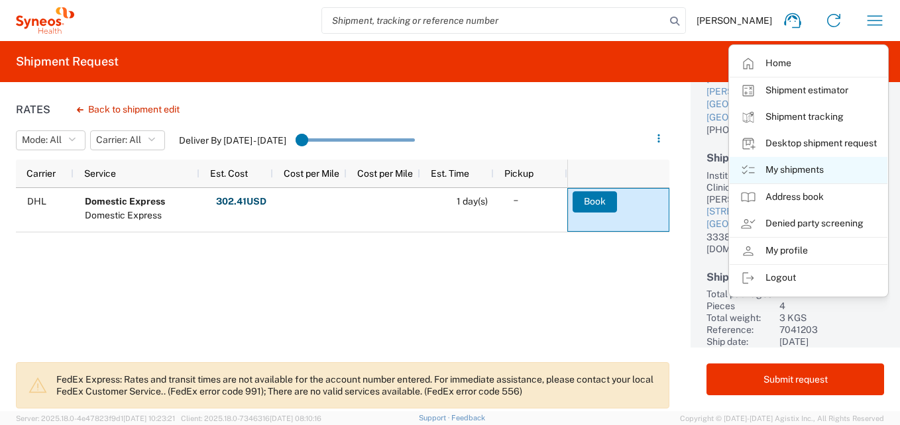
click at [790, 164] on link "My shipments" at bounding box center [808, 170] width 158 height 27
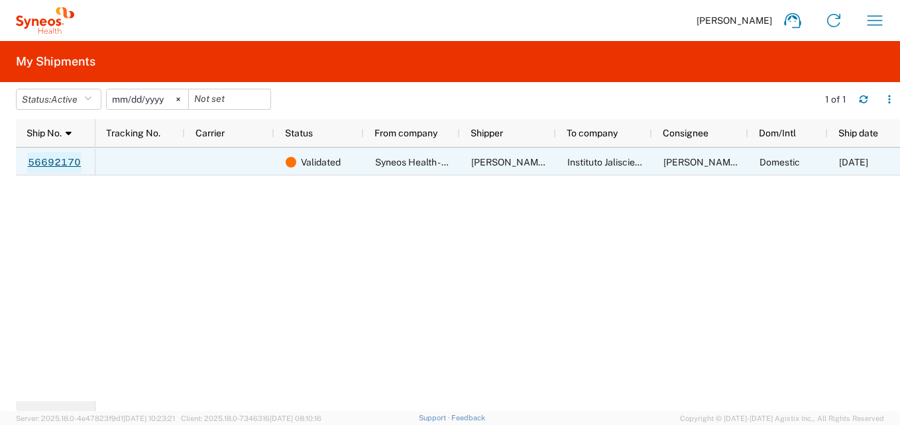
click at [79, 163] on link "56692170" at bounding box center [54, 162] width 54 height 21
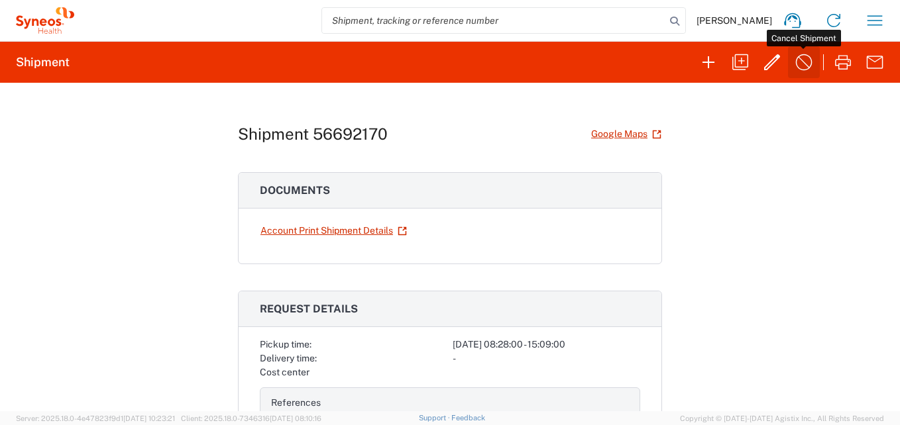
click at [806, 68] on icon "button" at bounding box center [803, 62] width 21 height 21
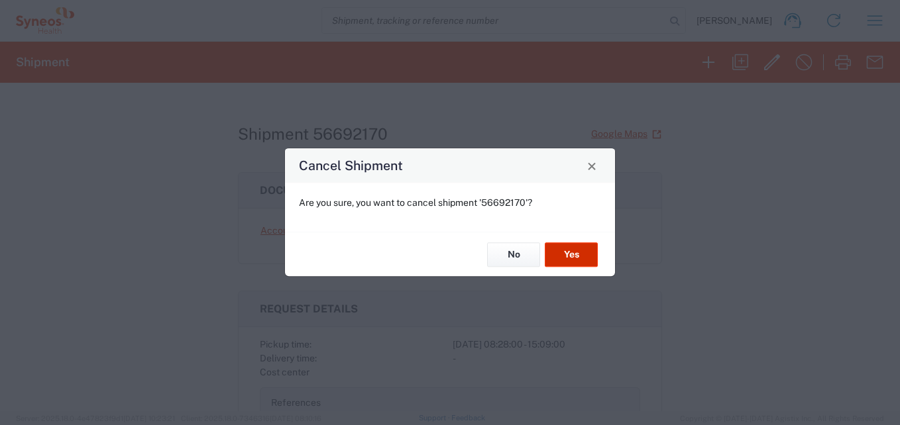
click at [580, 253] on button "Yes" at bounding box center [571, 254] width 53 height 25
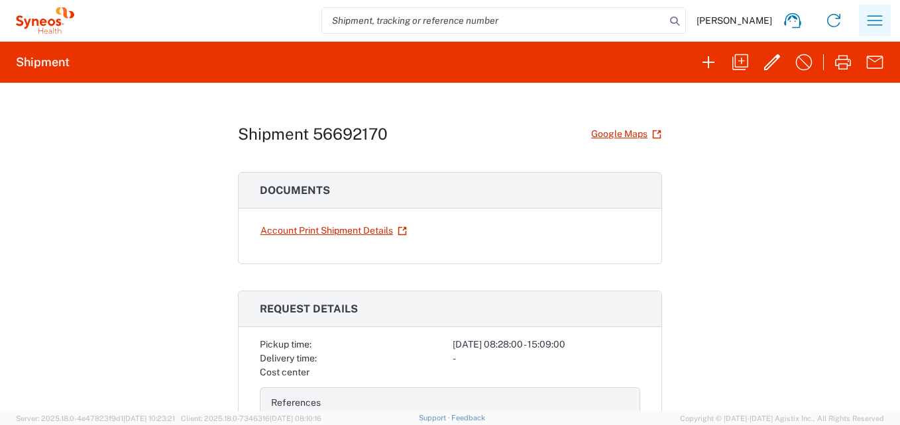
click at [884, 20] on icon "button" at bounding box center [874, 20] width 21 height 21
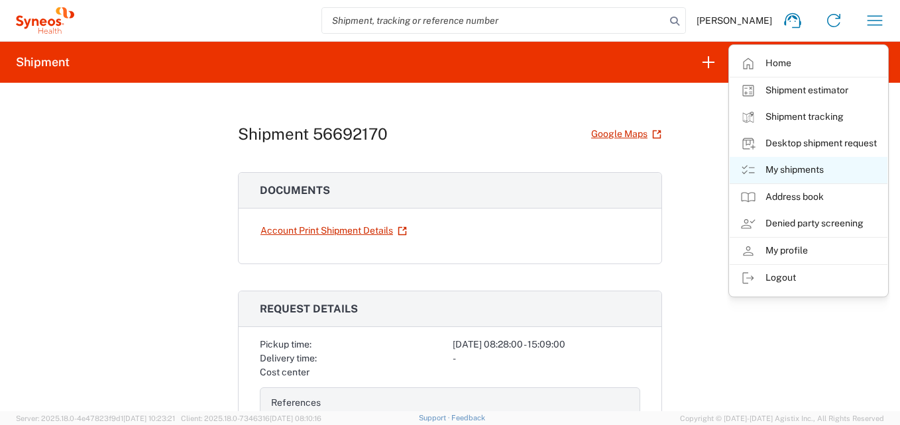
click at [769, 168] on link "My shipments" at bounding box center [808, 170] width 158 height 27
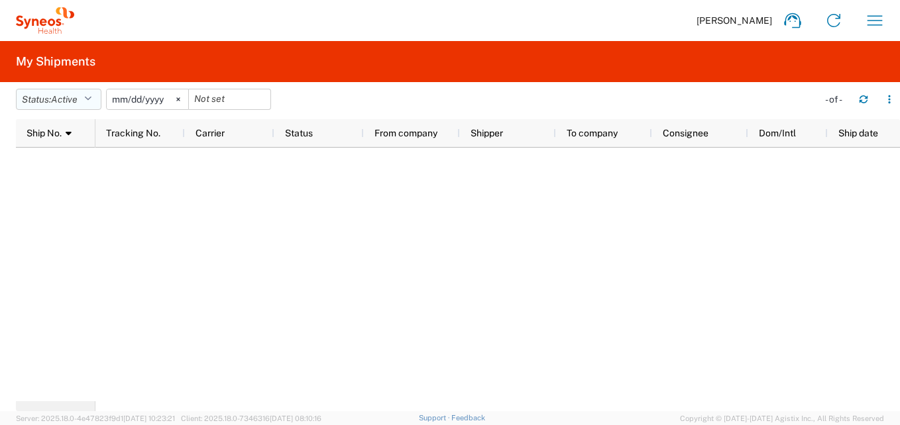
click at [85, 97] on button "Status: Active" at bounding box center [58, 99] width 85 height 21
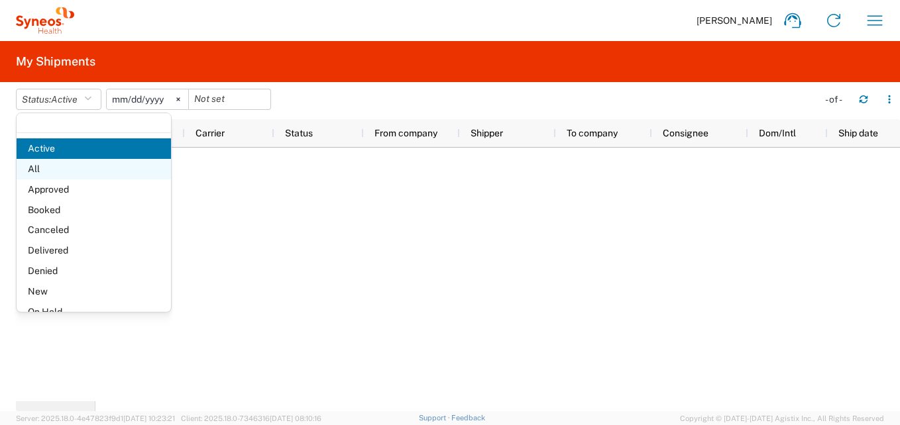
click at [57, 162] on span "All" at bounding box center [94, 169] width 154 height 21
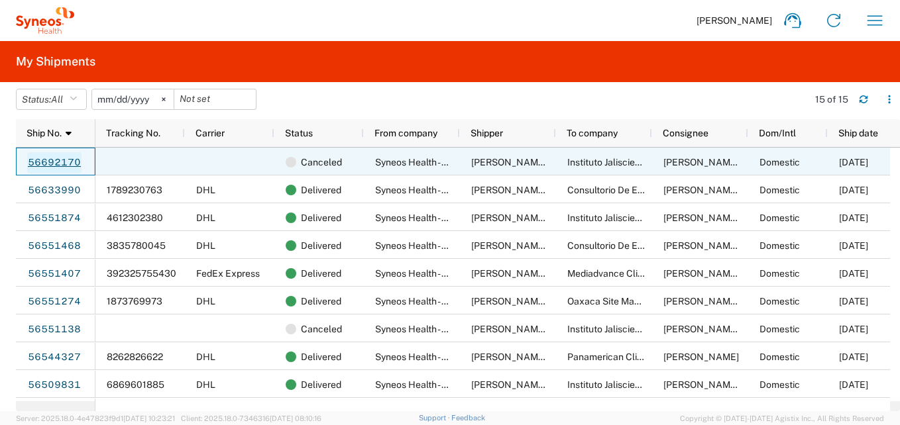
click at [46, 164] on link "56692170" at bounding box center [54, 162] width 54 height 21
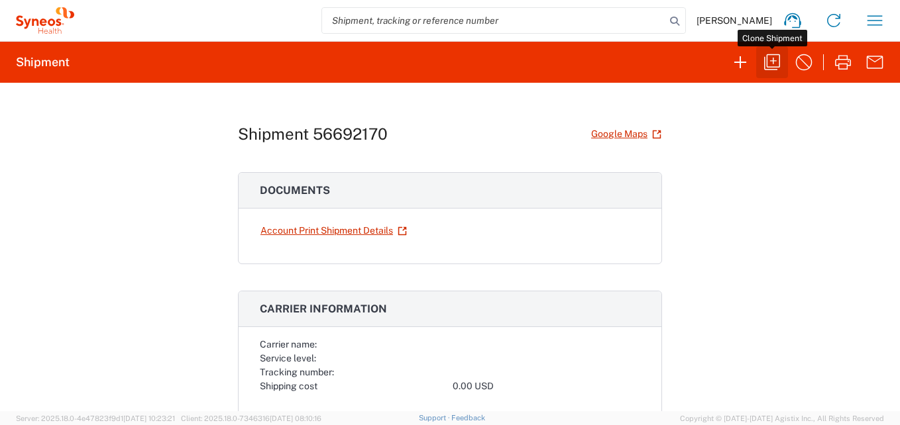
click at [771, 65] on icon "button" at bounding box center [771, 62] width 21 height 21
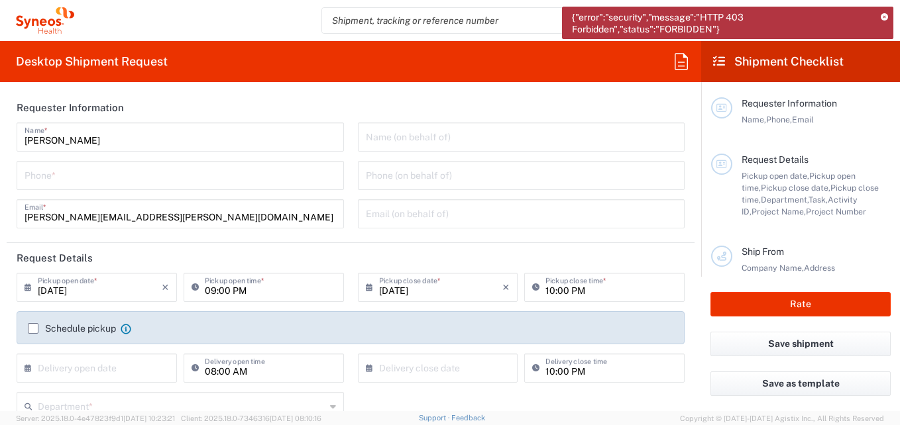
click at [723, 62] on icon at bounding box center [719, 62] width 12 height 12
click at [716, 62] on icon at bounding box center [719, 62] width 12 height 12
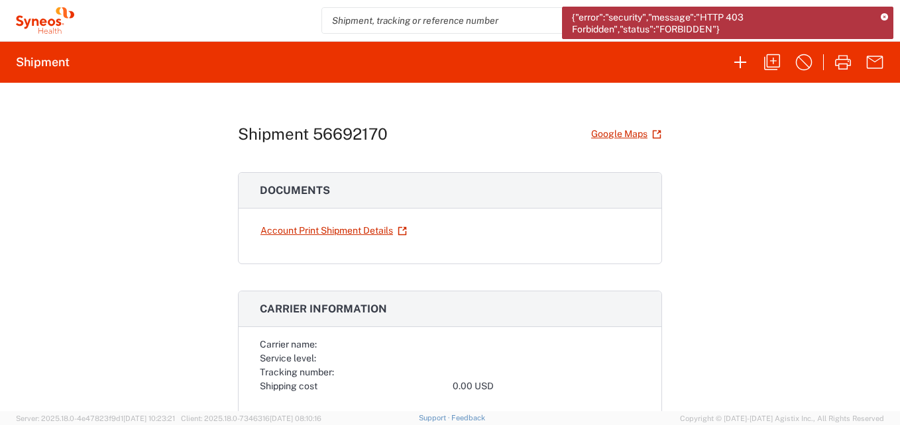
click at [884, 17] on icon at bounding box center [884, 17] width 7 height 7
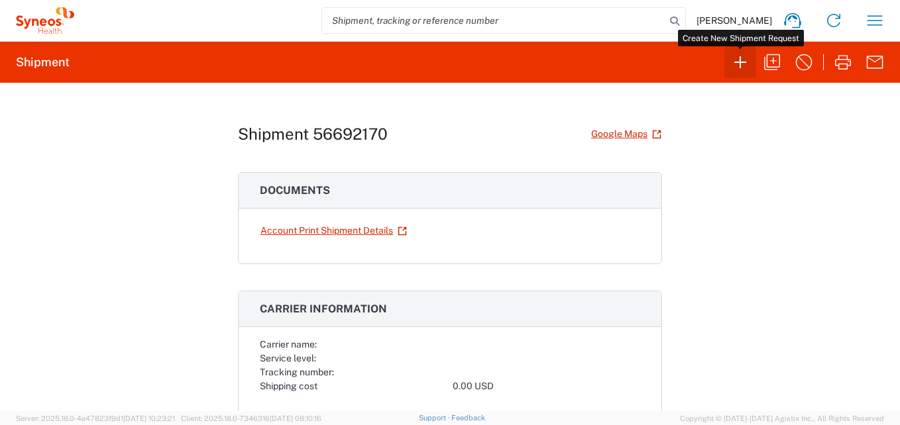
click at [746, 66] on icon "button" at bounding box center [739, 62] width 21 height 21
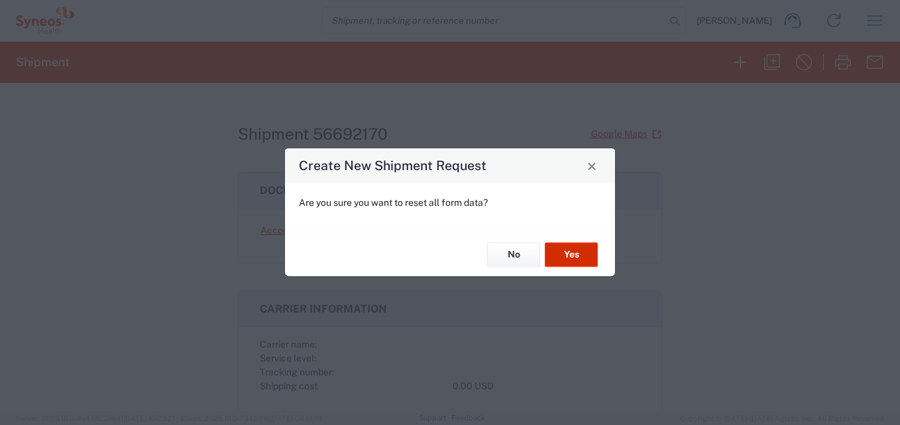
click at [574, 251] on button "Yes" at bounding box center [571, 254] width 53 height 25
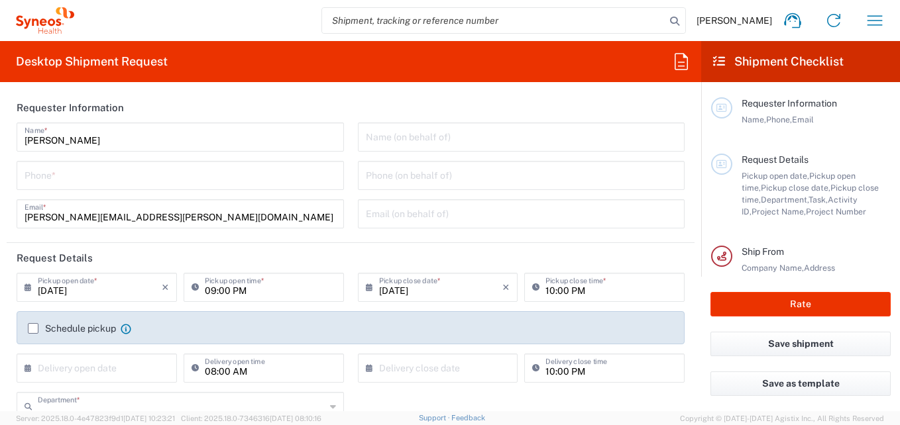
type input "3216"
click at [115, 295] on input "[DATE]" at bounding box center [100, 286] width 124 height 23
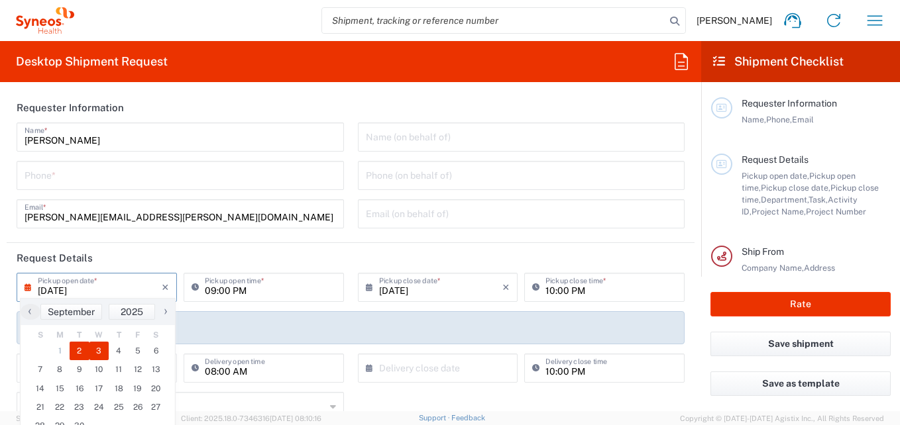
click at [103, 352] on span "3" at bounding box center [99, 351] width 20 height 19
type input "[DATE]"
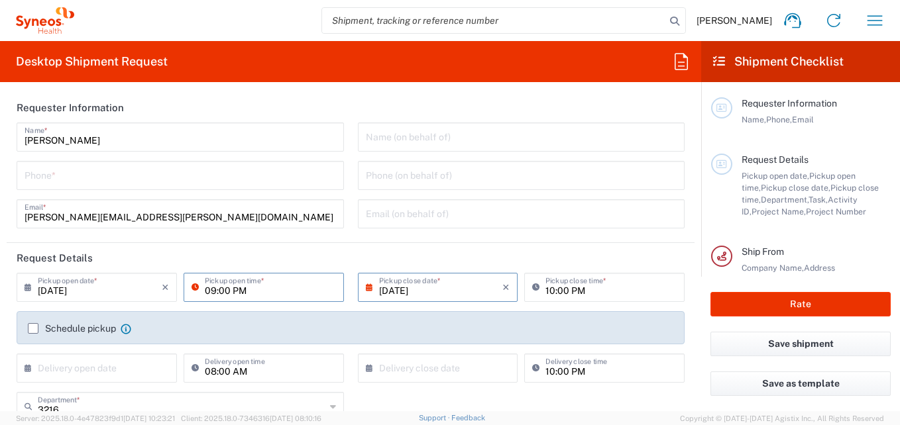
click at [282, 293] on input "09:00 PM" at bounding box center [270, 286] width 131 height 23
click at [210, 289] on input "09:00 AM" at bounding box center [270, 286] width 131 height 23
type input "08:00 AM"
click at [547, 292] on input "10:00 PM" at bounding box center [610, 286] width 131 height 23
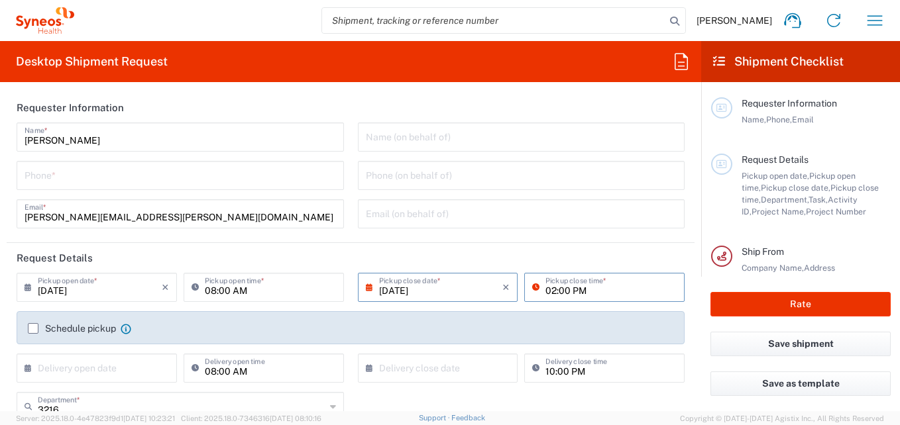
type input "02:00 PM"
click at [340, 262] on header "Request Details" at bounding box center [351, 258] width 688 height 30
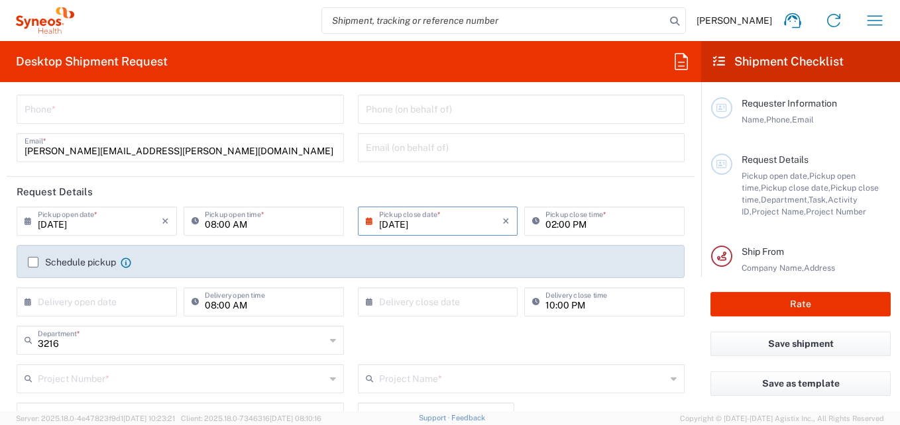
click at [33, 270] on div "Schedule pickup When scheduling a pickup please be sure to meet the following c…" at bounding box center [350, 266] width 659 height 21
click at [34, 261] on label "Schedule pickup" at bounding box center [72, 262] width 88 height 11
click at [33, 262] on input "Schedule pickup" at bounding box center [33, 262] width 0 height 0
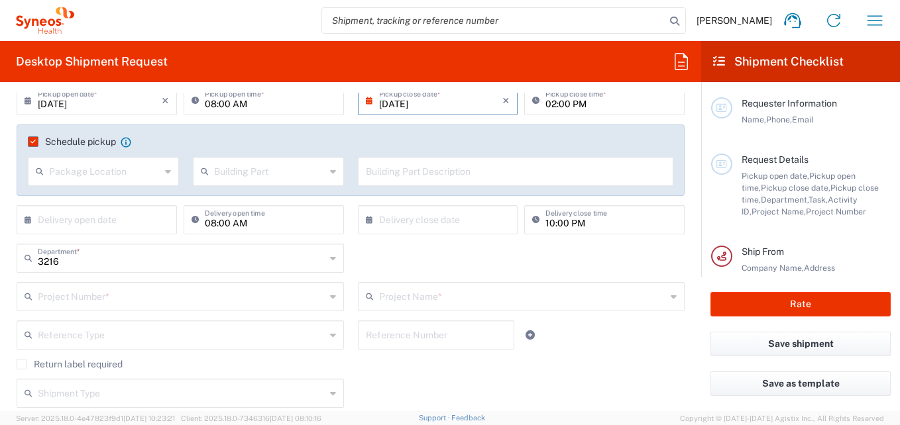
scroll to position [199, 0]
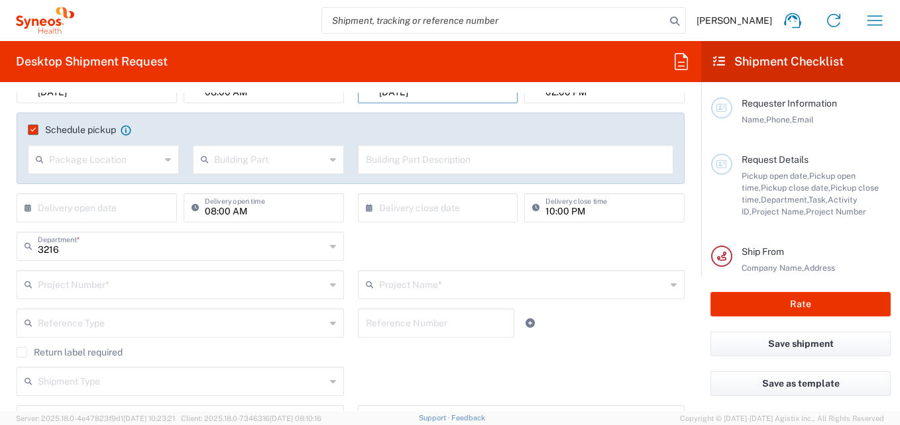
click at [93, 285] on input "text" at bounding box center [182, 283] width 288 height 23
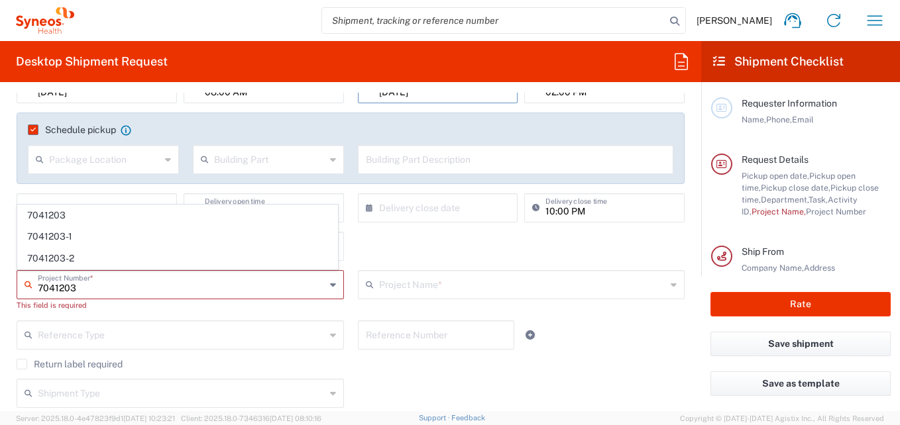
type input "7041203"
click at [69, 213] on span "7041203" at bounding box center [177, 215] width 319 height 21
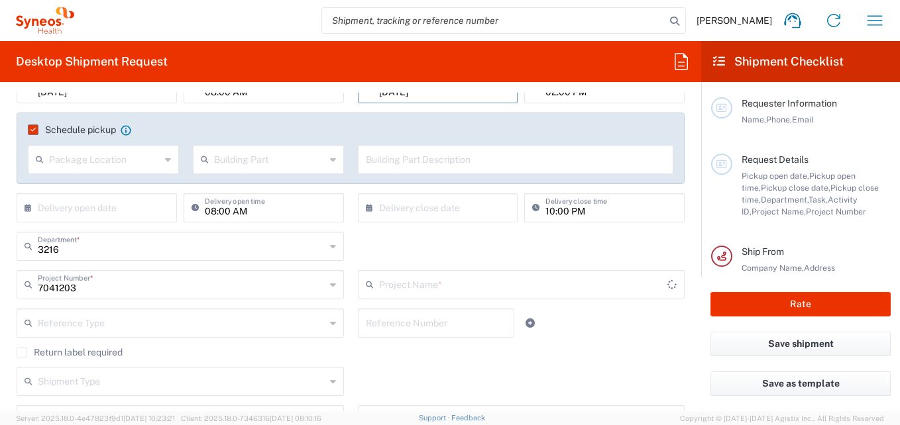
type input "Teva 7041203"
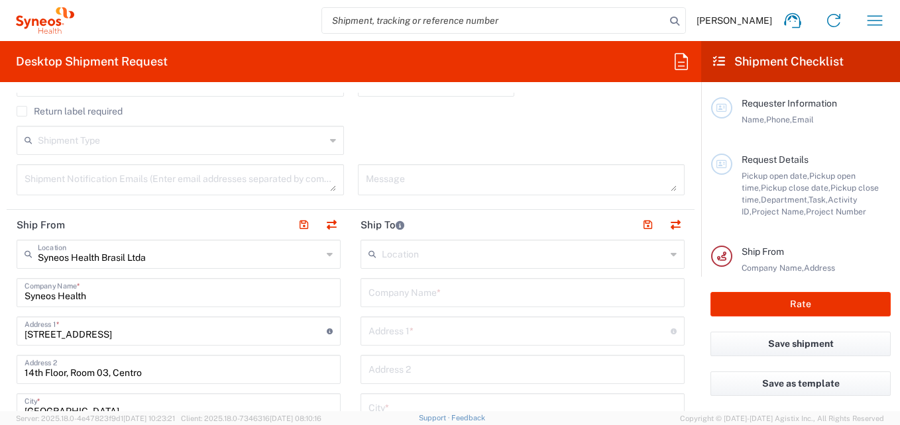
scroll to position [464, 0]
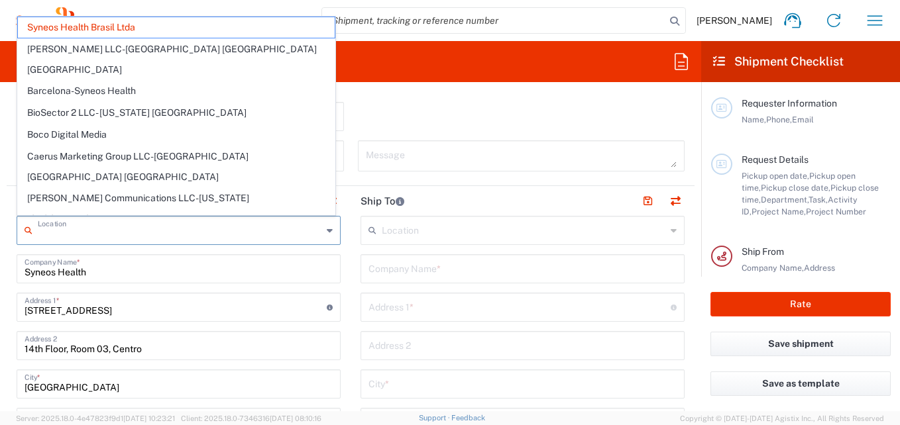
drag, startPoint x: 170, startPoint y: 231, endPoint x: 114, endPoint y: 235, distance: 55.8
click at [114, 235] on input "text" at bounding box center [180, 229] width 284 height 23
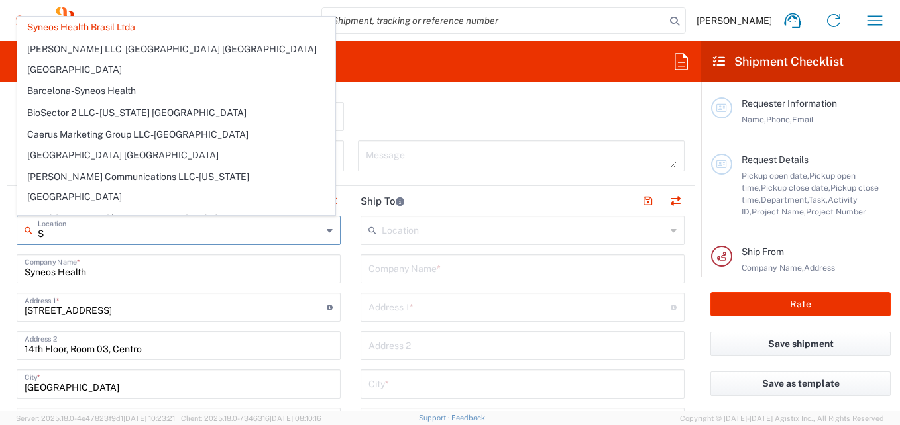
paste input "Syneos Health - Grupo Logistico y para la Salud"
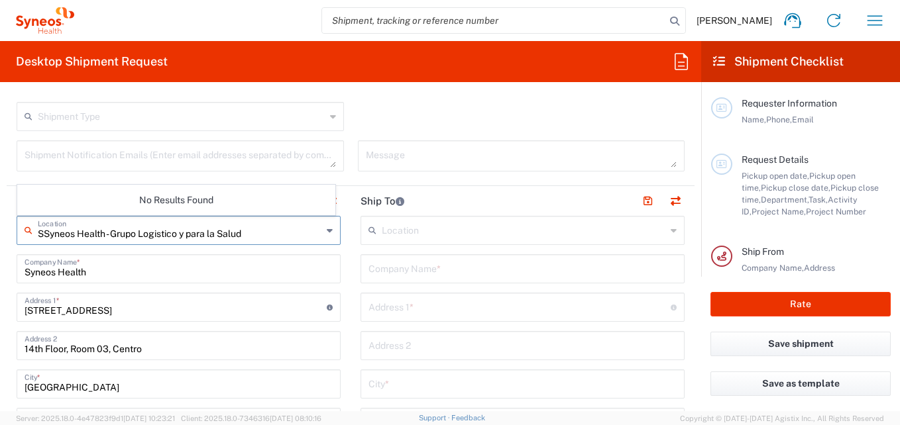
type input "Syneos Health - Grupo Logistico y para la Salud"
drag, startPoint x: 235, startPoint y: 233, endPoint x: -3, endPoint y: 240, distance: 237.3
click at [0, 240] on html "[PERSON_NAME] Home Shipment estimator Shipment tracking Desktop shipment reques…" at bounding box center [450, 212] width 900 height 425
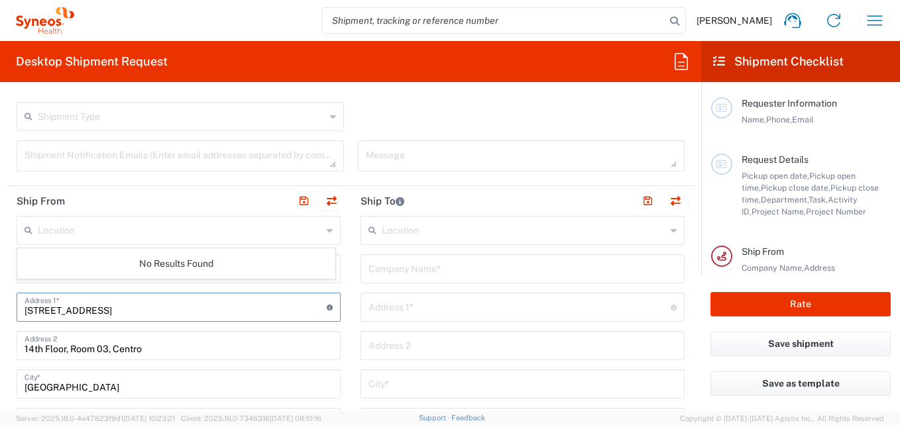
drag, startPoint x: 178, startPoint y: 309, endPoint x: 130, endPoint y: 315, distance: 48.1
click at [130, 315] on input "[STREET_ADDRESS]" at bounding box center [176, 306] width 302 height 23
click at [108, 277] on input "Syneos Health" at bounding box center [179, 267] width 308 height 23
drag, startPoint x: 88, startPoint y: 275, endPoint x: -3, endPoint y: 275, distance: 90.8
click at [0, 275] on html "[PERSON_NAME] Home Shipment estimator Shipment tracking Desktop shipment reques…" at bounding box center [450, 212] width 900 height 425
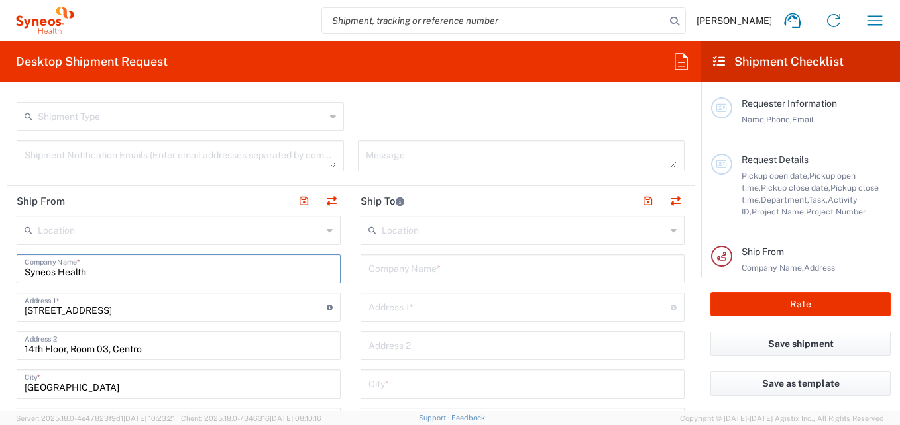
paste input "- Grupo Logistico y para la Salud"
type input "Syneos Health - Grupo Logistico y para la Salud"
drag, startPoint x: 215, startPoint y: 314, endPoint x: -3, endPoint y: 309, distance: 217.4
click at [0, 309] on html "[PERSON_NAME] Home Shipment estimator Shipment tracking Desktop shipment reques…" at bounding box center [450, 212] width 900 height 425
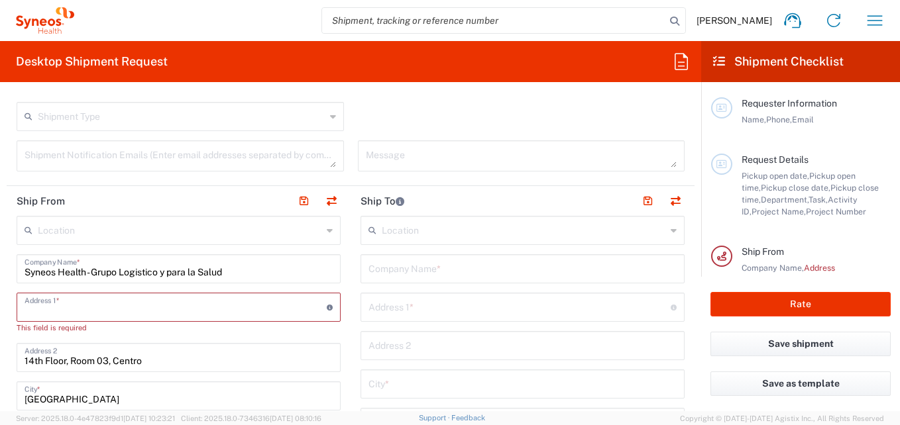
paste input "Oriente 172 nº ext. 206 col. [PERSON_NAME] 2ª sección, [PERSON_NAME]"
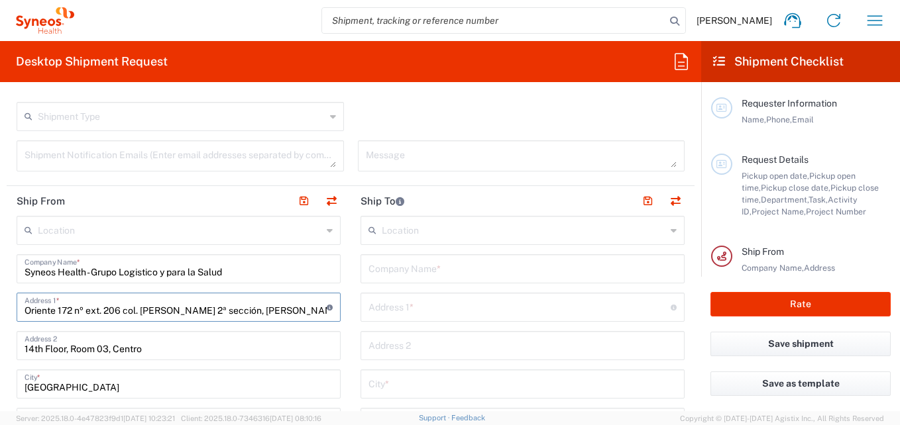
scroll to position [0, 3]
type input "Oriente 172 nº ext. 206 col. [PERSON_NAME] 2ª sección, [PERSON_NAME]"
drag, startPoint x: 54, startPoint y: 358, endPoint x: -3, endPoint y: 366, distance: 56.8
click at [0, 366] on html "[PERSON_NAME] Home Shipment estimator Shipment tracking Desktop shipment reques…" at bounding box center [450, 212] width 900 height 425
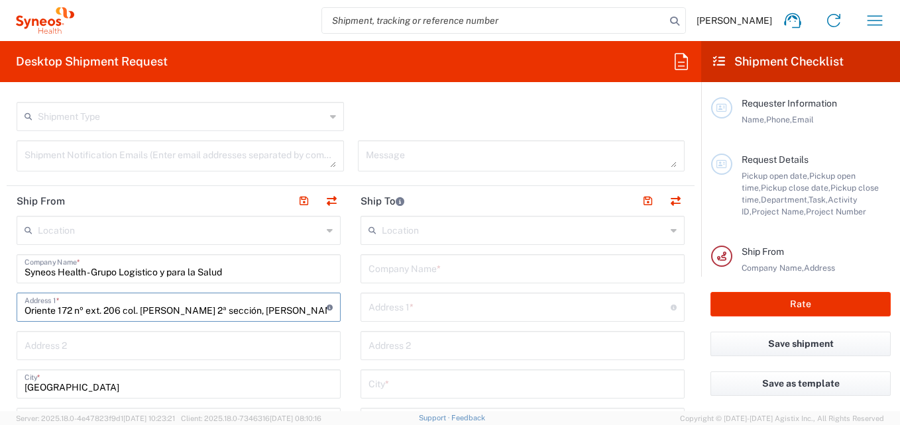
click at [319, 309] on input "Oriente 172 nº ext. 206 col. [PERSON_NAME] 2ª sección, [PERSON_NAME]" at bounding box center [176, 306] width 302 height 23
paste input "[PERSON_NAME]"
type input "Oriente 172 nº ext. 206 col. [PERSON_NAME] 2ª sección, [PERSON_NAME]"
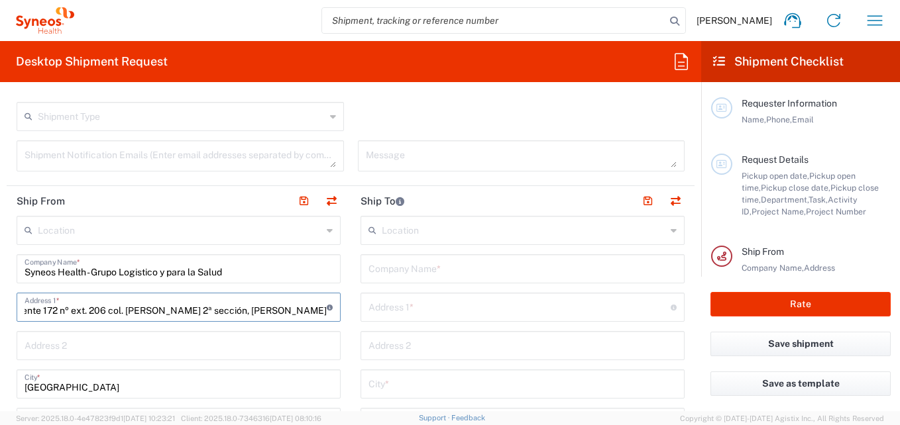
click at [88, 339] on input "text" at bounding box center [179, 344] width 308 height 23
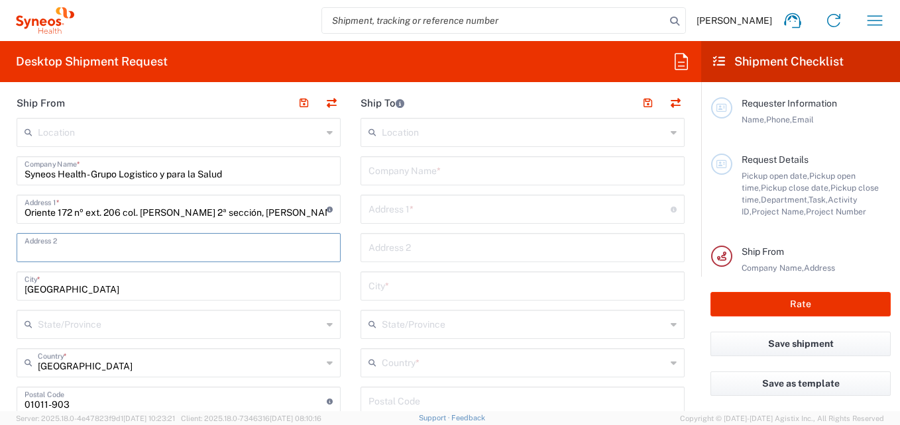
scroll to position [596, 0]
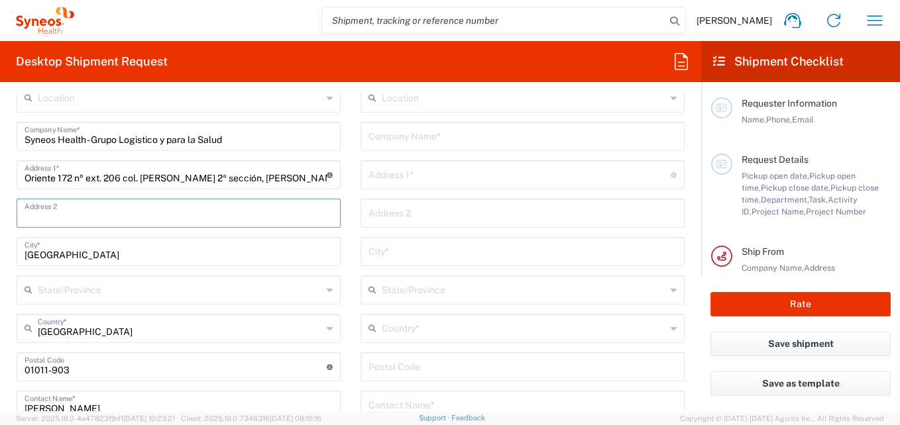
click at [30, 250] on input "[GEOGRAPHIC_DATA]" at bounding box center [179, 250] width 308 height 23
drag, startPoint x: 70, startPoint y: 257, endPoint x: -3, endPoint y: 268, distance: 73.6
click at [0, 268] on html "[PERSON_NAME] Home Shipment estimator Shipment tracking Desktop shipment reques…" at bounding box center [450, 212] width 900 height 425
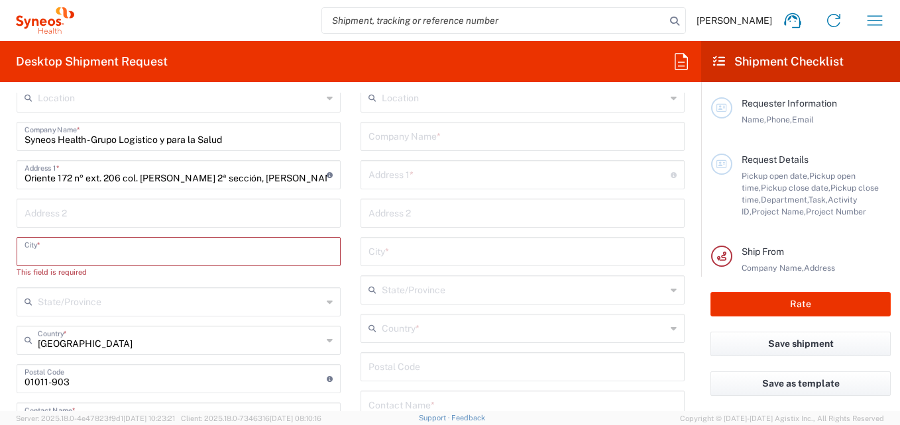
paste input "[GEOGRAPHIC_DATA],"
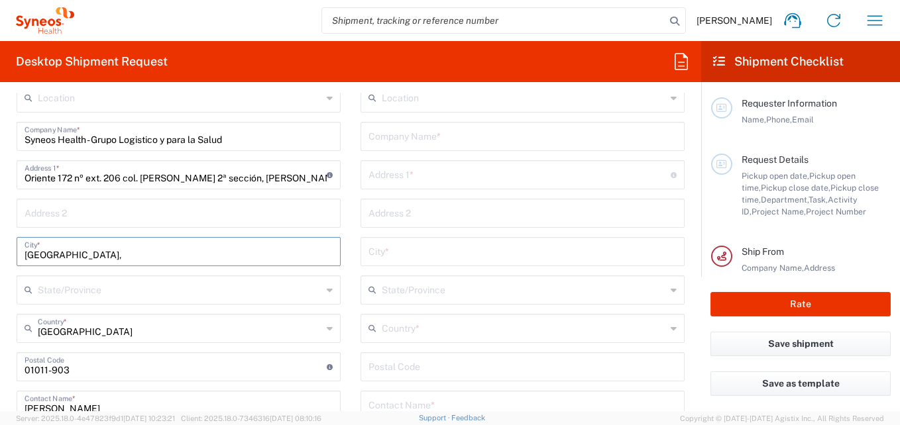
type input "[GEOGRAPHIC_DATA],"
click at [67, 295] on input "text" at bounding box center [180, 289] width 284 height 23
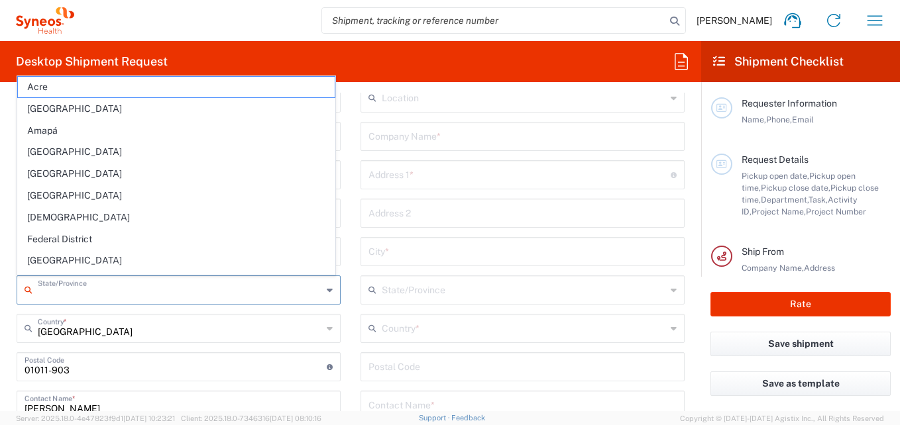
paste input "[GEOGRAPHIC_DATA]"
type input "[GEOGRAPHIC_DATA]"
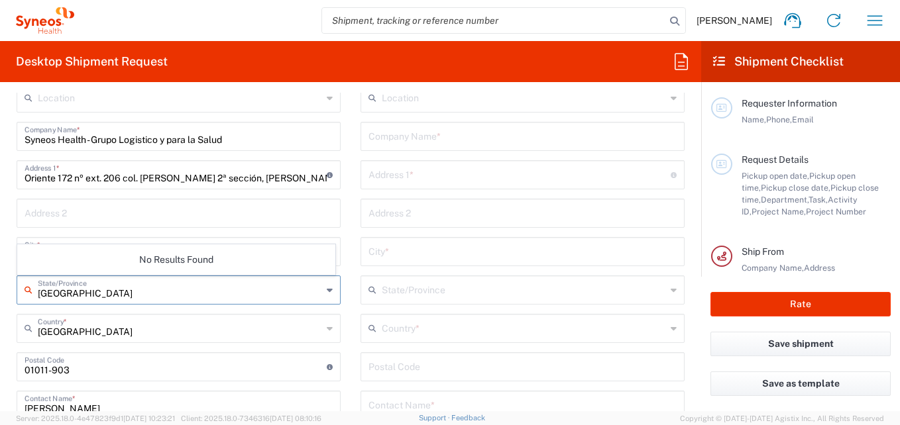
type input "5555029982"
type input "[GEOGRAPHIC_DATA]"
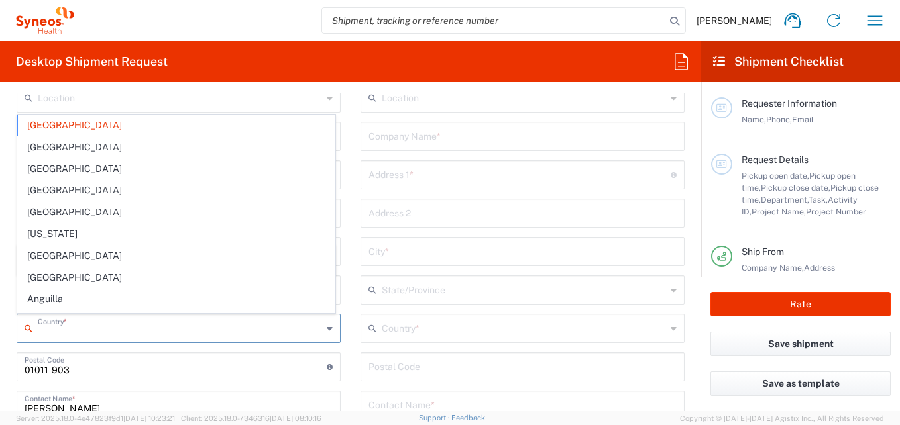
click at [77, 335] on input "text" at bounding box center [180, 327] width 284 height 23
type input "[GEOGRAPHIC_DATA]"
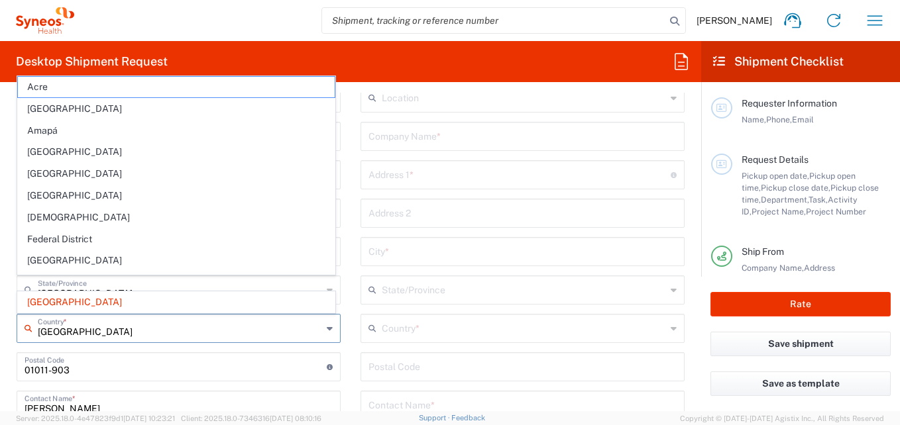
click at [113, 363] on input "undefined" at bounding box center [176, 365] width 302 height 23
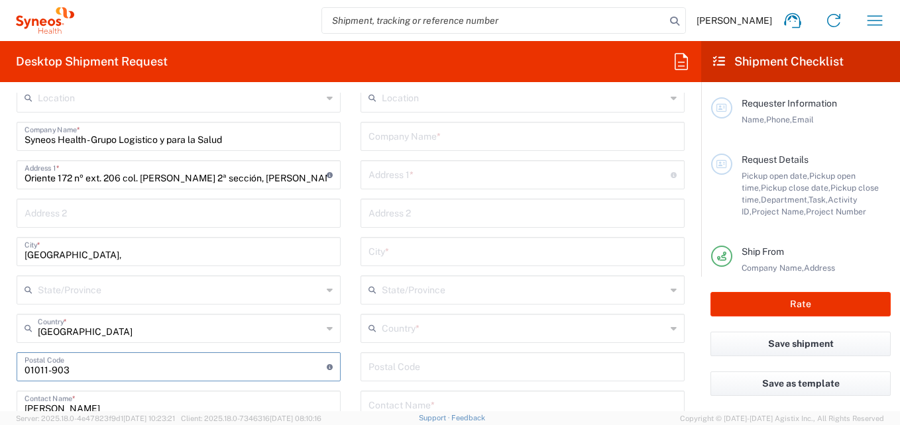
click at [85, 326] on input "[GEOGRAPHIC_DATA]" at bounding box center [180, 327] width 284 height 23
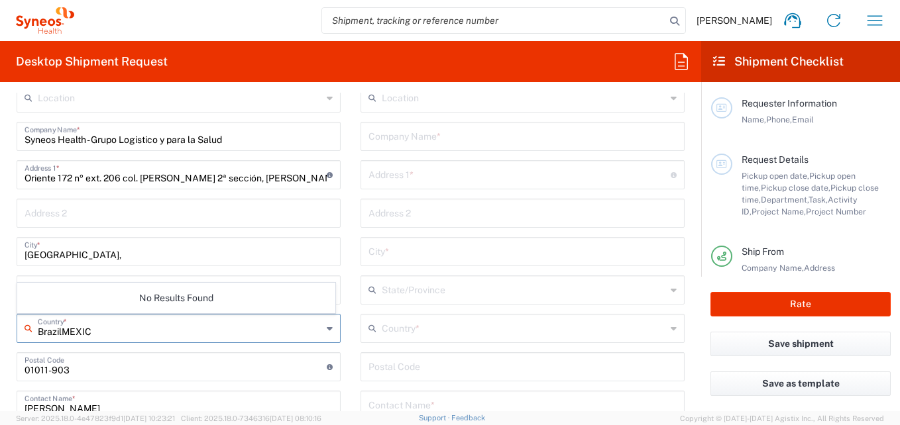
type input "BrazilMEXICO"
drag, startPoint x: 103, startPoint y: 333, endPoint x: 32, endPoint y: 333, distance: 70.2
click at [32, 333] on div "BrazilMEXICO Country *" at bounding box center [179, 328] width 324 height 29
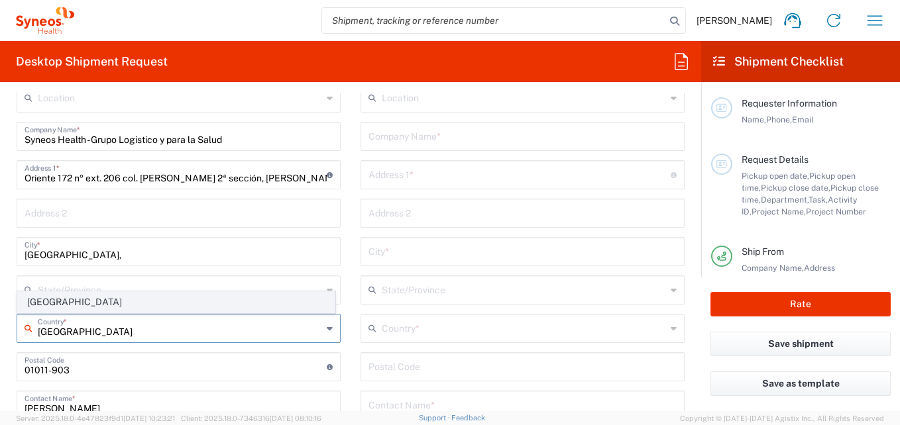
click at [34, 301] on span "[GEOGRAPHIC_DATA]" at bounding box center [176, 302] width 317 height 21
type input "[GEOGRAPHIC_DATA]"
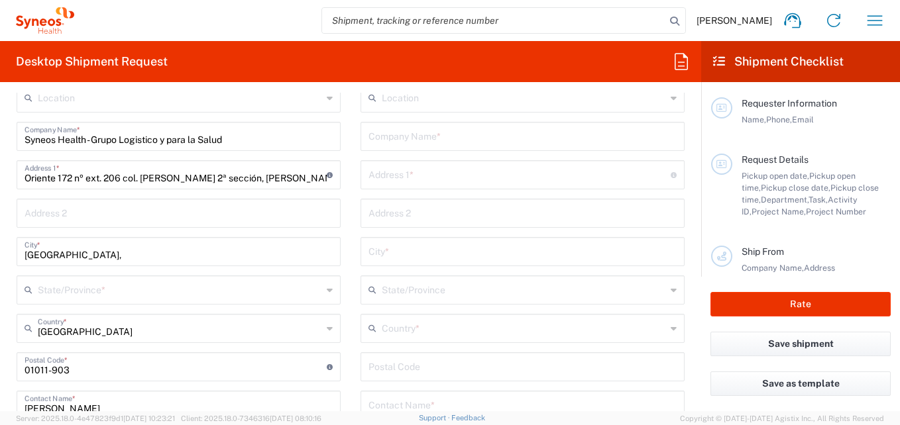
scroll to position [663, 0]
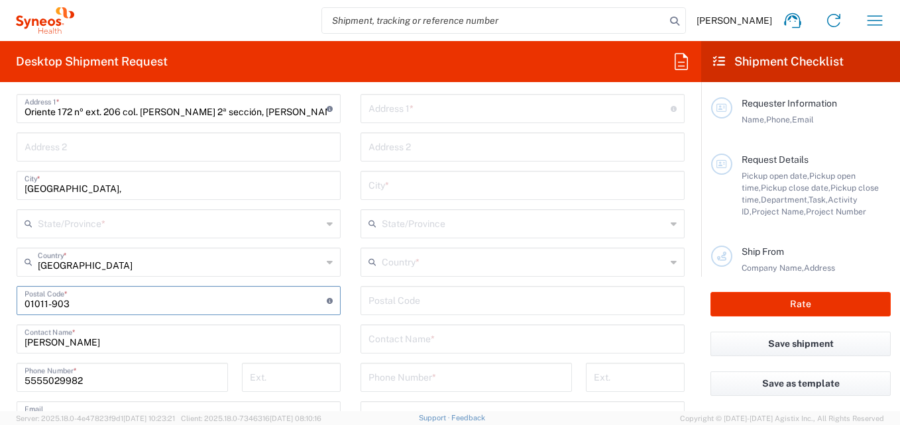
drag, startPoint x: 82, startPoint y: 304, endPoint x: 1, endPoint y: 310, distance: 81.0
click at [1, 309] on form "Requester Information [PERSON_NAME] Name * Phone * [PERSON_NAME][EMAIL_ADDRESS]…" at bounding box center [350, 252] width 701 height 319
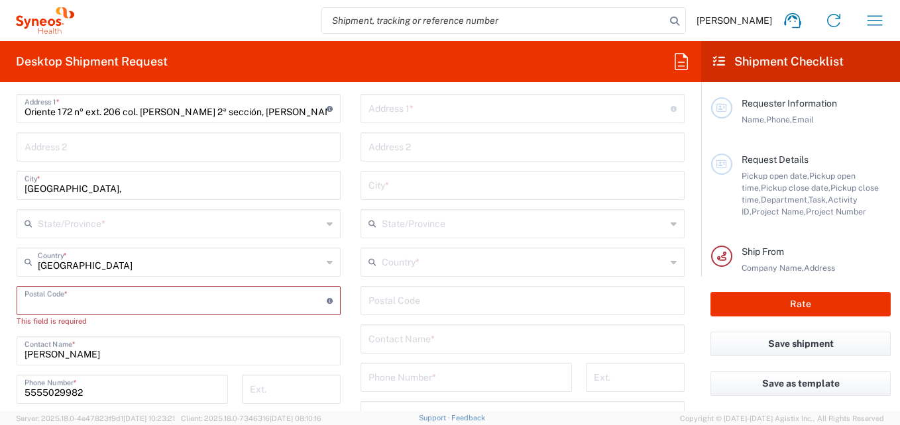
paste input "15530"
type input "15530"
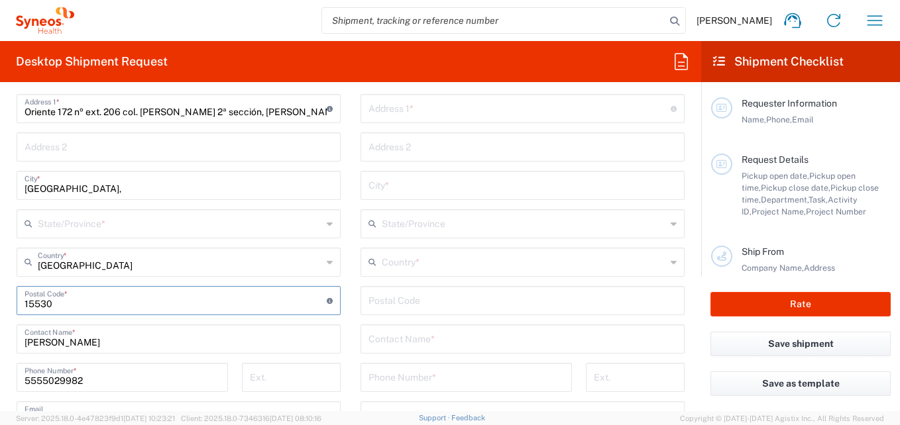
type input "[GEOGRAPHIC_DATA]"
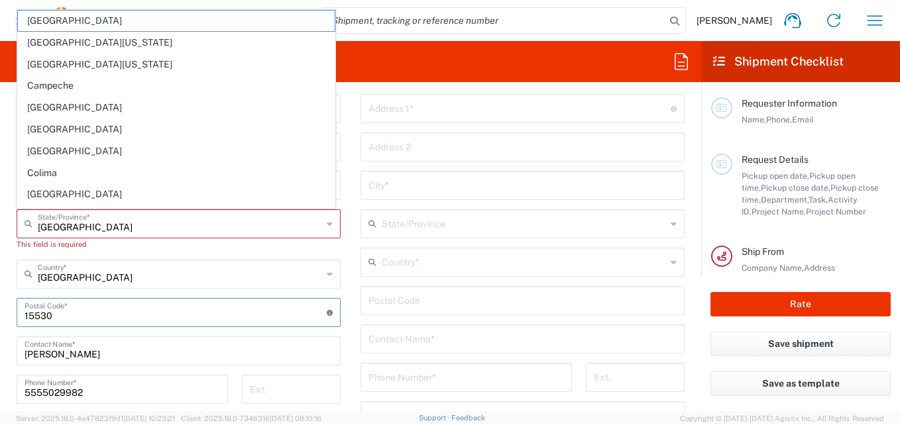
type input "15530"
click at [148, 350] on input "[PERSON_NAME]" at bounding box center [179, 350] width 308 height 23
click at [71, 219] on input "text" at bounding box center [180, 222] width 284 height 23
type input "[GEOGRAPHIC_DATA]"
click at [325, 253] on div "Location [PERSON_NAME] LLC-[GEOGRAPHIC_DATA] [GEOGRAPHIC_DATA] [GEOGRAPHIC_DATA…" at bounding box center [179, 320] width 324 height 607
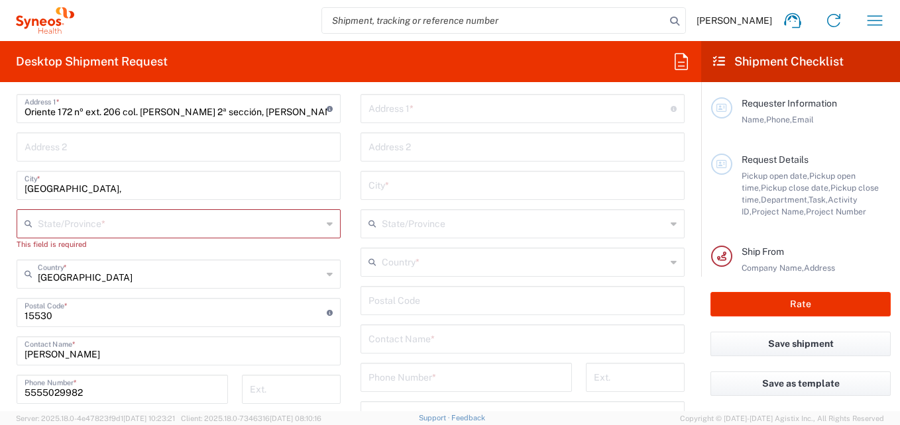
click at [99, 221] on input "text" at bounding box center [180, 222] width 284 height 23
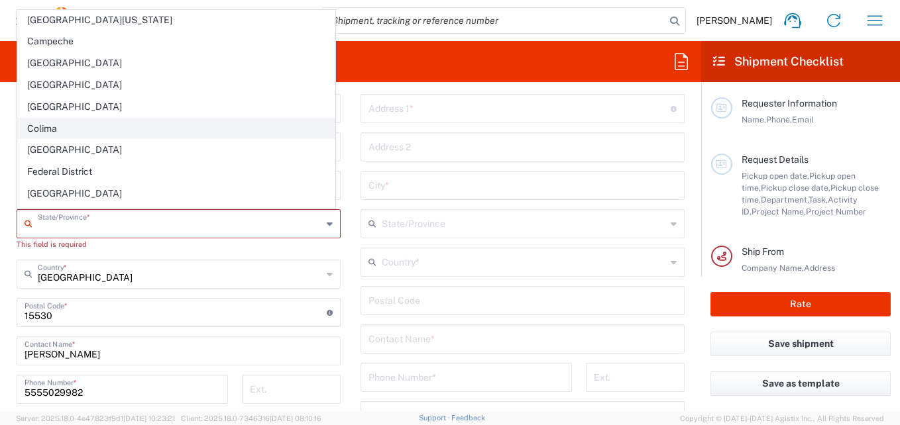
scroll to position [133, 0]
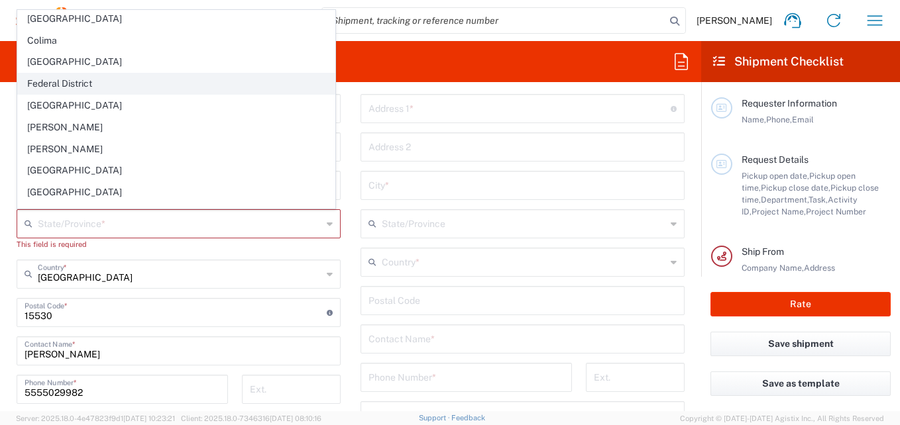
click at [94, 87] on span "Federal District" at bounding box center [176, 84] width 317 height 21
type input "Federal District"
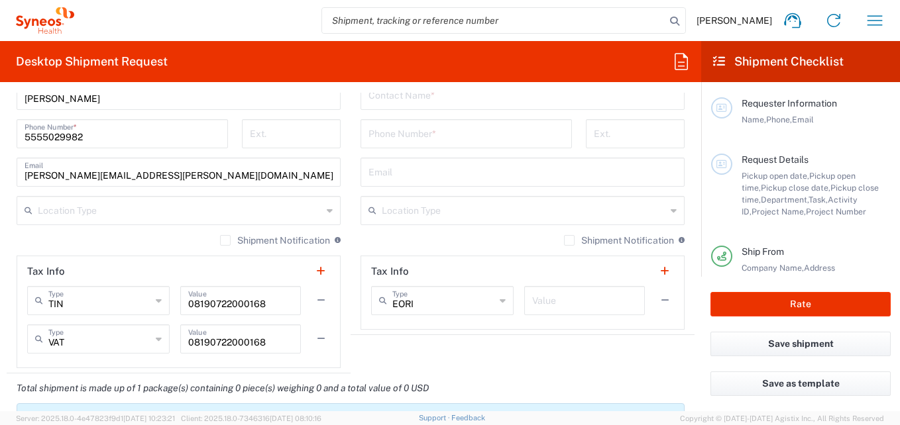
scroll to position [928, 0]
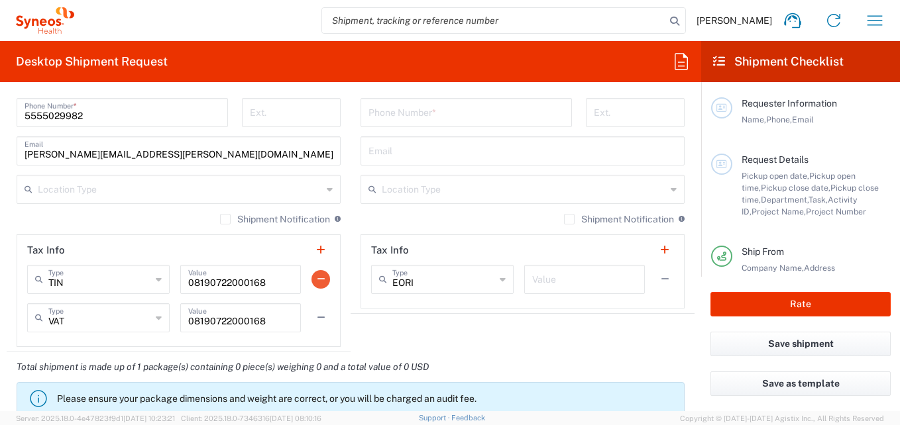
click at [317, 278] on button "button" at bounding box center [320, 279] width 19 height 19
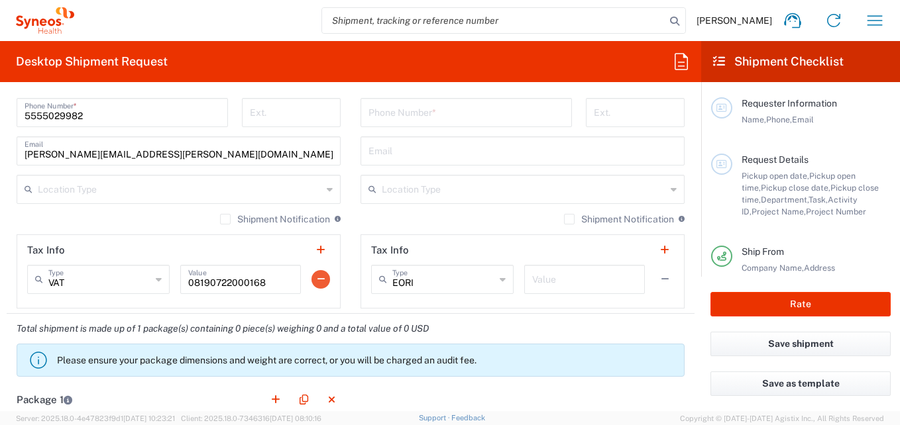
click at [317, 282] on button "button" at bounding box center [320, 279] width 19 height 19
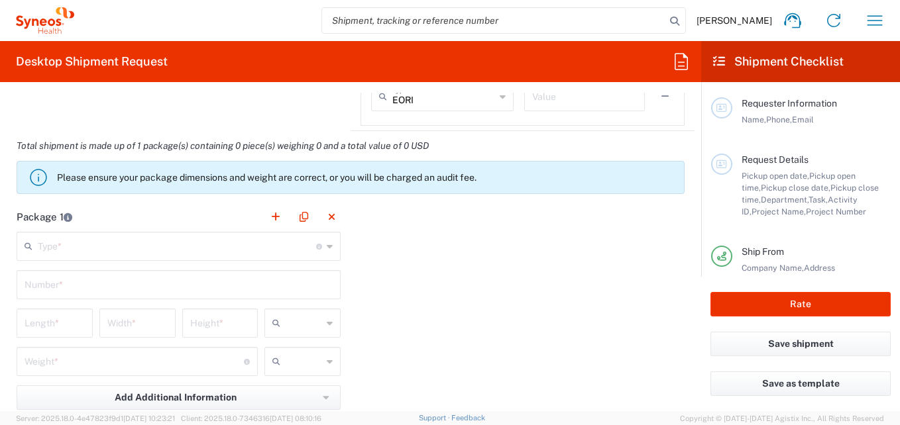
scroll to position [1193, 0]
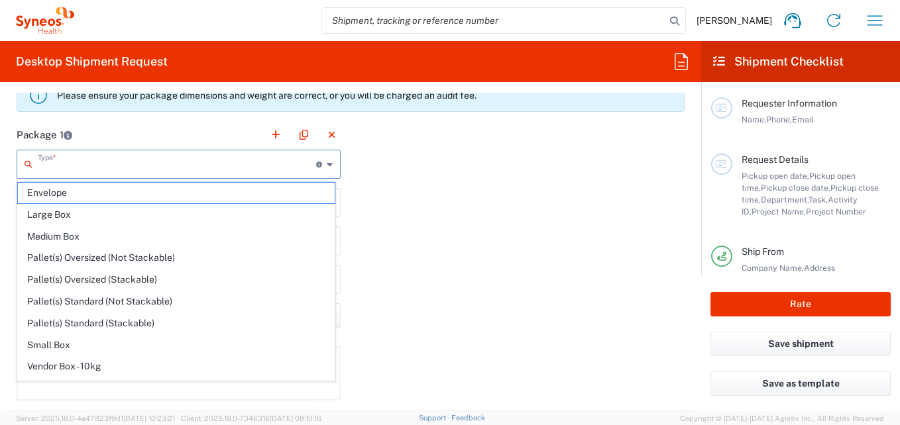
click at [94, 160] on input "text" at bounding box center [177, 163] width 278 height 23
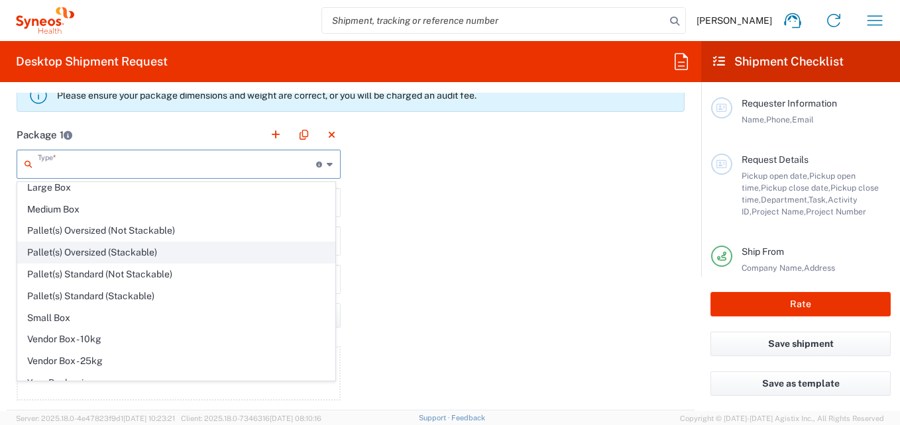
scroll to position [40, 0]
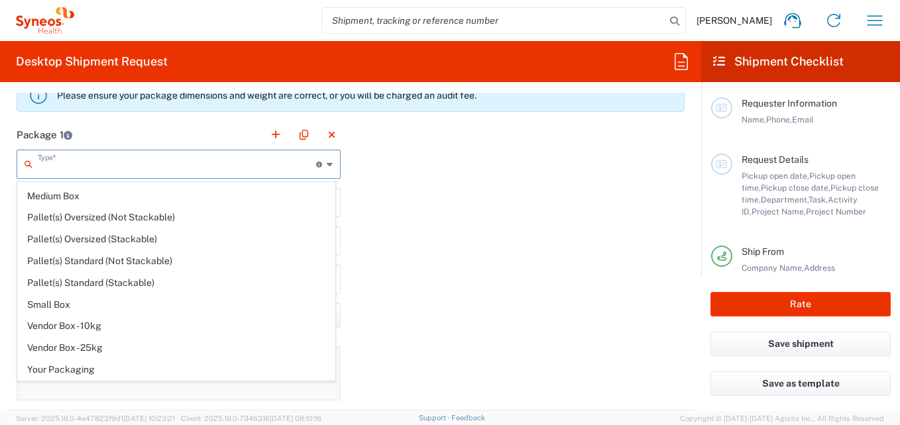
click at [73, 369] on span "Your Packaging" at bounding box center [176, 370] width 317 height 21
type input "Your Packaging"
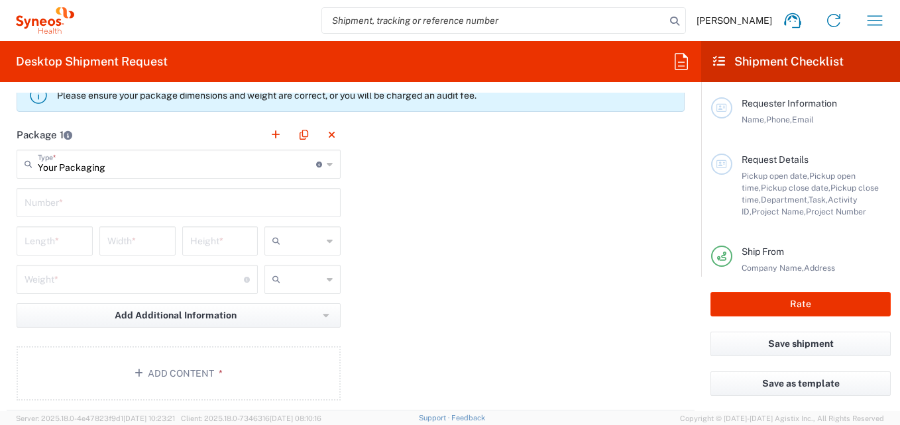
click at [86, 205] on input "text" at bounding box center [179, 201] width 308 height 23
type input "1"
click at [70, 237] on input "number" at bounding box center [55, 240] width 60 height 23
type input "50"
click at [128, 246] on input "number" at bounding box center [137, 240] width 60 height 23
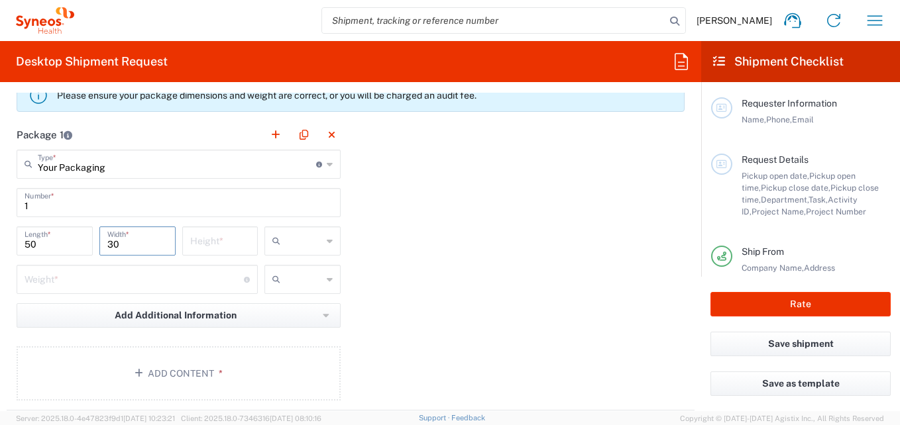
type input "30"
click at [208, 248] on input "number" at bounding box center [220, 240] width 60 height 23
type input "8"
click at [176, 286] on input "number" at bounding box center [134, 278] width 219 height 23
type input "3"
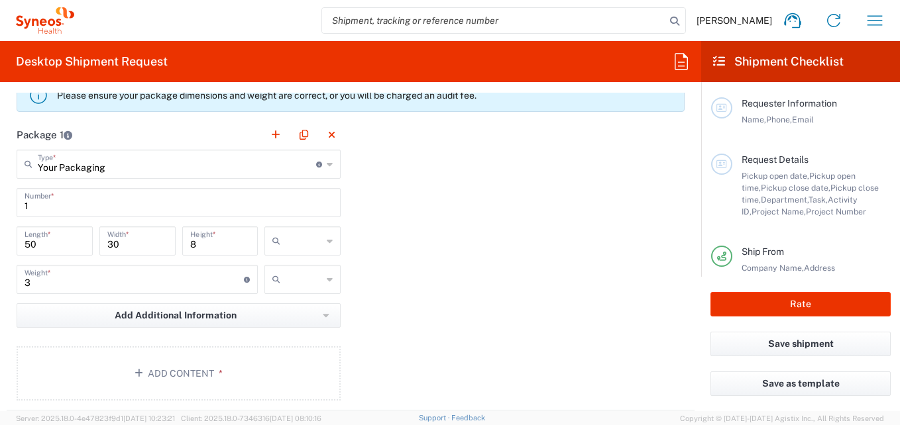
click at [327, 274] on icon at bounding box center [330, 279] width 6 height 21
click at [299, 305] on span "kgs" at bounding box center [298, 308] width 72 height 21
type input "kgs"
click at [310, 242] on input "text" at bounding box center [304, 241] width 36 height 21
click at [289, 265] on span "cm" at bounding box center [298, 270] width 72 height 21
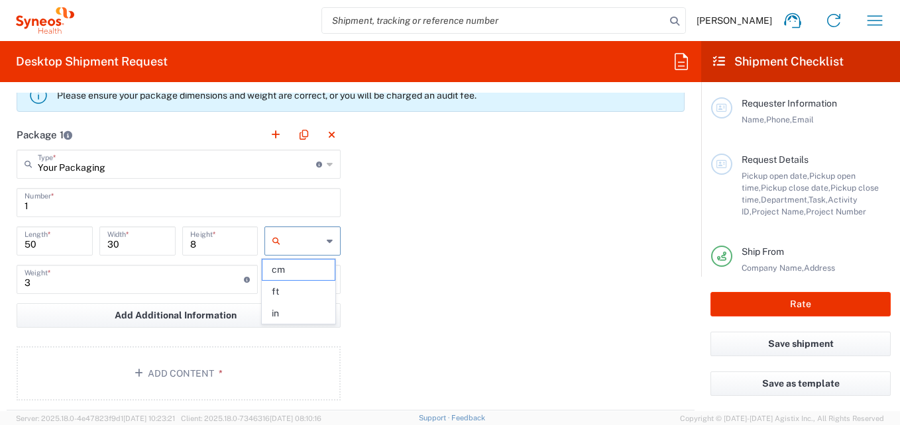
type input "cm"
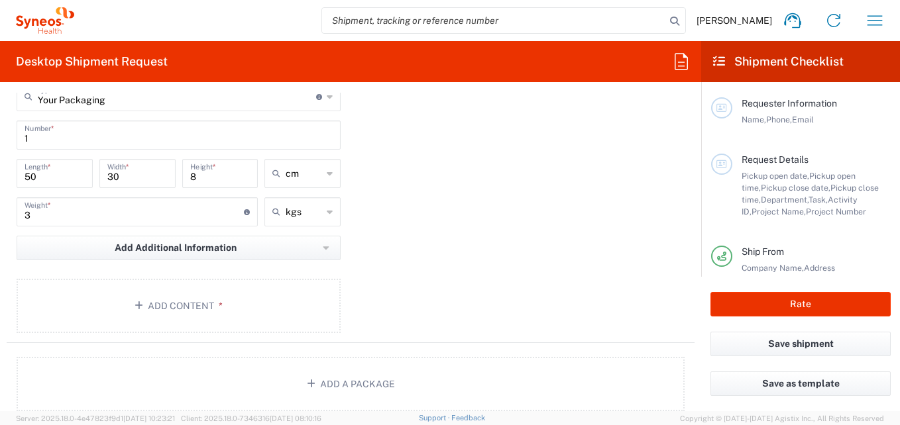
scroll to position [1259, 0]
click at [206, 309] on button "Add Content *" at bounding box center [179, 307] width 324 height 54
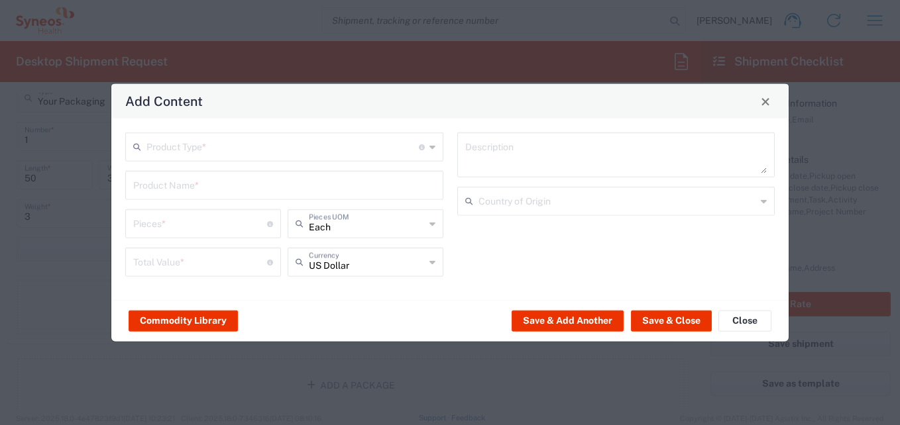
click at [213, 144] on input "text" at bounding box center [282, 145] width 272 height 23
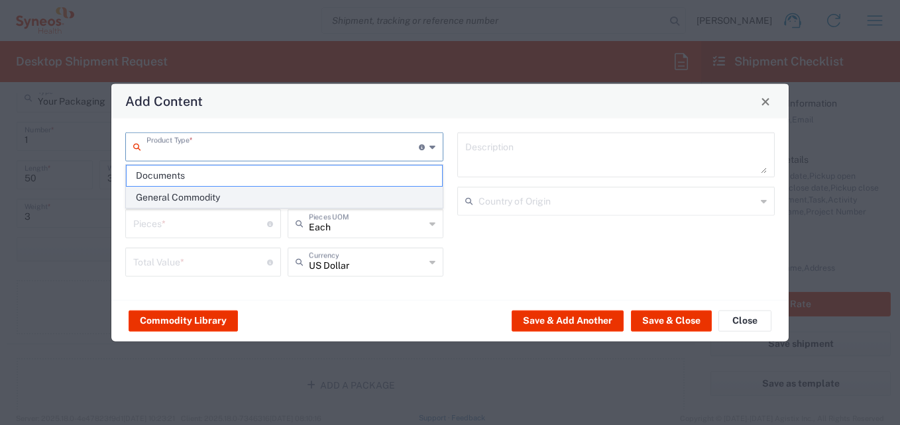
click at [188, 195] on span "General Commodity" at bounding box center [284, 197] width 315 height 21
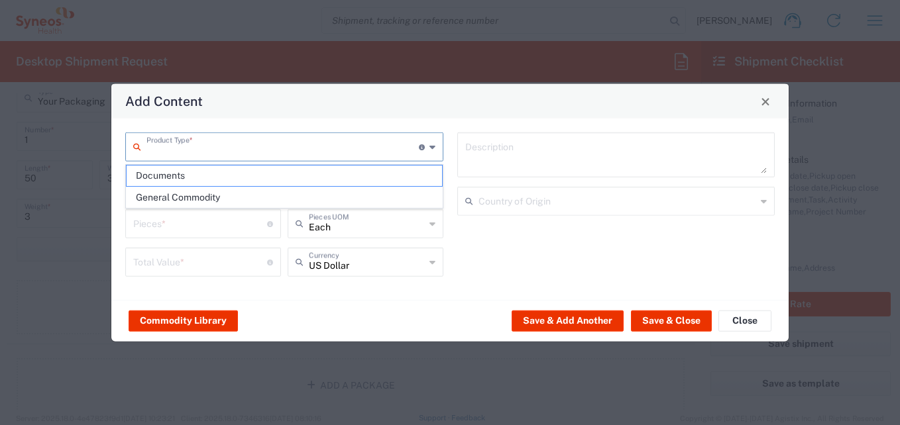
type input "General Commodity"
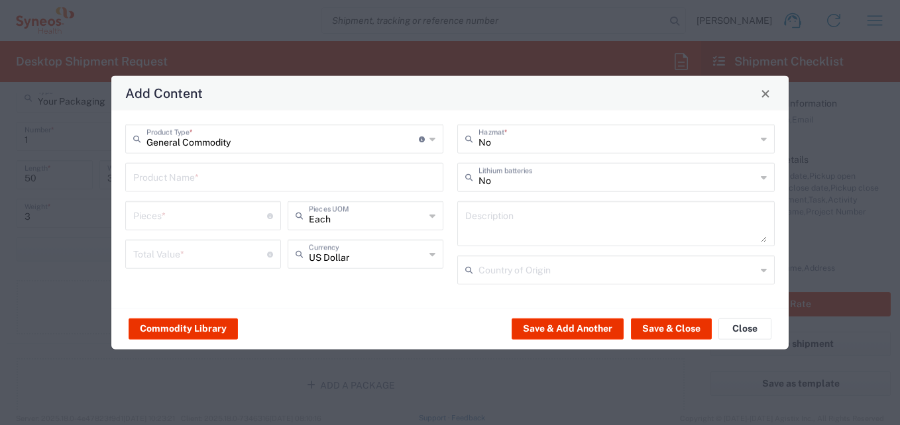
click at [188, 177] on input "text" at bounding box center [284, 176] width 302 height 23
type input "MEDICAL DEVICES"
click at [189, 218] on input "number" at bounding box center [200, 214] width 134 height 23
type input "4"
click at [229, 250] on input "number" at bounding box center [200, 253] width 134 height 23
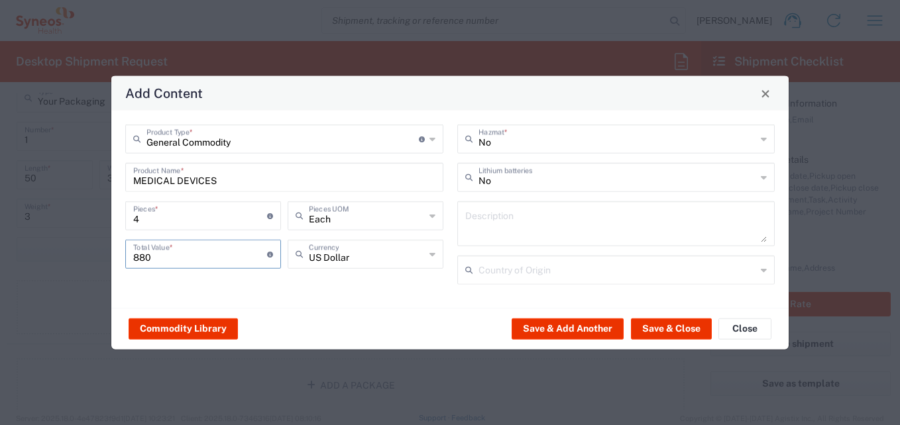
type input "880"
click at [529, 141] on input "text" at bounding box center [617, 138] width 278 height 23
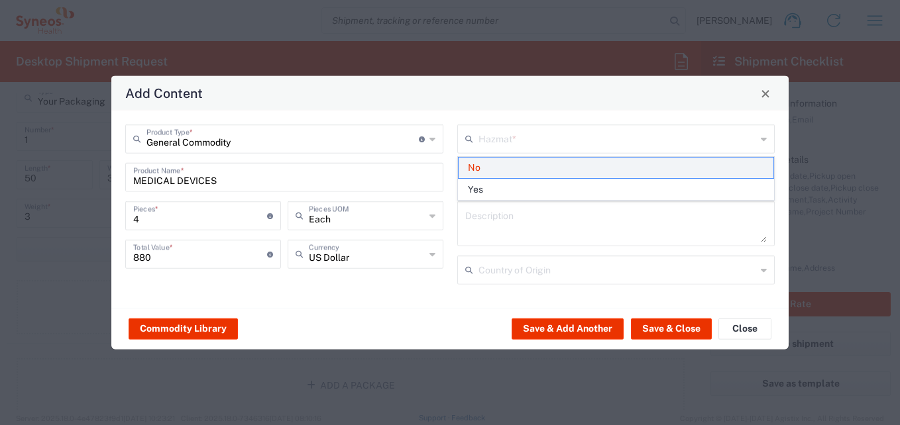
click at [484, 170] on span "No" at bounding box center [615, 168] width 315 height 21
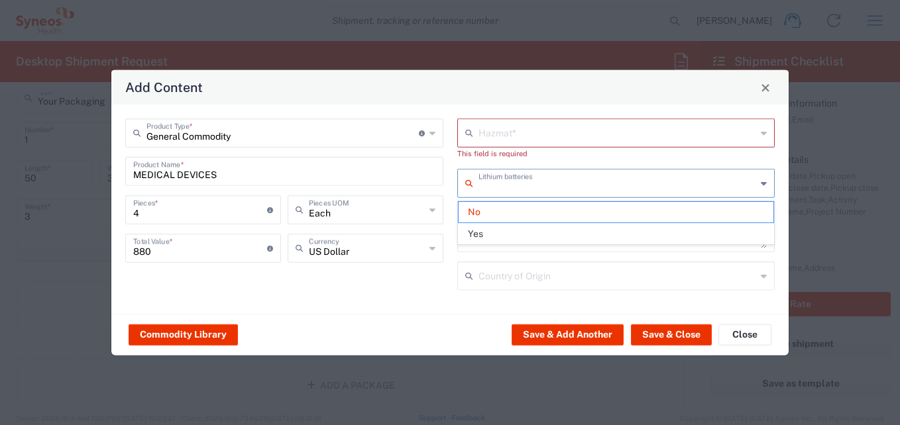
click at [485, 187] on input "text" at bounding box center [617, 182] width 278 height 23
click at [506, 135] on input "text" at bounding box center [617, 132] width 278 height 23
type input "No"
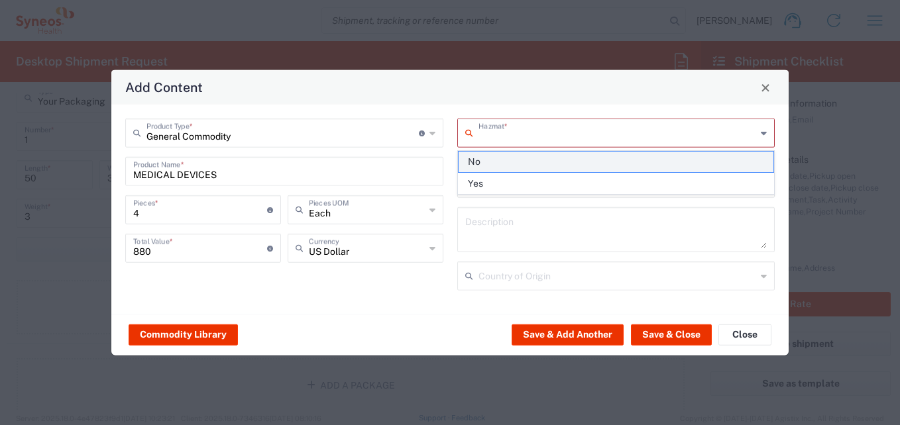
click at [492, 159] on span "No" at bounding box center [615, 162] width 315 height 21
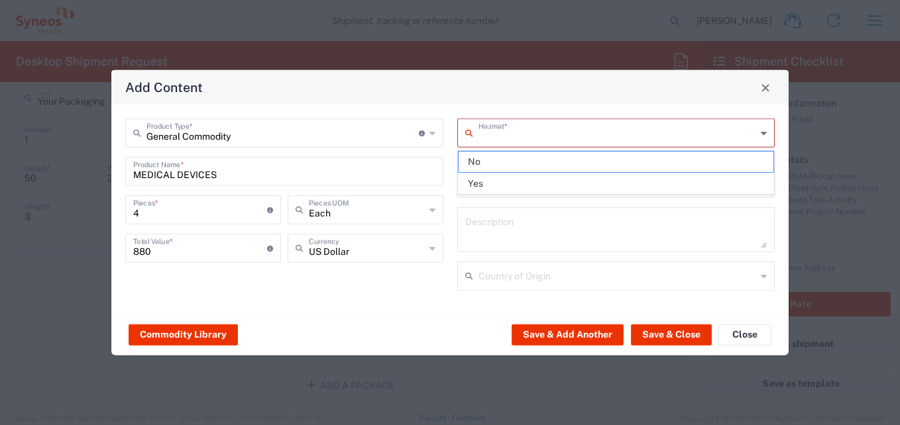
type input "No"
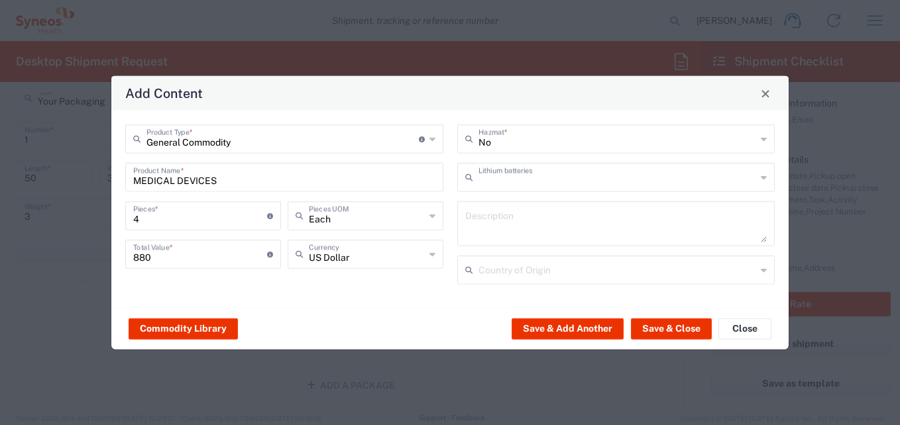
click at [509, 183] on input "text" at bounding box center [617, 176] width 278 height 23
click at [481, 225] on span "Yes" at bounding box center [615, 228] width 315 height 21
type input "Yes"
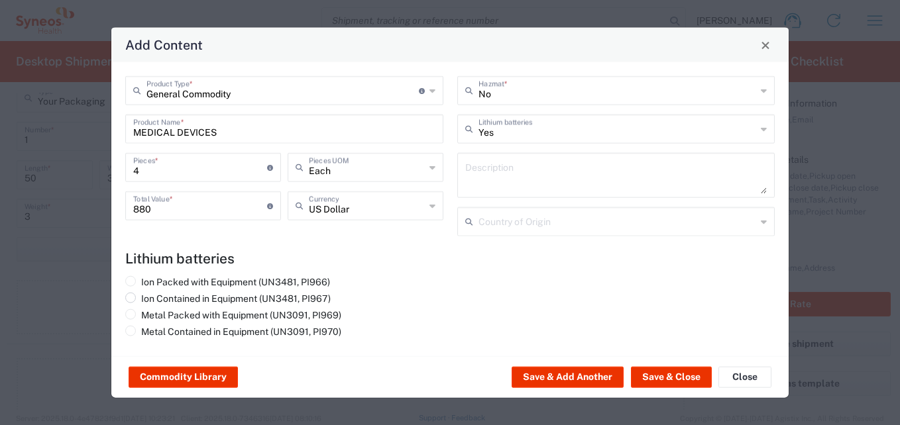
click at [138, 301] on label "Ion Contained in Equipment (UN3481, PI967)" at bounding box center [227, 299] width 205 height 12
click at [141, 301] on input "Ion Contained in Equipment (UN3481, PI967)" at bounding box center [145, 297] width 9 height 9
radio input "true"
drag, startPoint x: 676, startPoint y: 380, endPoint x: 661, endPoint y: 378, distance: 15.4
click at [676, 380] on button "Save & Close" at bounding box center [671, 377] width 81 height 21
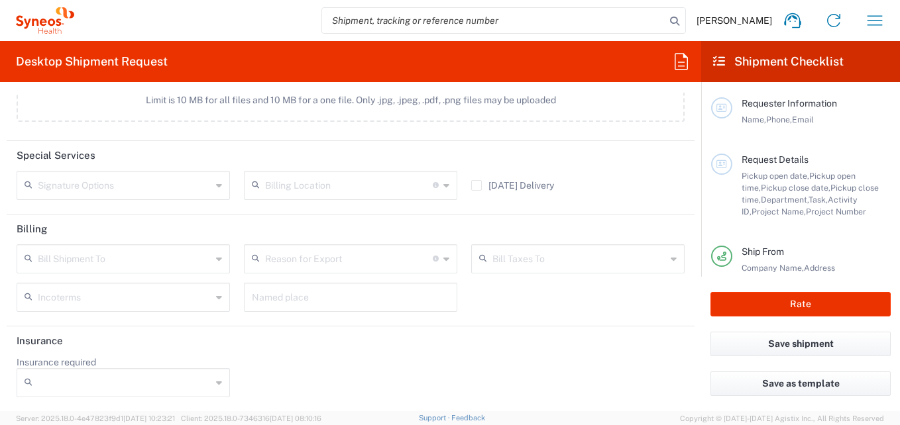
scroll to position [1726, 0]
click at [75, 382] on input "Insurance required" at bounding box center [125, 382] width 174 height 21
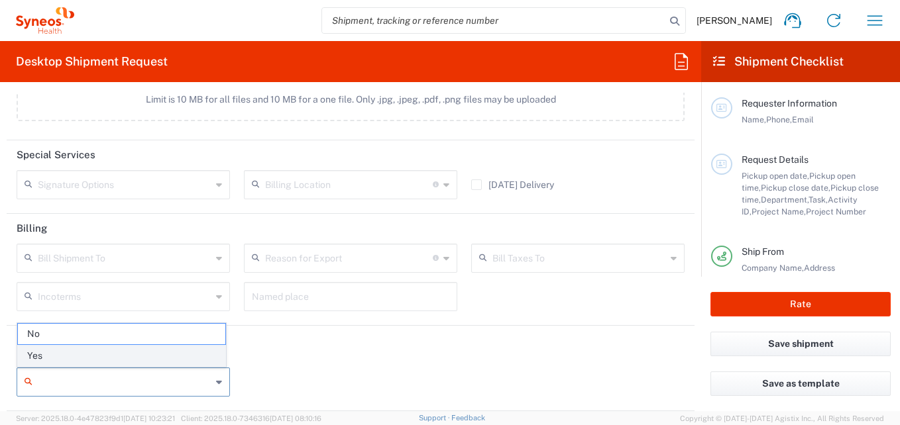
click at [41, 354] on span "Yes" at bounding box center [121, 356] width 207 height 21
type input "Yes"
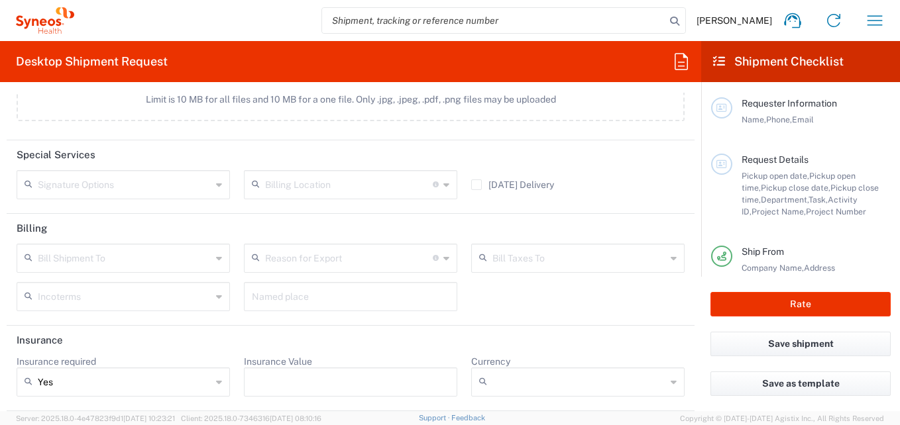
click at [286, 382] on input "Insurance Value" at bounding box center [350, 382] width 197 height 21
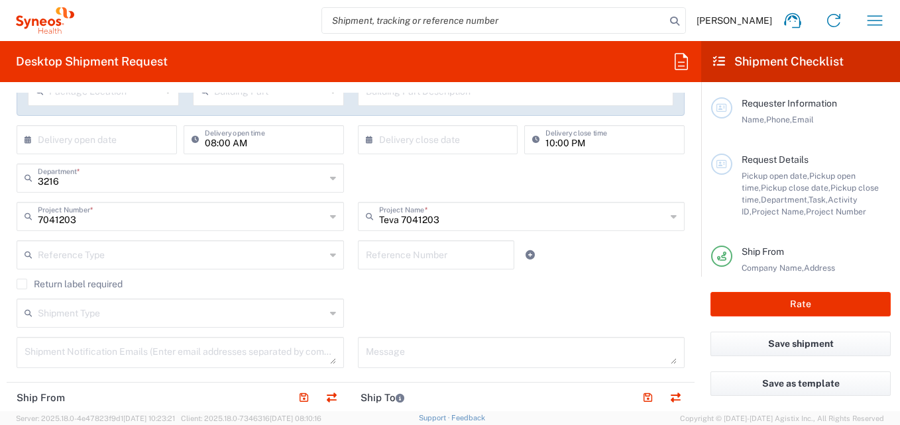
scroll to position [215, 0]
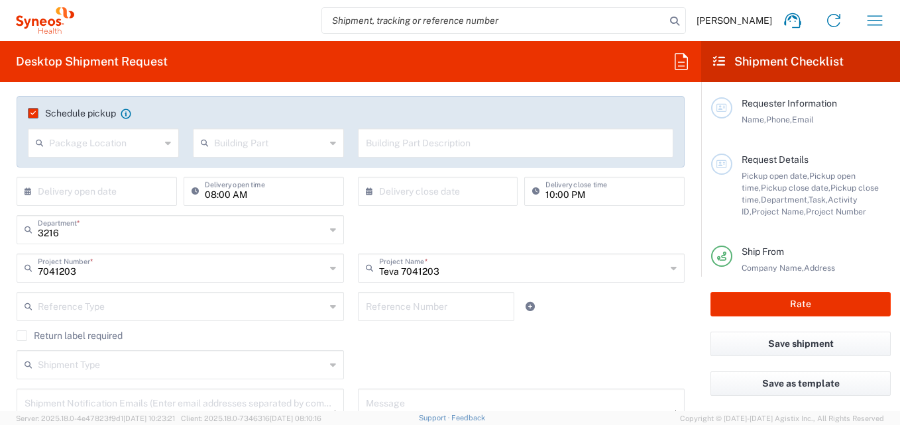
type input "880"
click at [252, 193] on input "08:00 AM" at bounding box center [270, 190] width 131 height 23
type input "M"
click at [605, 195] on input "10:00 PM" at bounding box center [610, 190] width 131 height 23
type input "M"
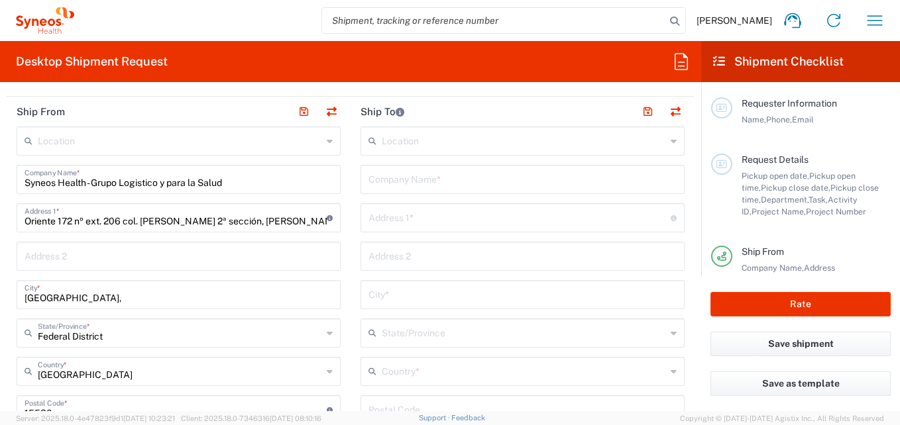
scroll to position [480, 0]
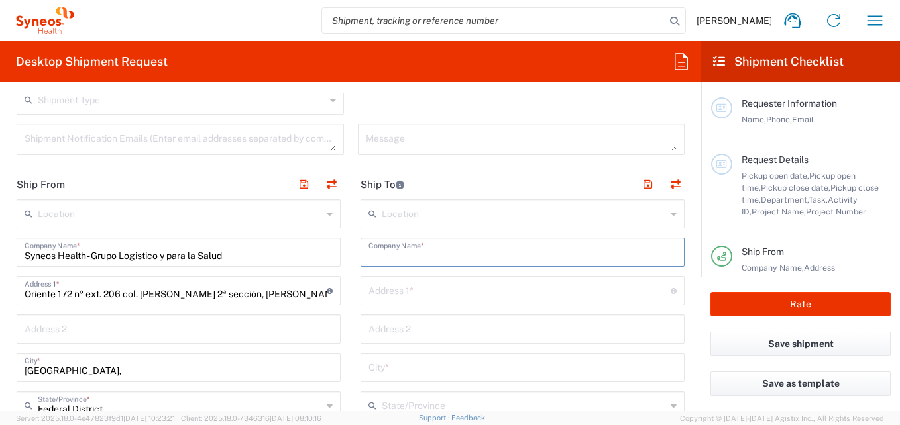
click at [423, 255] on input "text" at bounding box center [522, 251] width 308 height 23
paste input "Instituto Jaliscience de Investiacion Clinica"
type input "Instituto Jaliscience de Investiacion Clinica"
click at [433, 297] on input "text" at bounding box center [519, 289] width 302 height 23
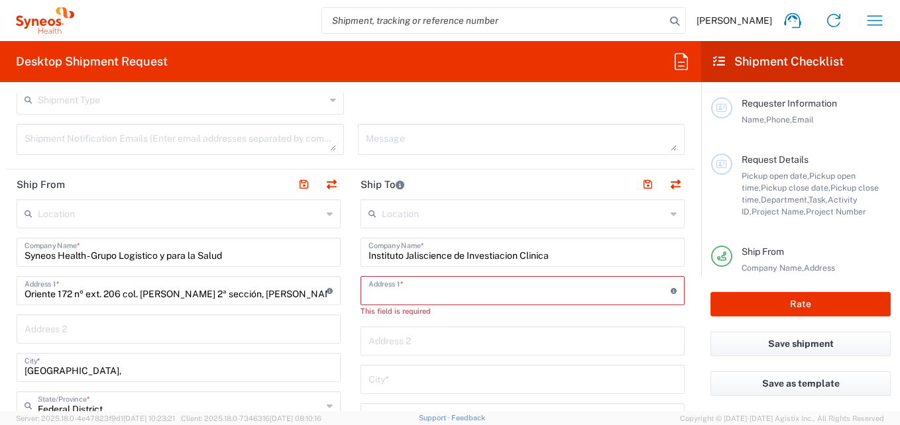
paste input "Penitenciaria #20, [GEOGRAPHIC_DATA],"
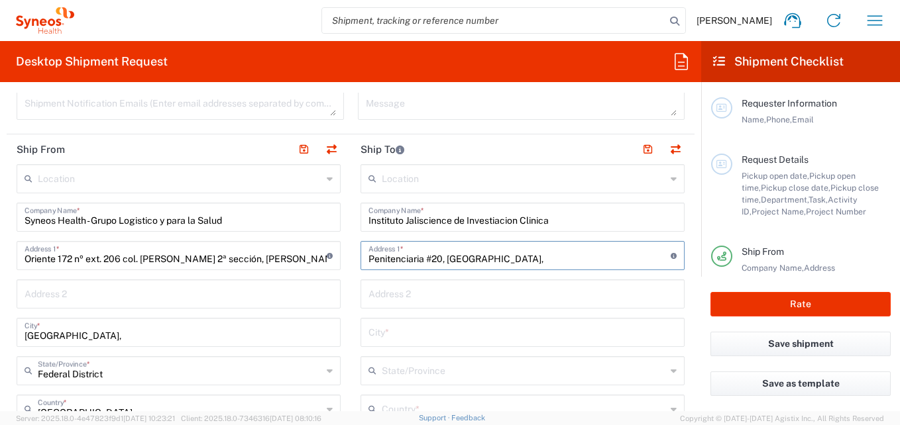
scroll to position [547, 0]
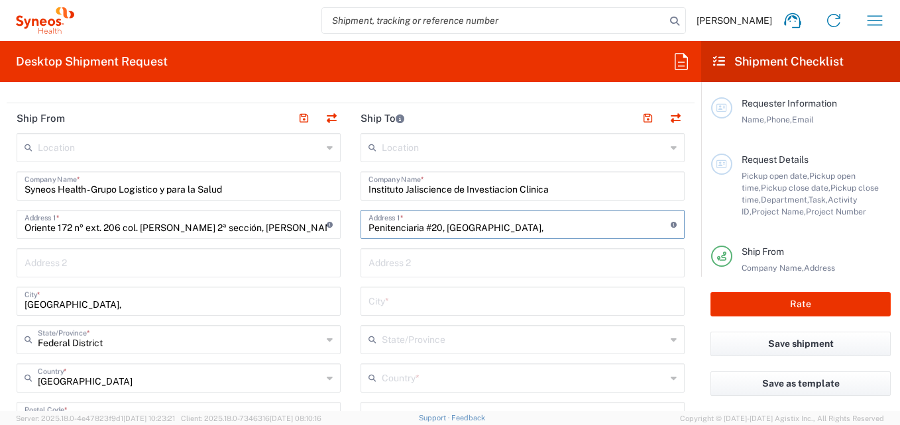
type input "Penitenciaria #20, [GEOGRAPHIC_DATA],"
click at [612, 297] on input "text" at bounding box center [522, 300] width 308 height 23
click at [425, 306] on input "text" at bounding box center [522, 300] width 308 height 23
paste input "[GEOGRAPHIC_DATA]"
type input "[GEOGRAPHIC_DATA]"
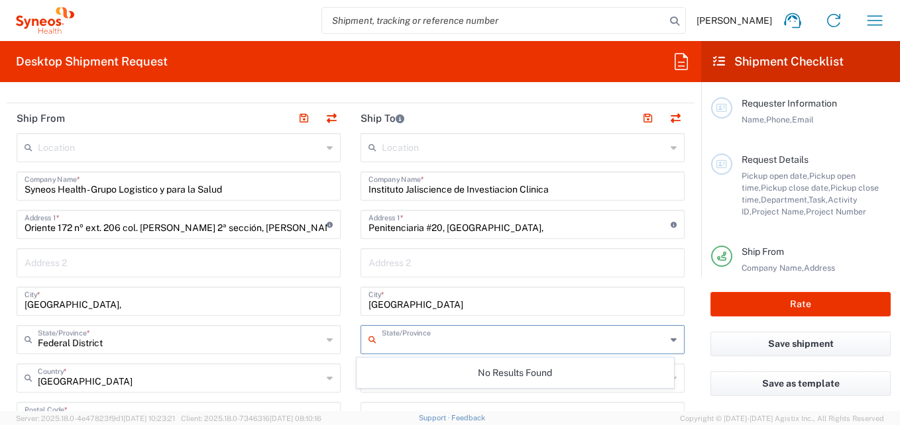
click at [442, 345] on input "text" at bounding box center [524, 338] width 284 height 23
type input "[GEOGRAPHIC_DATA]"
type input "21995812520"
type input "[PERSON_NAME][EMAIL_ADDRESS][PERSON_NAME][DOMAIN_NAME]"
type input "Business (General)"
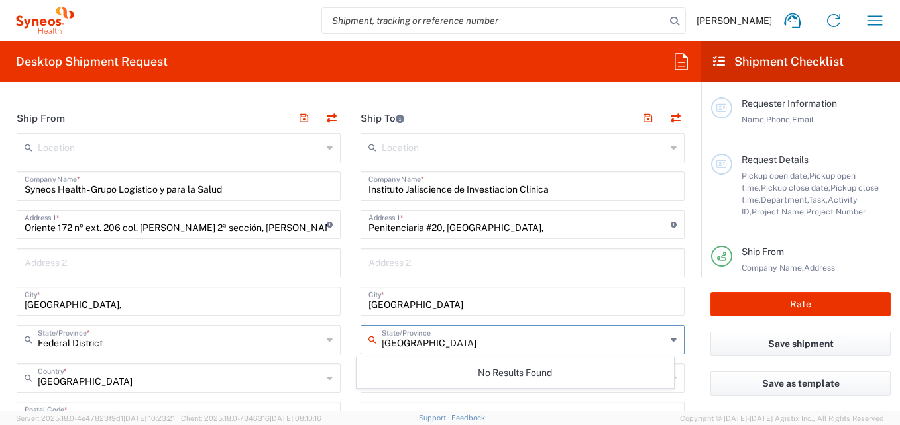
type input "[GEOGRAPHIC_DATA]"
type input "44100"
type input "[PERSON_NAME] [PERSON_NAME] - [PERSON_NAME]"
type input "3338259344"
type input "[EMAIL_ADDRESS][DOMAIN_NAME]"
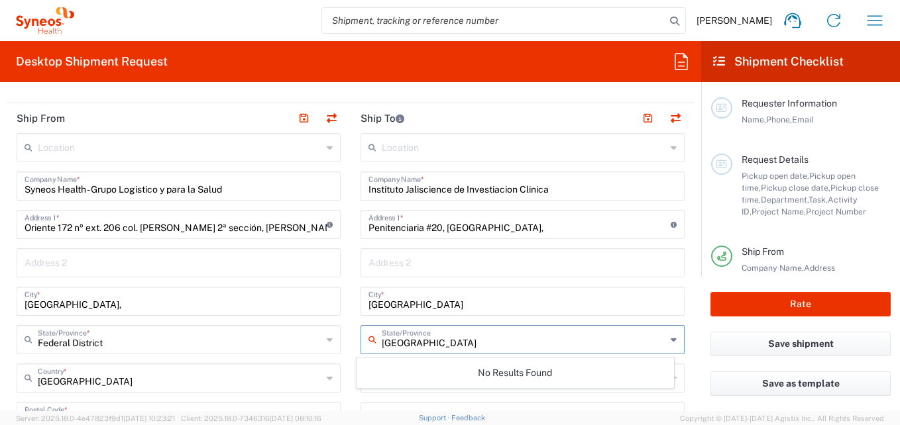
type input "Business (General)"
type input "Sender/Shipper"
type input "USD"
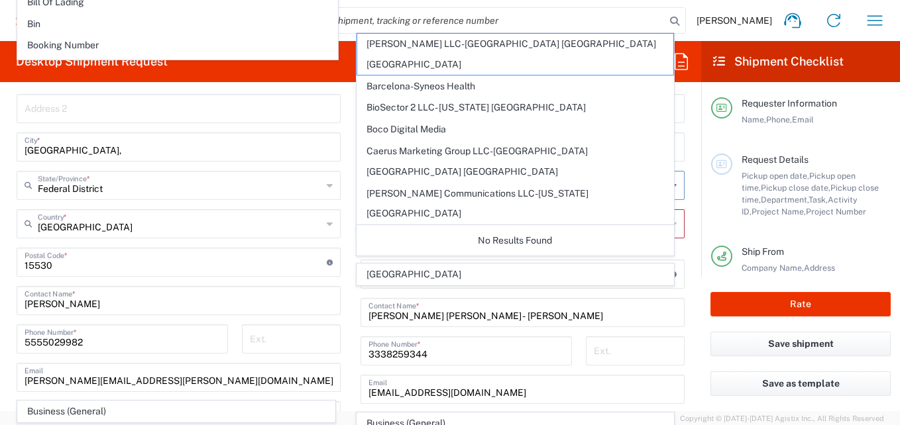
scroll to position [679, 0]
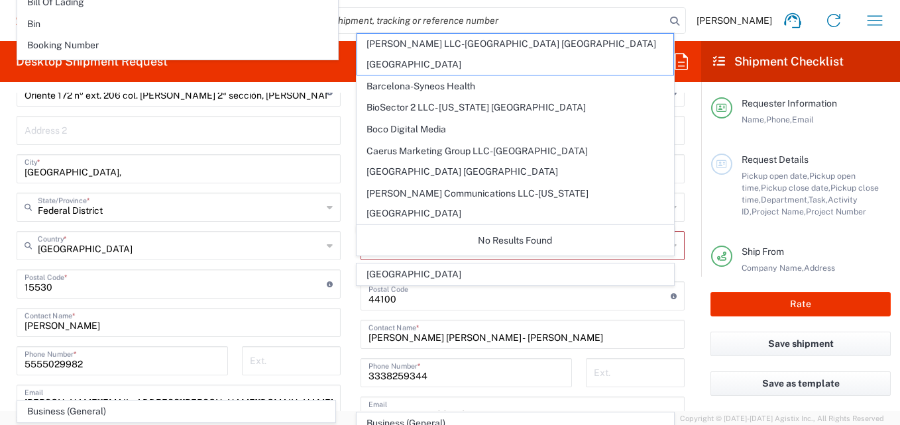
click at [350, 236] on main "Location [PERSON_NAME] LLC-[GEOGRAPHIC_DATA] [GEOGRAPHIC_DATA] [GEOGRAPHIC_DATA…" at bounding box center [522, 285] width 344 height 568
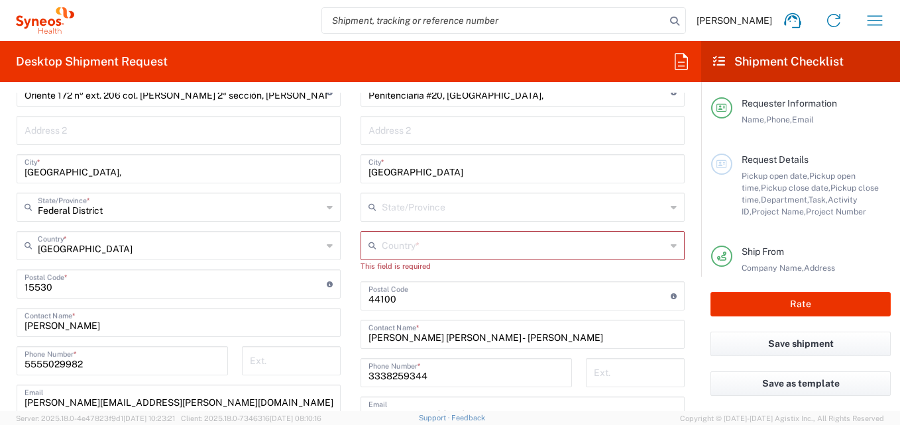
click at [476, 208] on input "text" at bounding box center [524, 206] width 284 height 23
click at [670, 209] on icon at bounding box center [673, 207] width 6 height 21
click at [670, 207] on icon at bounding box center [673, 207] width 6 height 21
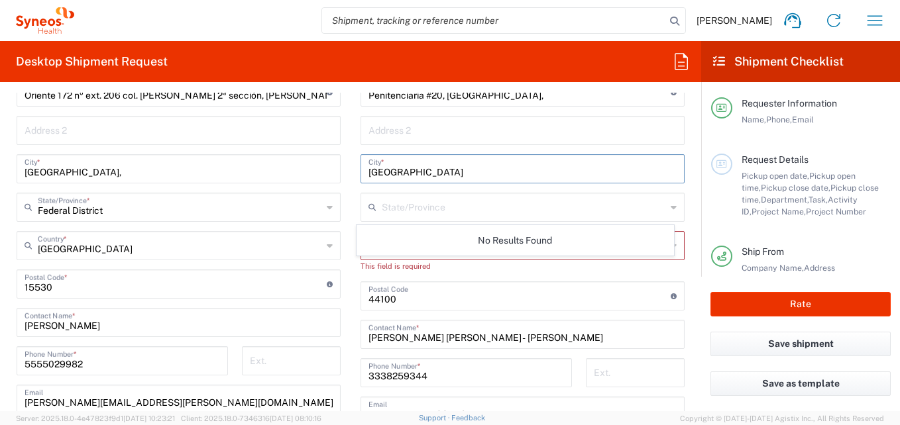
drag, startPoint x: 420, startPoint y: 169, endPoint x: 488, endPoint y: 173, distance: 68.4
click at [488, 173] on input "[GEOGRAPHIC_DATA]" at bounding box center [522, 167] width 308 height 23
drag, startPoint x: 488, startPoint y: 174, endPoint x: 451, endPoint y: 176, distance: 37.9
click at [451, 176] on input "[GEOGRAPHIC_DATA]" at bounding box center [522, 167] width 308 height 23
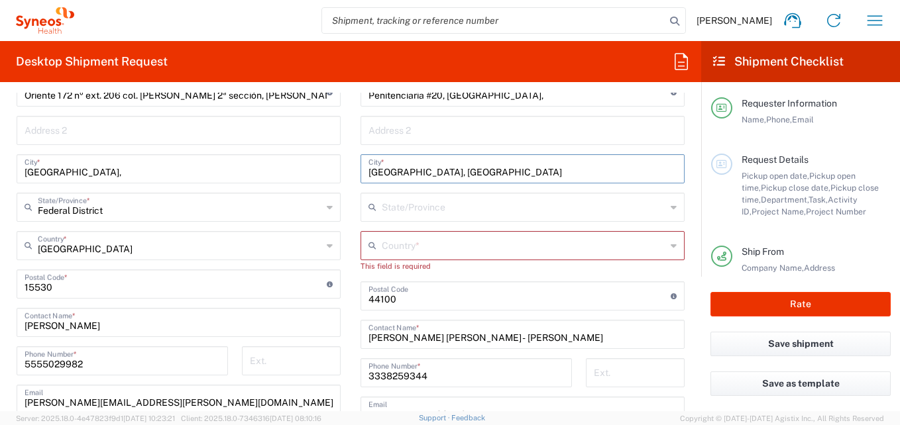
type input "[GEOGRAPHIC_DATA], [GEOGRAPHIC_DATA]"
click at [429, 203] on input "text" at bounding box center [524, 206] width 284 height 23
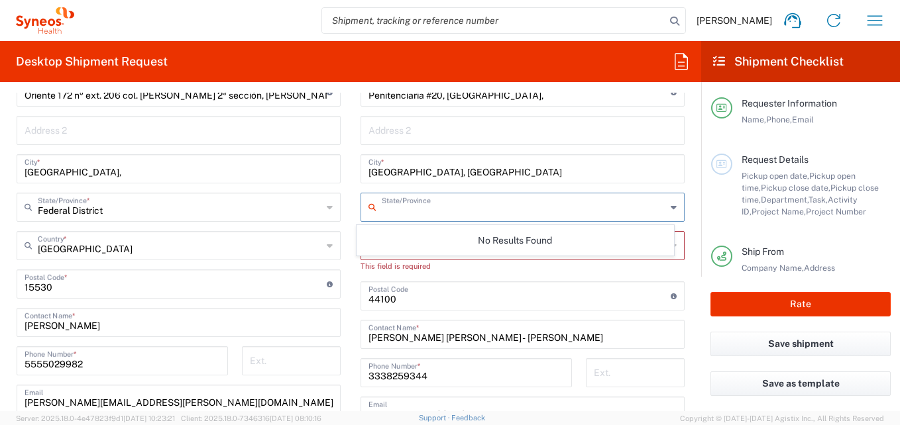
type input "[GEOGRAPHIC_DATA]"
type input "Business (General)"
type input "[GEOGRAPHIC_DATA]"
type input "Business (General)"
type input "Sender/Shipper"
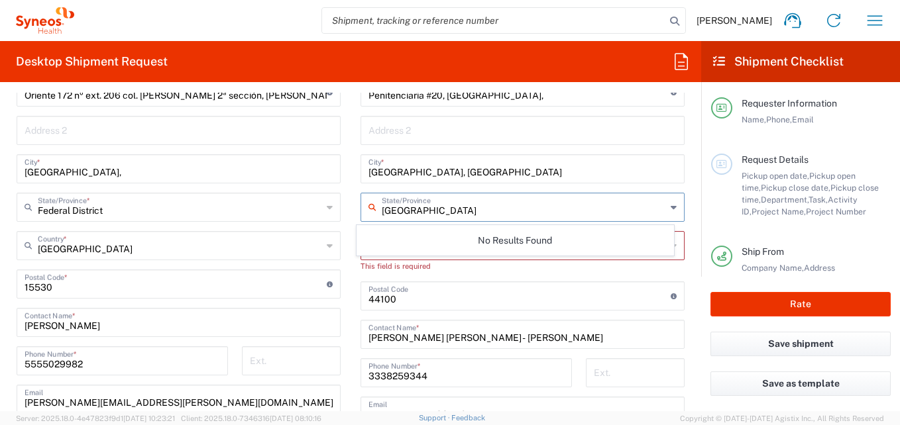
type input "Sender/Shipper"
type input "USD"
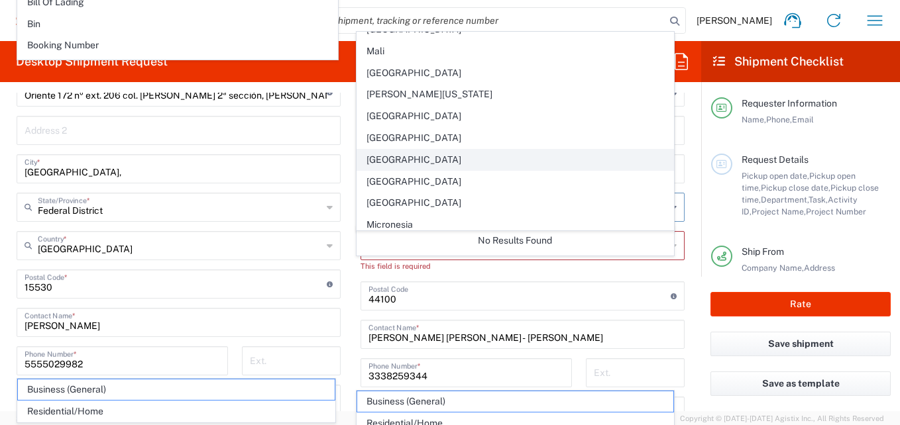
scroll to position [2915, 0]
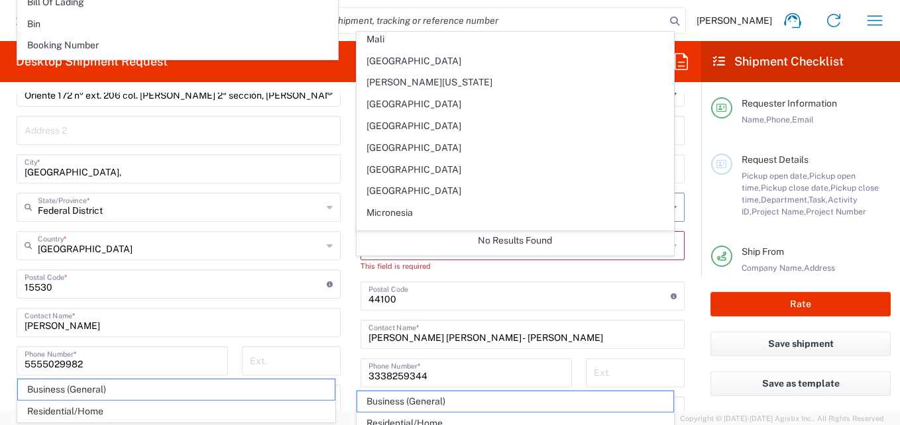
click at [397, 190] on span "[GEOGRAPHIC_DATA]" at bounding box center [515, 191] width 317 height 21
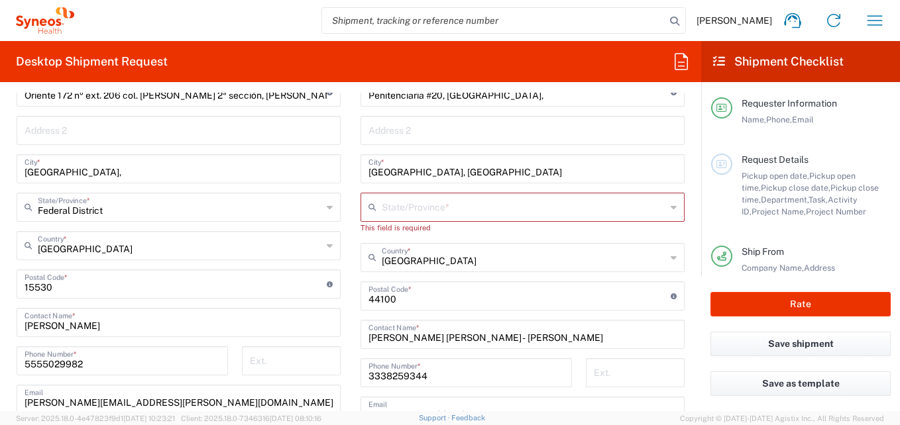
click at [431, 203] on input "text" at bounding box center [524, 206] width 284 height 23
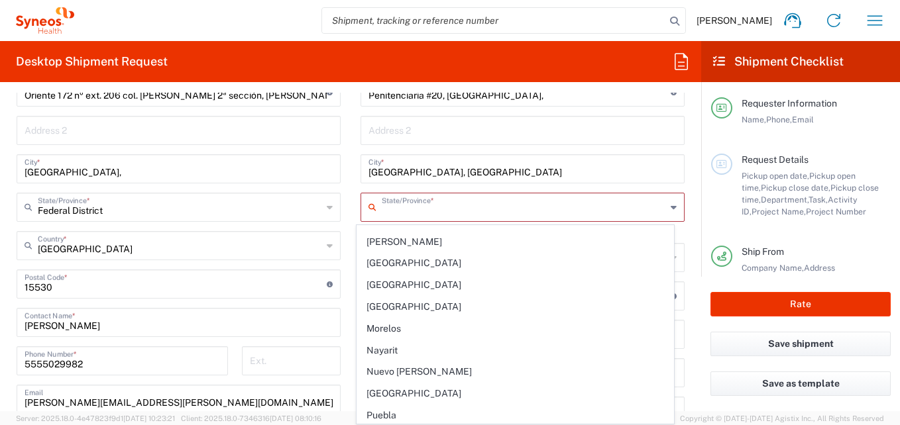
scroll to position [232, 0]
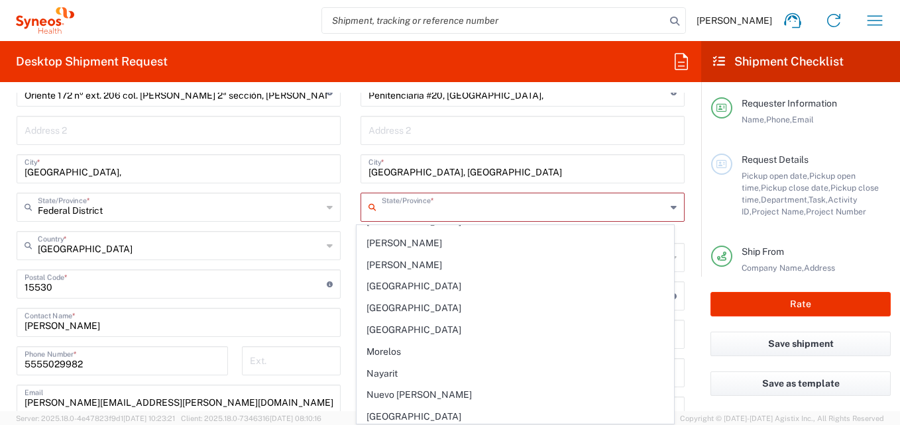
click at [378, 290] on span "[GEOGRAPHIC_DATA]" at bounding box center [515, 286] width 317 height 21
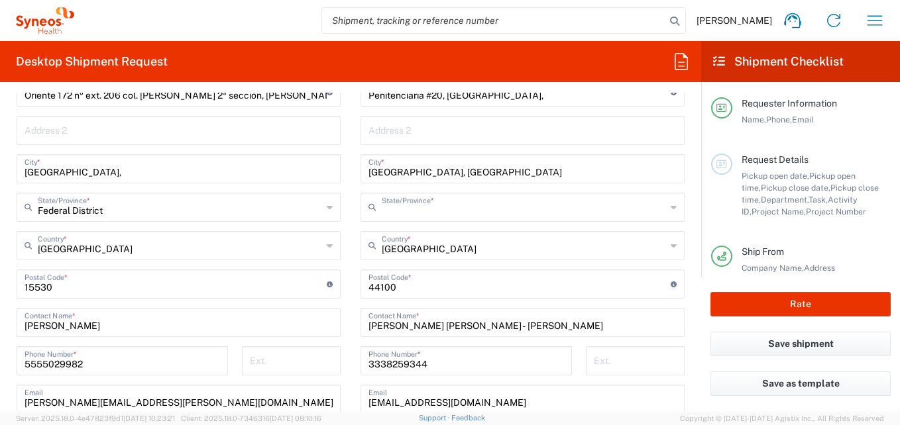
type input "[GEOGRAPHIC_DATA]"
click at [681, 131] on main "Location [PERSON_NAME] LLC-[GEOGRAPHIC_DATA] [GEOGRAPHIC_DATA] [GEOGRAPHIC_DATA…" at bounding box center [522, 279] width 344 height 557
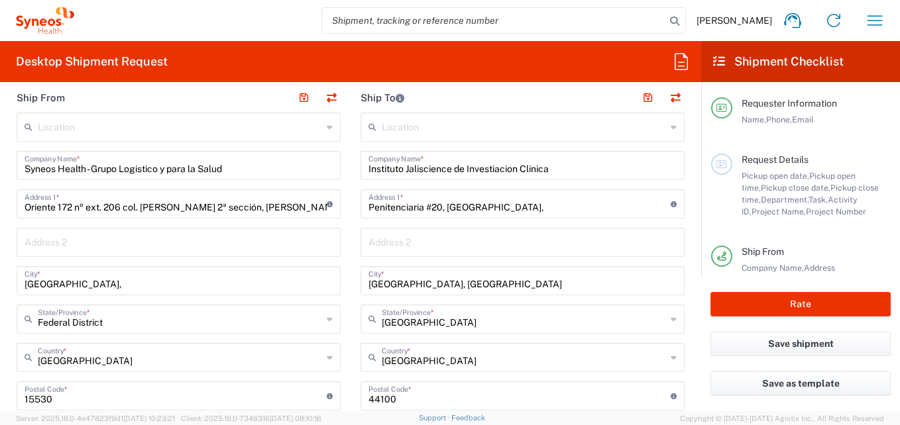
scroll to position [547, 0]
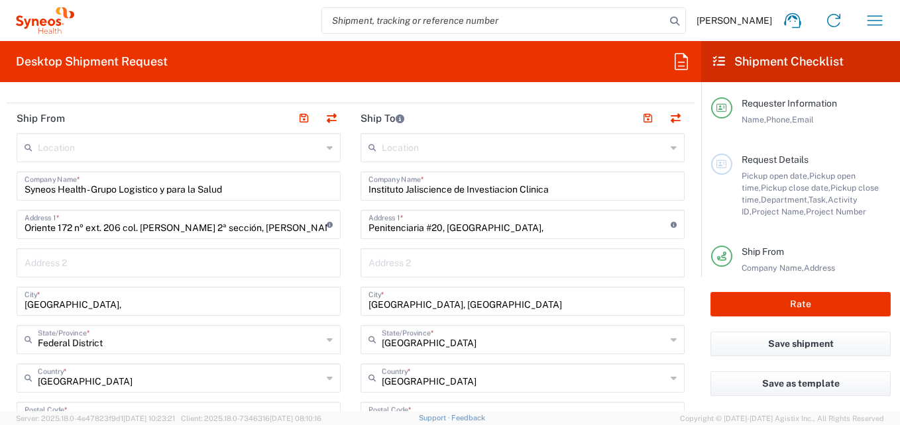
click at [516, 224] on input "Penitenciaria #20, [GEOGRAPHIC_DATA]," at bounding box center [519, 223] width 302 height 23
click at [342, 255] on main "Location [PERSON_NAME] LLC-[GEOGRAPHIC_DATA] [GEOGRAPHIC_DATA] [GEOGRAPHIC_DATA…" at bounding box center [179, 392] width 344 height 518
click at [509, 225] on input "Penitenciaria #20, [GEOGRAPHIC_DATA]," at bounding box center [519, 223] width 302 height 23
click at [495, 229] on input "Penitenciaria #20, [GEOGRAPHIC_DATA]," at bounding box center [519, 223] width 302 height 23
click at [652, 278] on div "Location [PERSON_NAME] LLC-[GEOGRAPHIC_DATA] [GEOGRAPHIC_DATA] [GEOGRAPHIC_DATA…" at bounding box center [522, 411] width 324 height 557
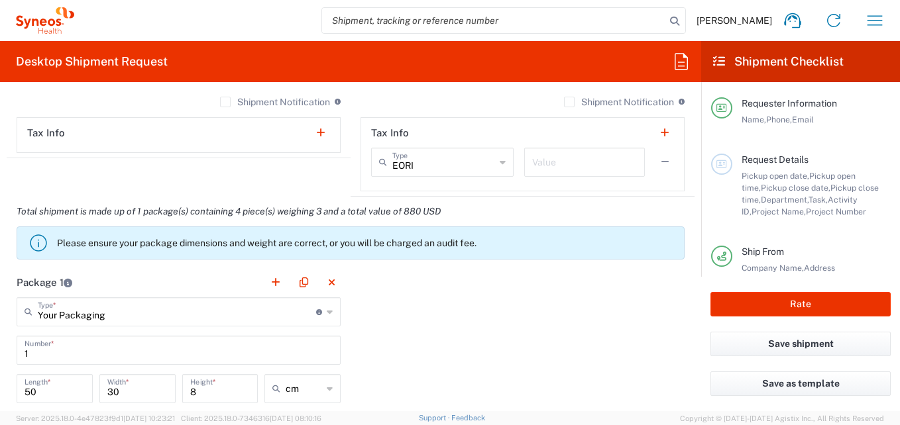
scroll to position [1077, 0]
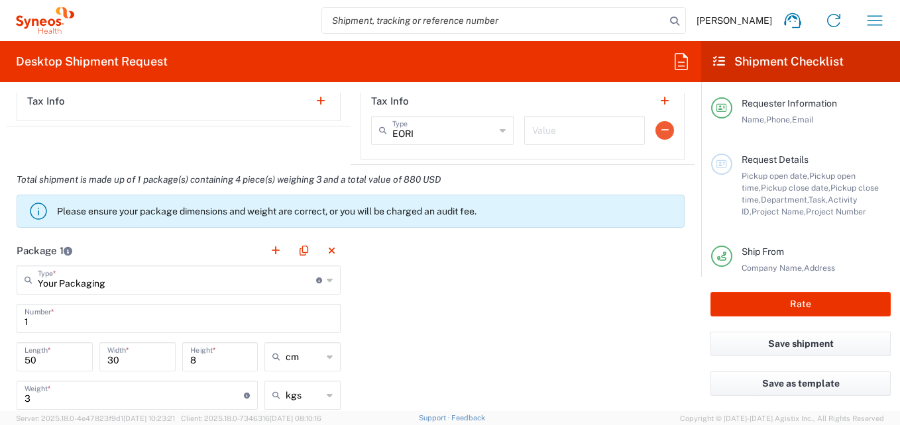
click at [658, 122] on div "EORI Type EORI EIN Other TIN VAT Value" at bounding box center [522, 135] width 303 height 38
click at [657, 123] on button "button" at bounding box center [664, 130] width 19 height 19
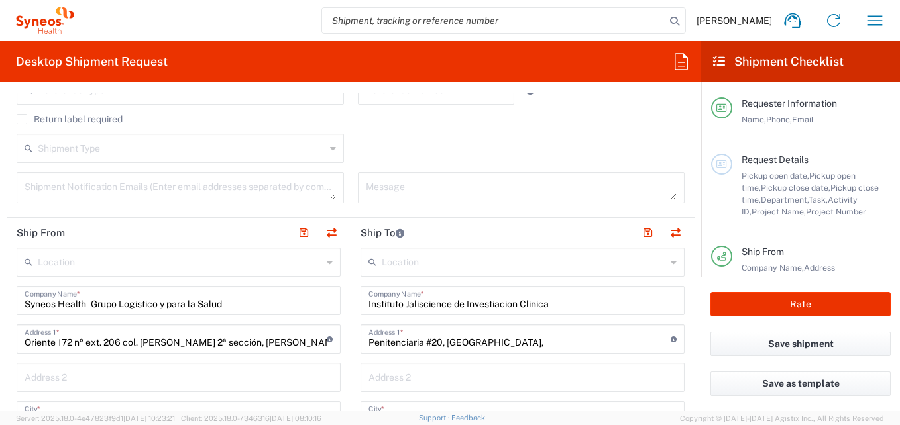
scroll to position [464, 0]
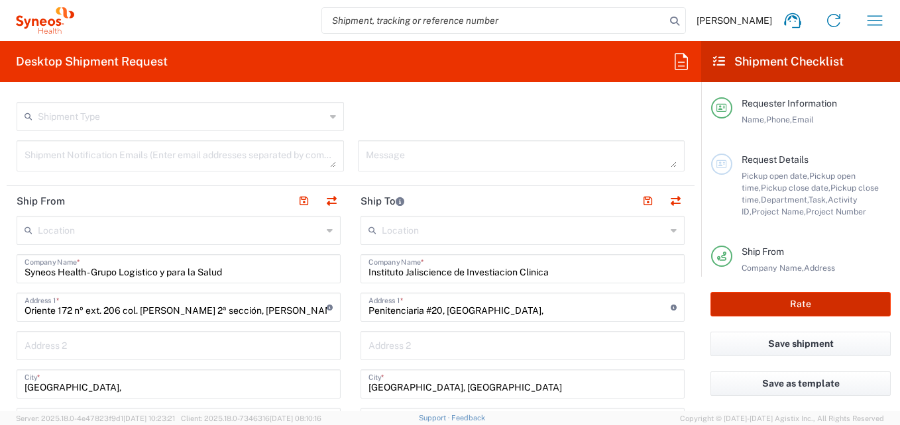
click at [820, 303] on button "Rate" at bounding box center [800, 304] width 180 height 25
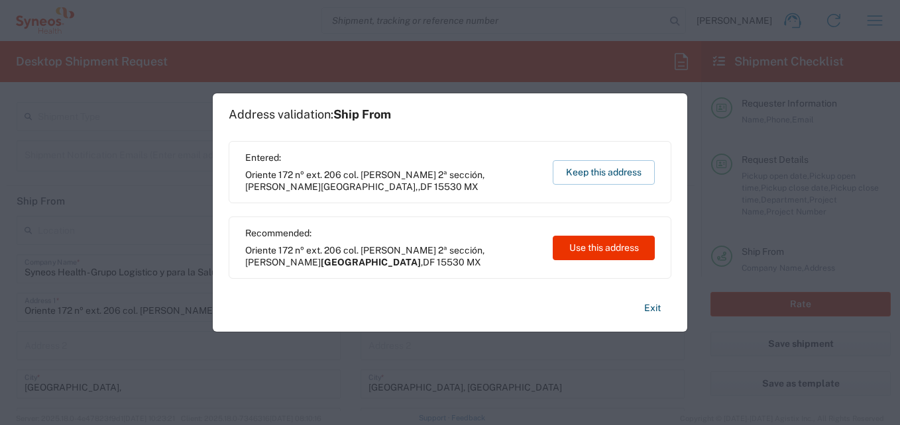
type input "7041203"
click at [592, 250] on button "Use this address" at bounding box center [604, 248] width 102 height 25
type input "[GEOGRAPHIC_DATA]"
type input "Federal District"
type input "[GEOGRAPHIC_DATA]"
